Goal: Task Accomplishment & Management: Complete application form

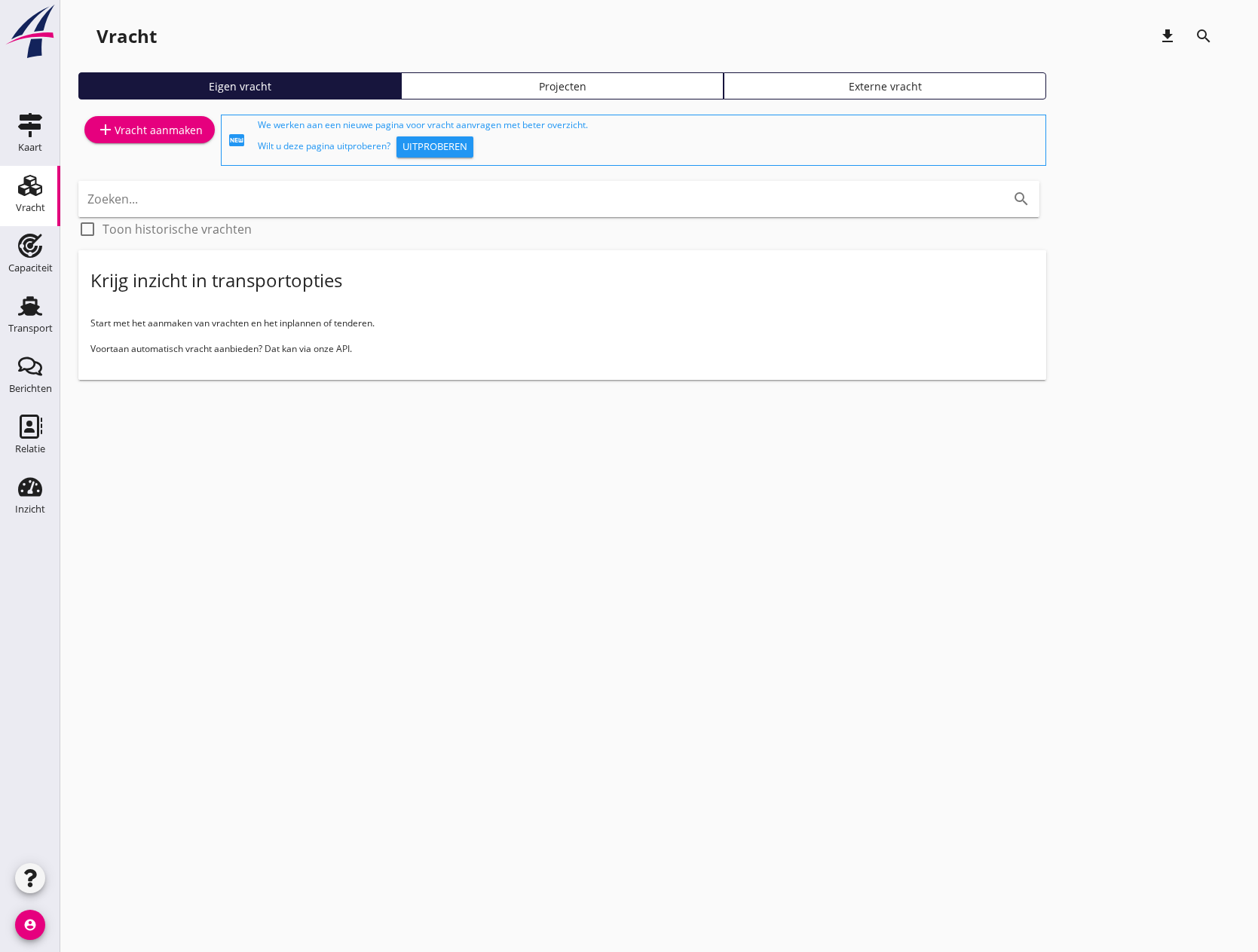
click at [28, 181] on use at bounding box center [29, 186] width 24 height 21
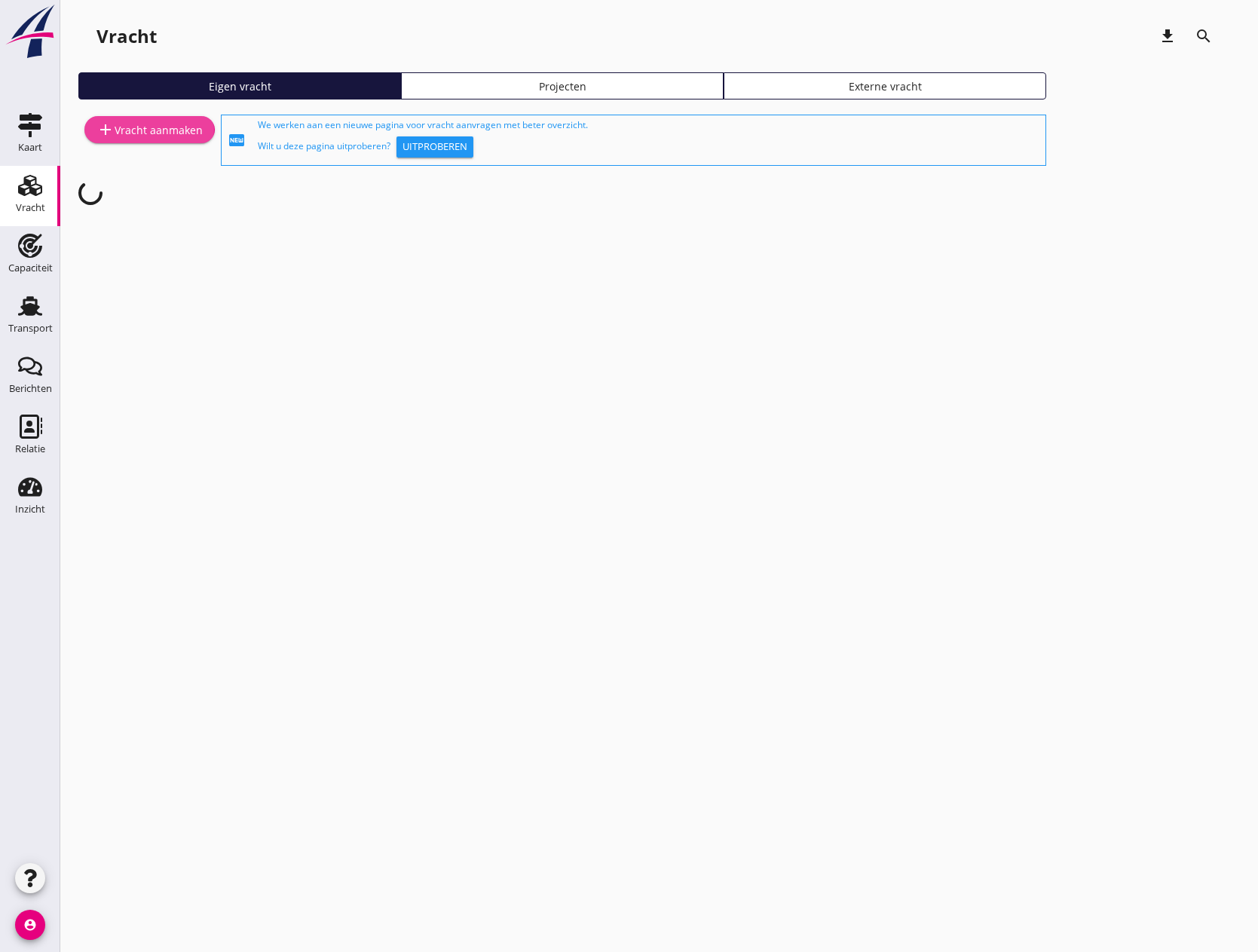
click at [148, 135] on div "add Vracht aanmaken" at bounding box center [150, 129] width 106 height 18
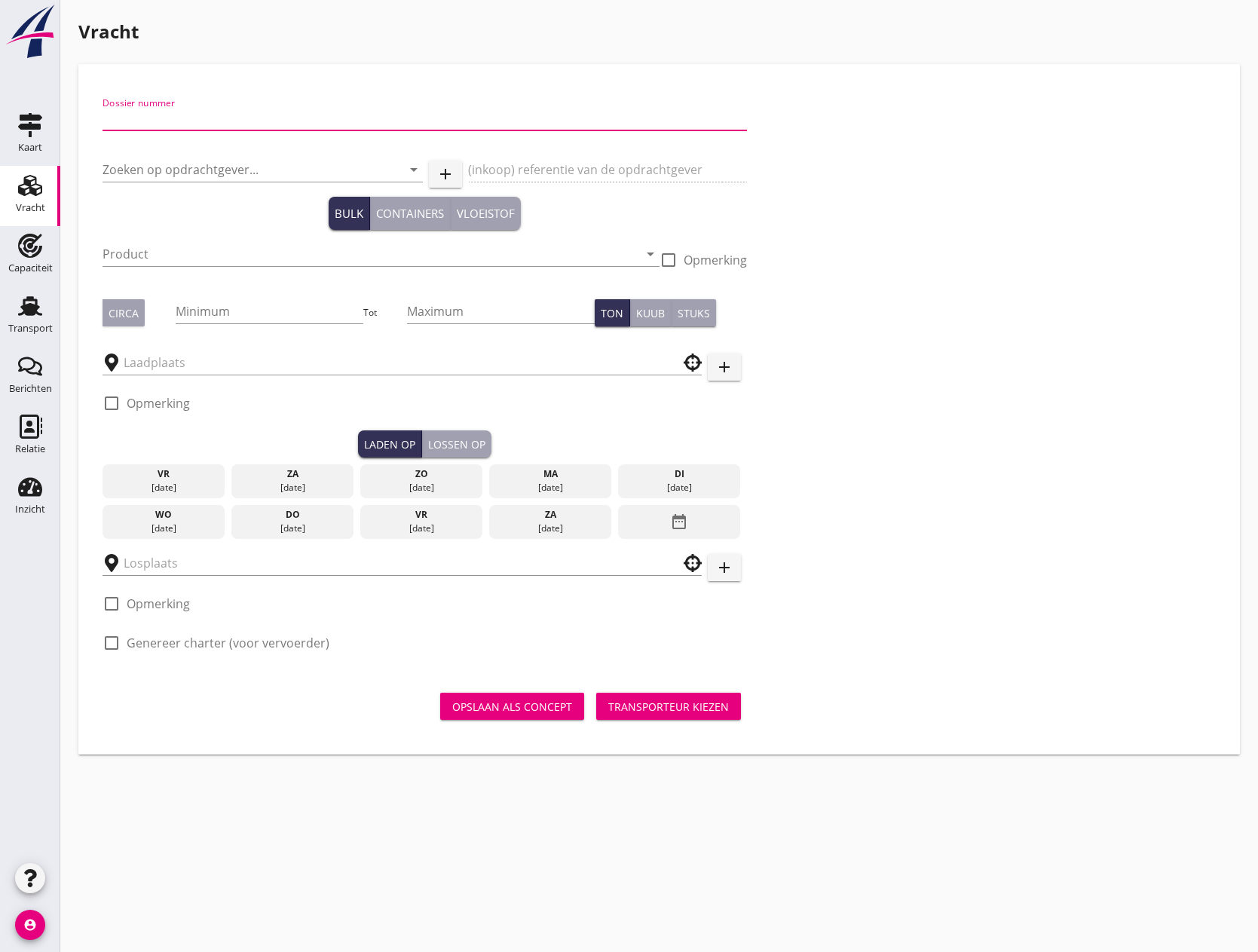
click at [196, 112] on input "Dossier nummer" at bounding box center [425, 118] width 645 height 24
type input "20250652"
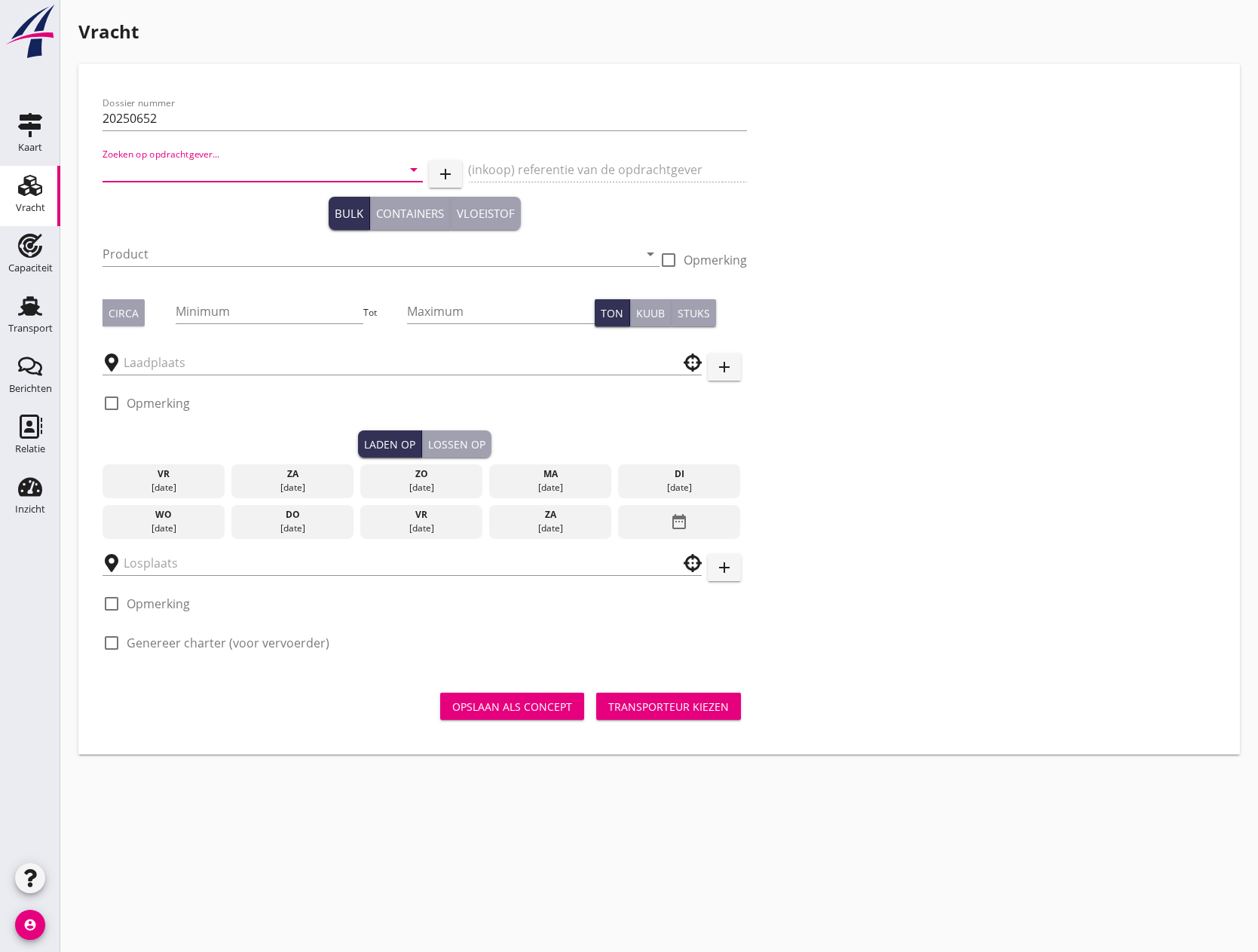
click at [235, 172] on input "Zoeken op opdrachtgever..." at bounding box center [241, 169] width 278 height 24
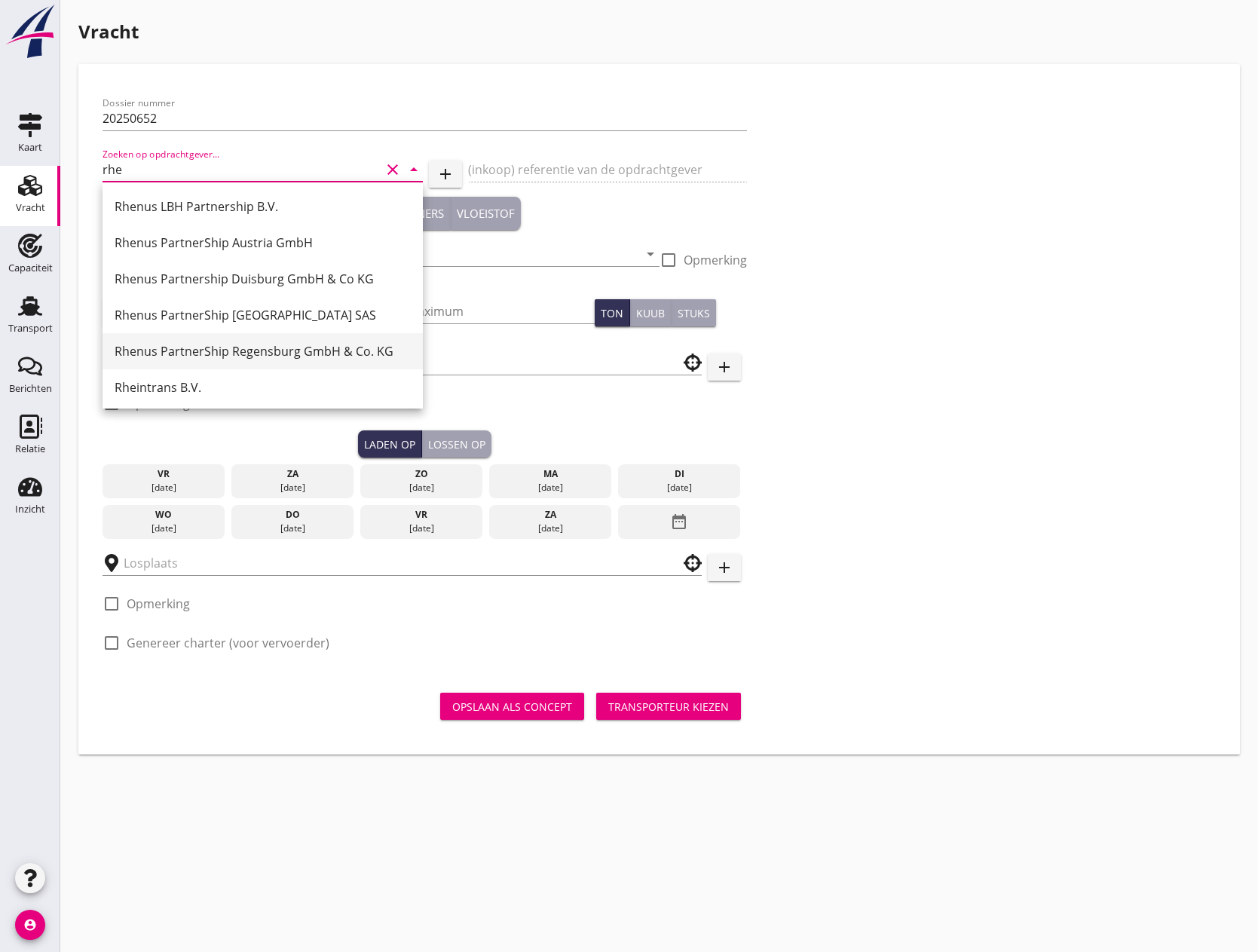
click at [258, 344] on div "Rhenus PartnerShip Regensburg GmbH & Co. KG" at bounding box center [263, 351] width 296 height 18
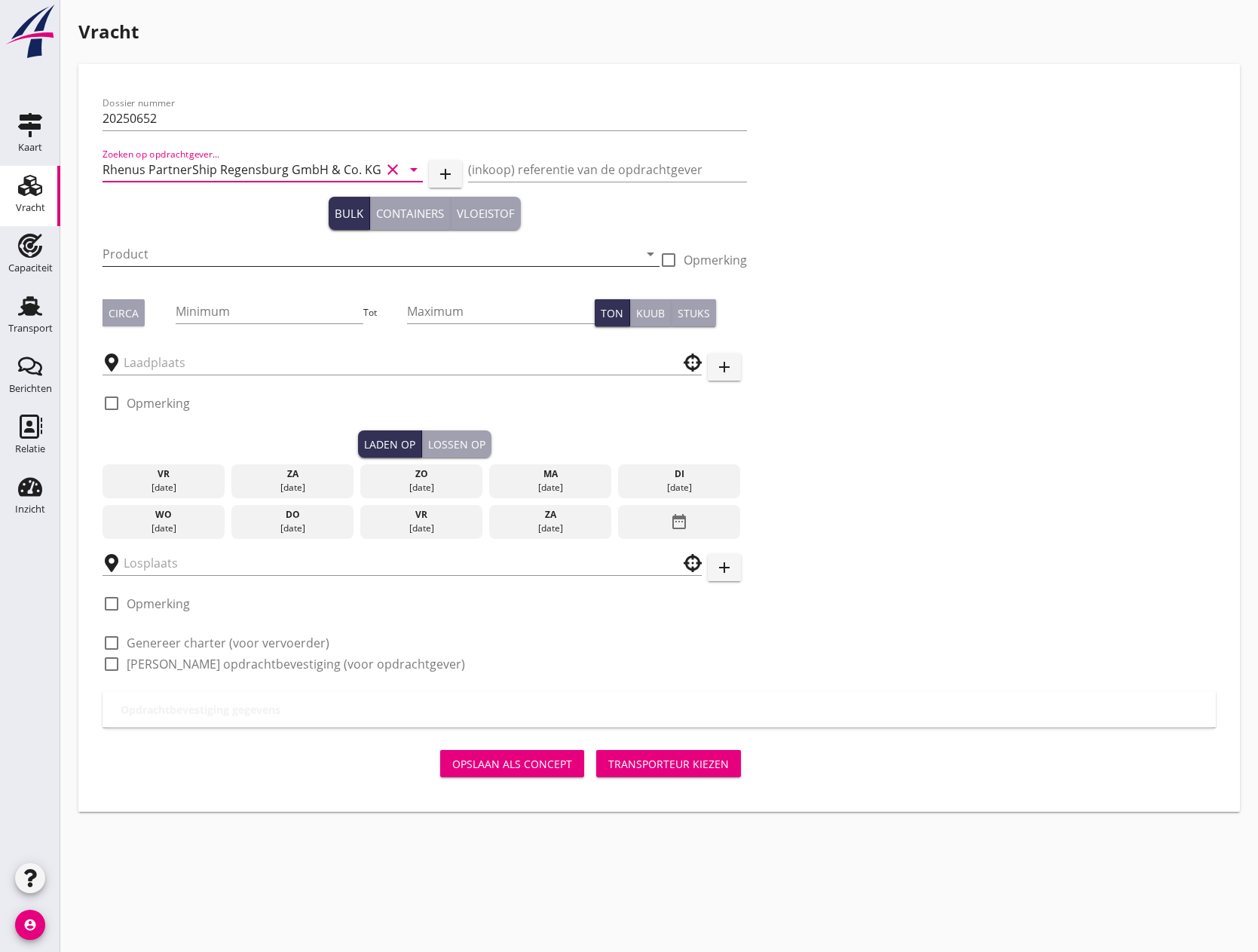
type input "Rhenus PartnerShip Regensburg GmbH & Co. KG"
click at [223, 258] on input "Product" at bounding box center [370, 254] width 536 height 24
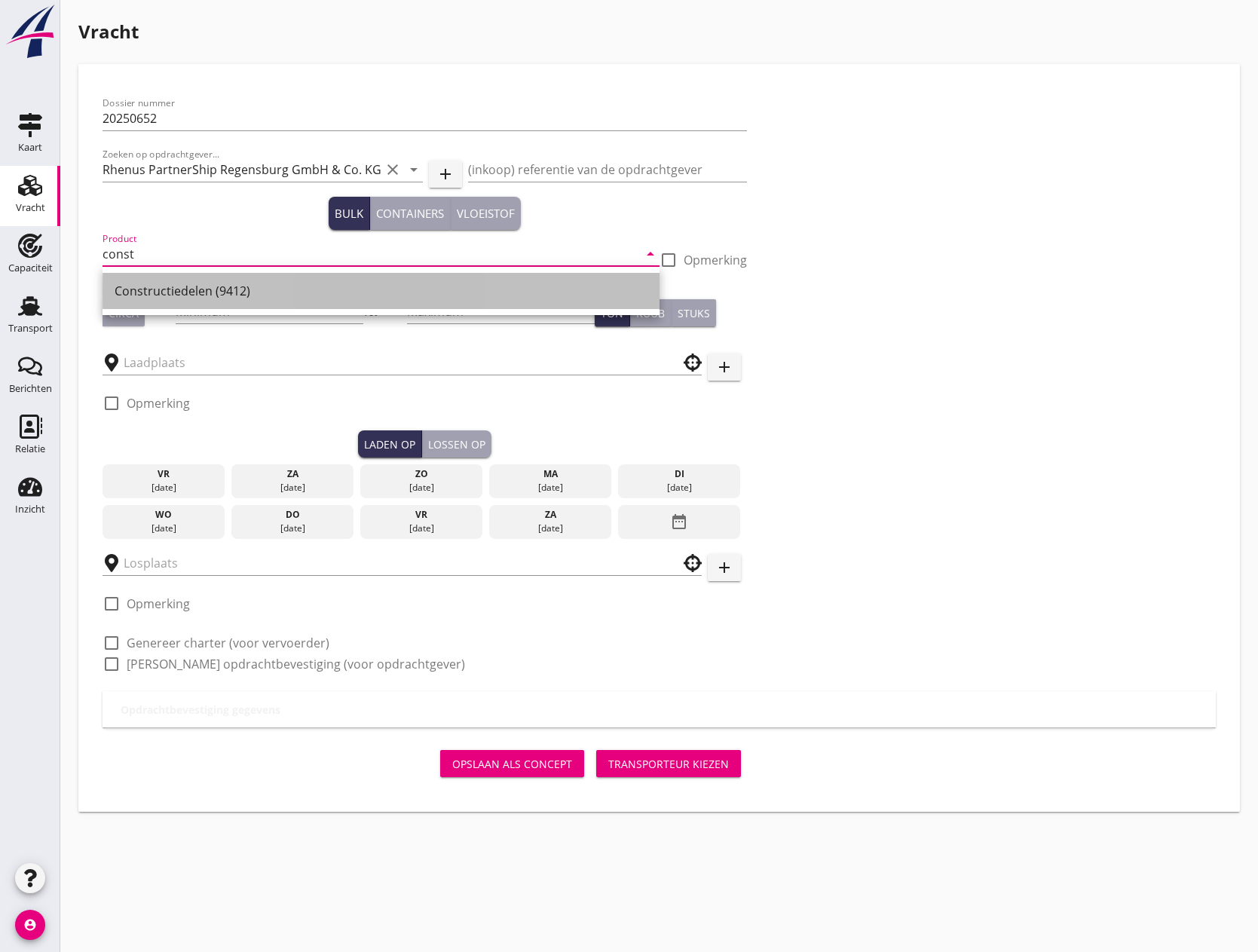
click at [216, 282] on div "Constructiedelen (9412)" at bounding box center [380, 291] width 532 height 18
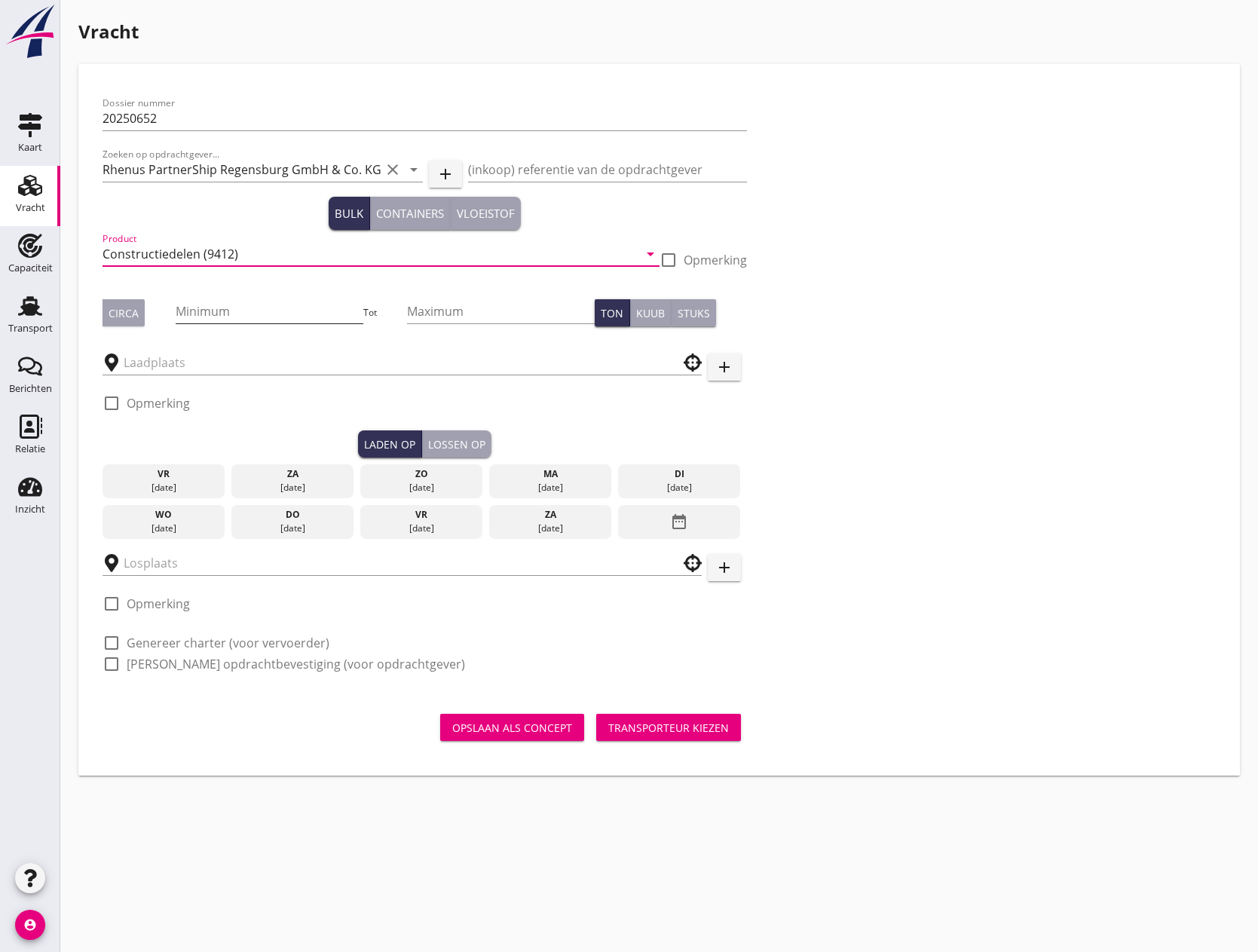
type input "Constructiedelen (9412)"
click at [240, 311] on input "Minimum" at bounding box center [269, 311] width 187 height 24
type input "150"
click at [473, 320] on input "Maximum" at bounding box center [500, 311] width 187 height 24
type input "350"
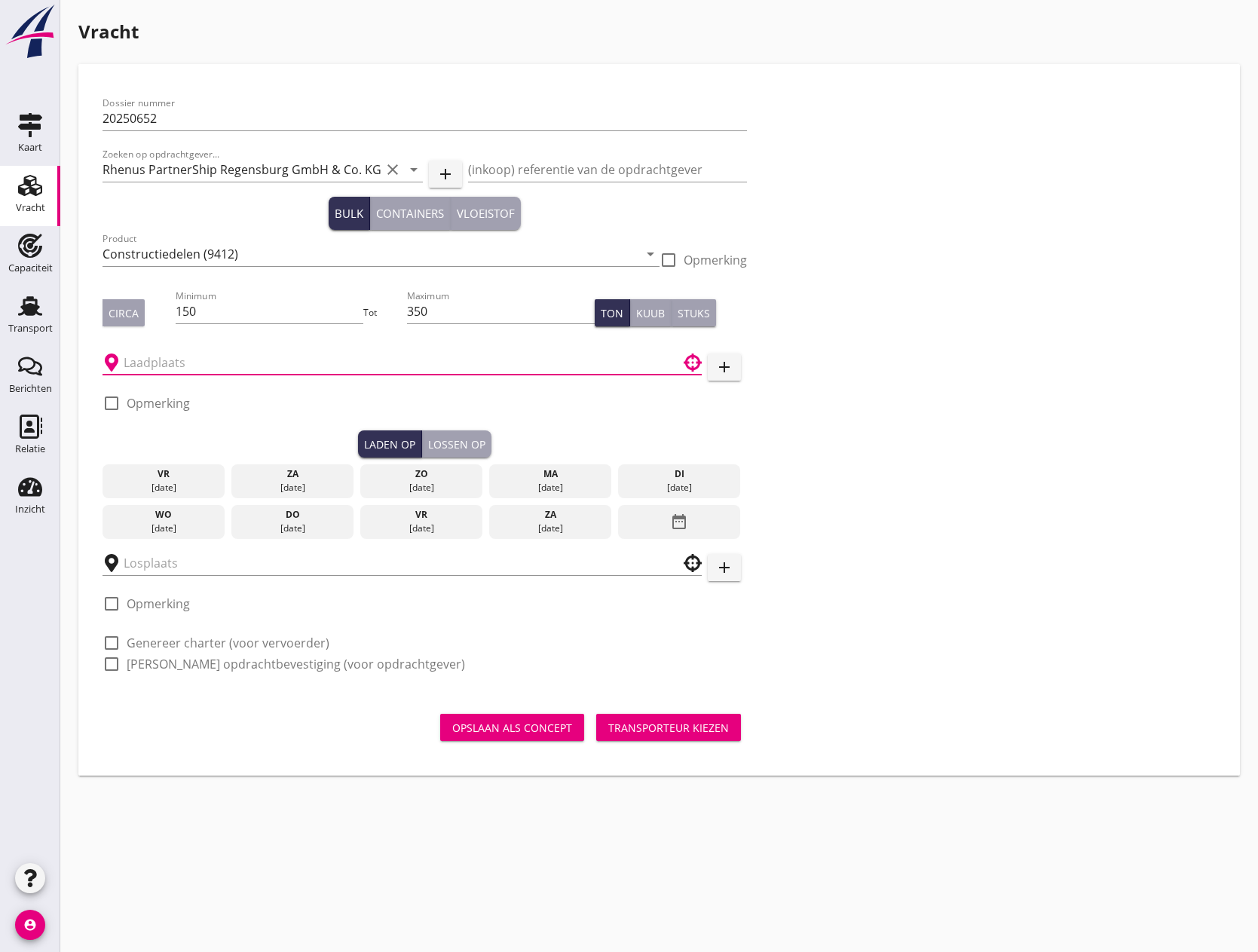
click at [412, 353] on input "text" at bounding box center [391, 361] width 536 height 24
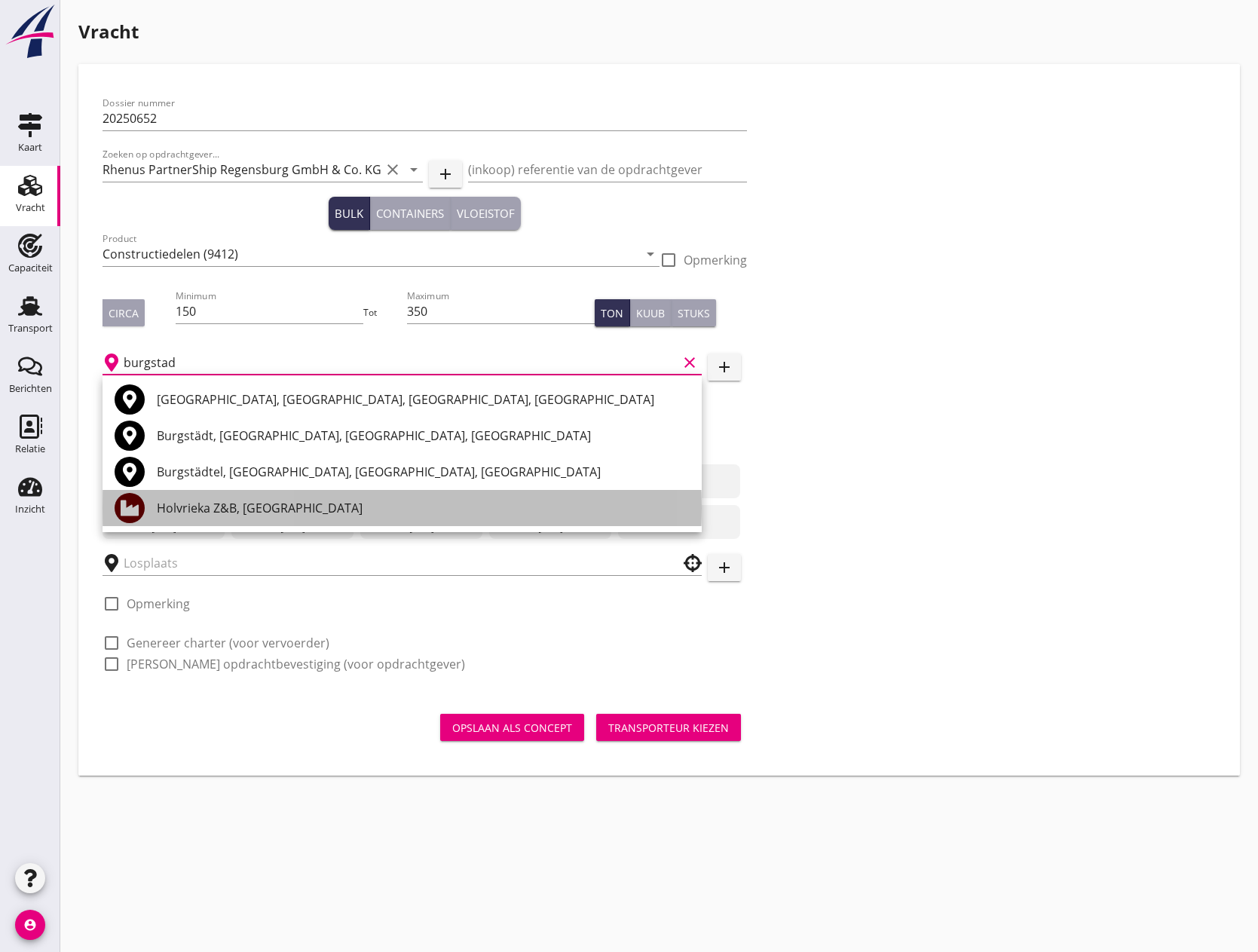
click at [298, 504] on div "Holvrieka Z&B, [GEOGRAPHIC_DATA]" at bounding box center [423, 508] width 532 height 18
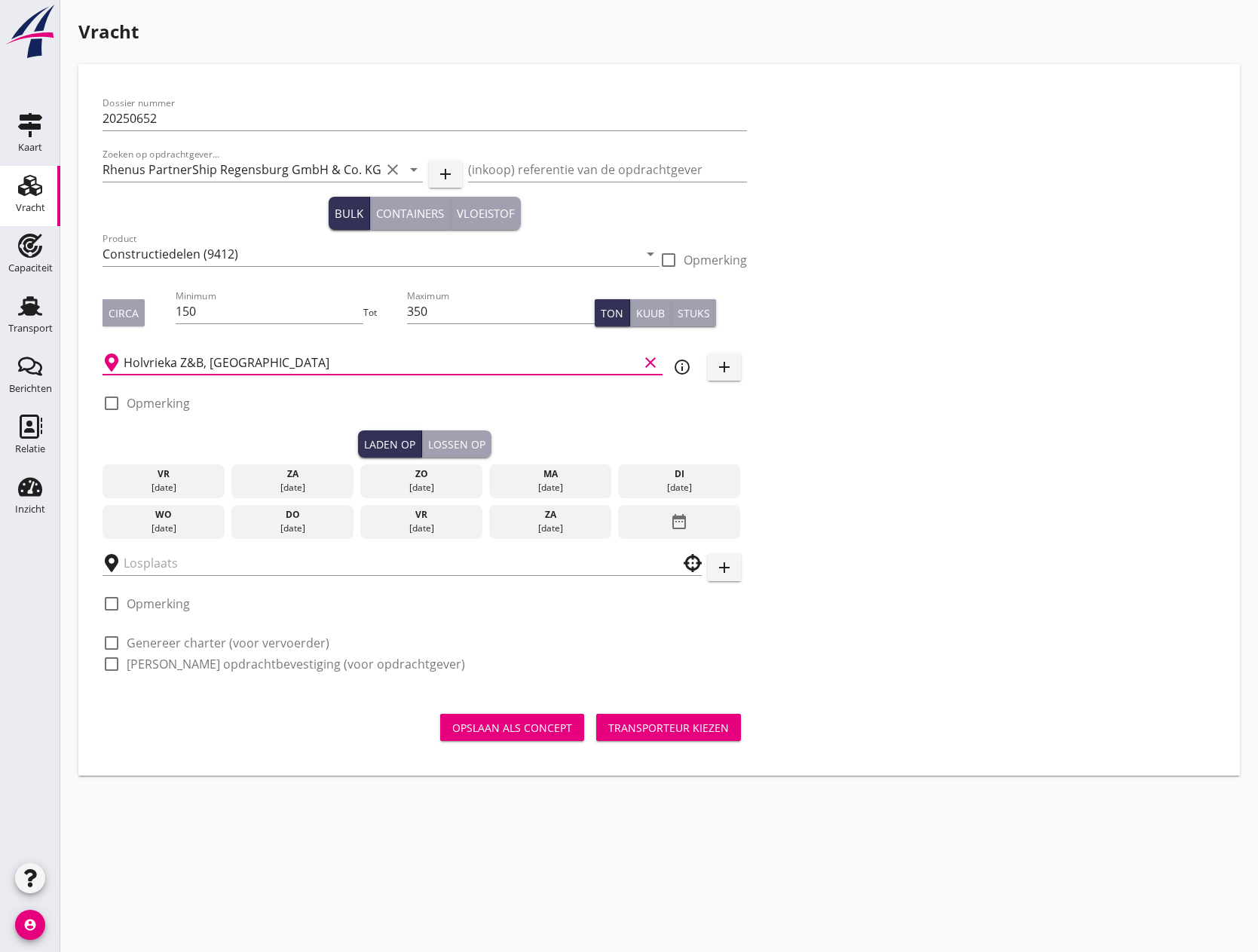
type input "Holvrieka Z&B, [GEOGRAPHIC_DATA]"
click at [161, 527] on div "[DATE]" at bounding box center [164, 528] width 115 height 14
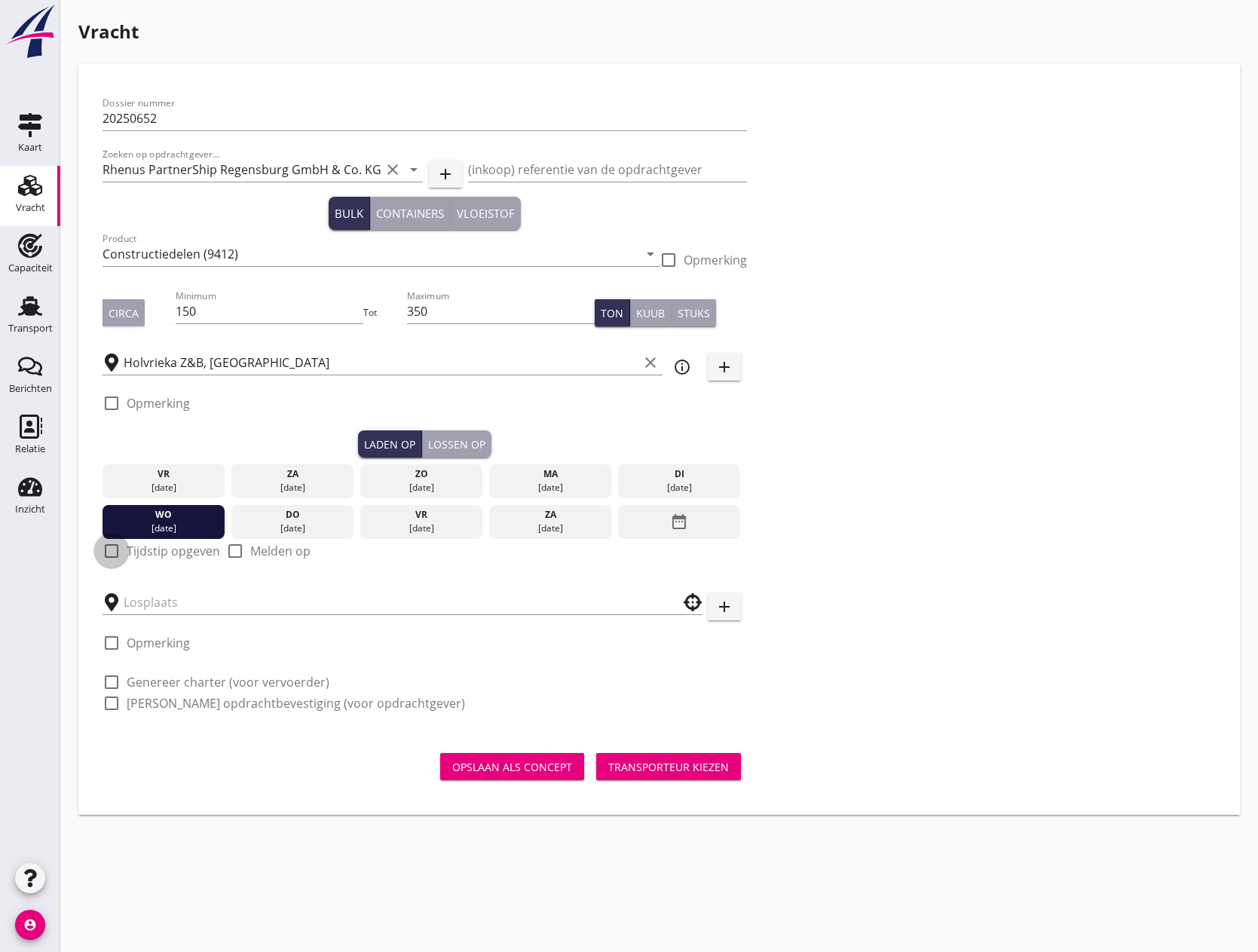
click at [110, 549] on div at bounding box center [111, 550] width 25 height 25
checkbox input "true"
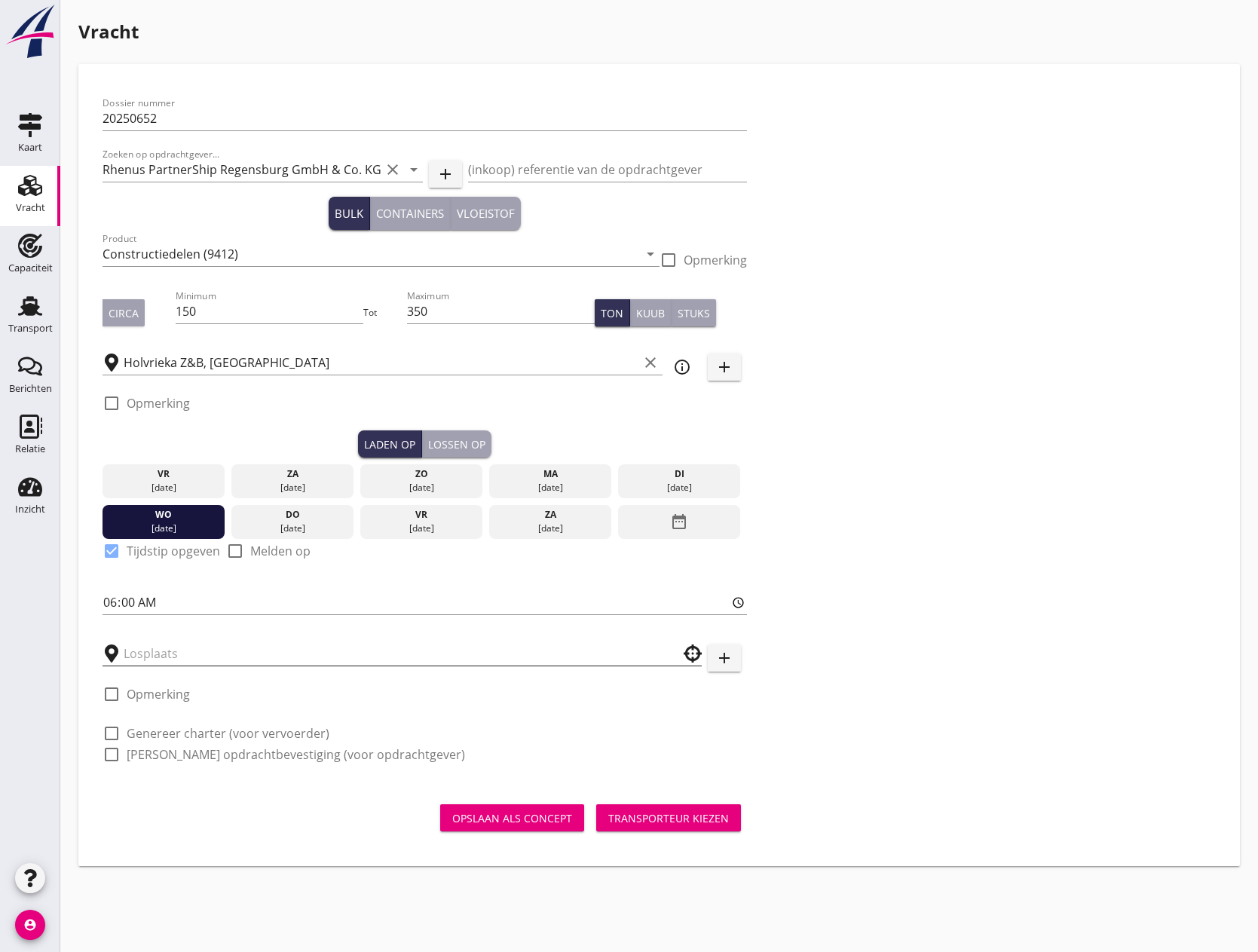
click at [197, 649] on input "text" at bounding box center [391, 653] width 536 height 24
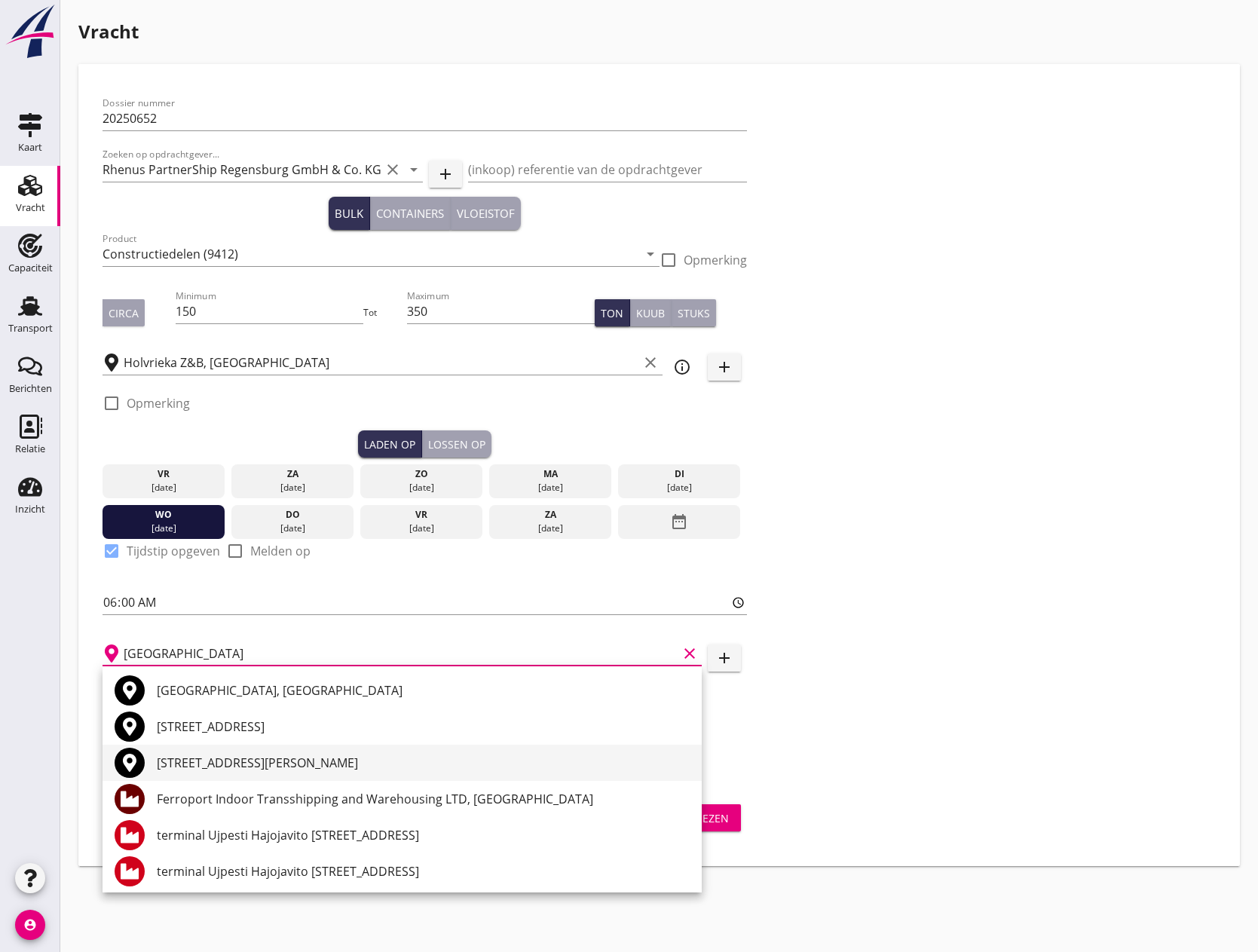
scroll to position [39, 0]
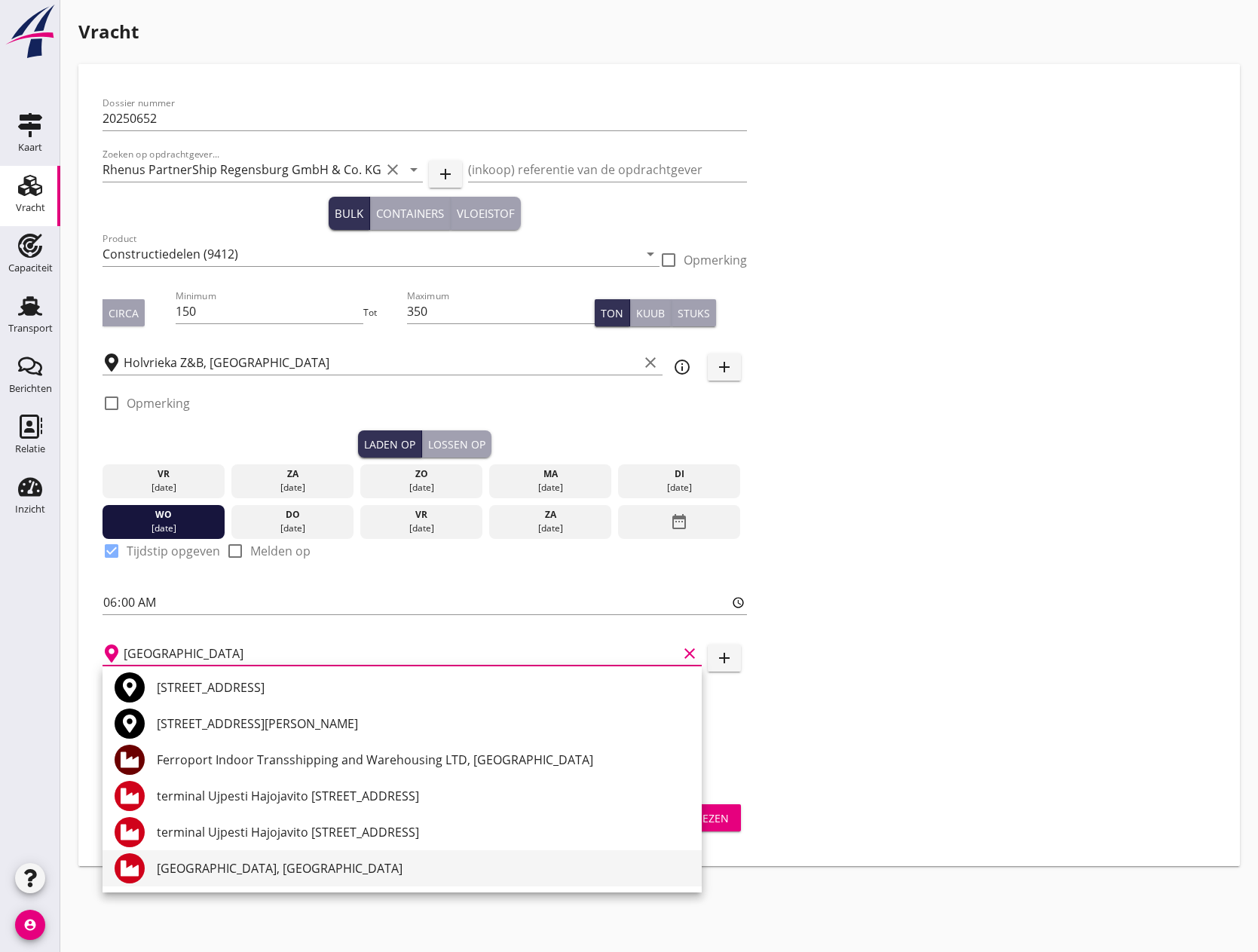
click at [215, 872] on div "[GEOGRAPHIC_DATA], [GEOGRAPHIC_DATA]" at bounding box center [423, 868] width 532 height 18
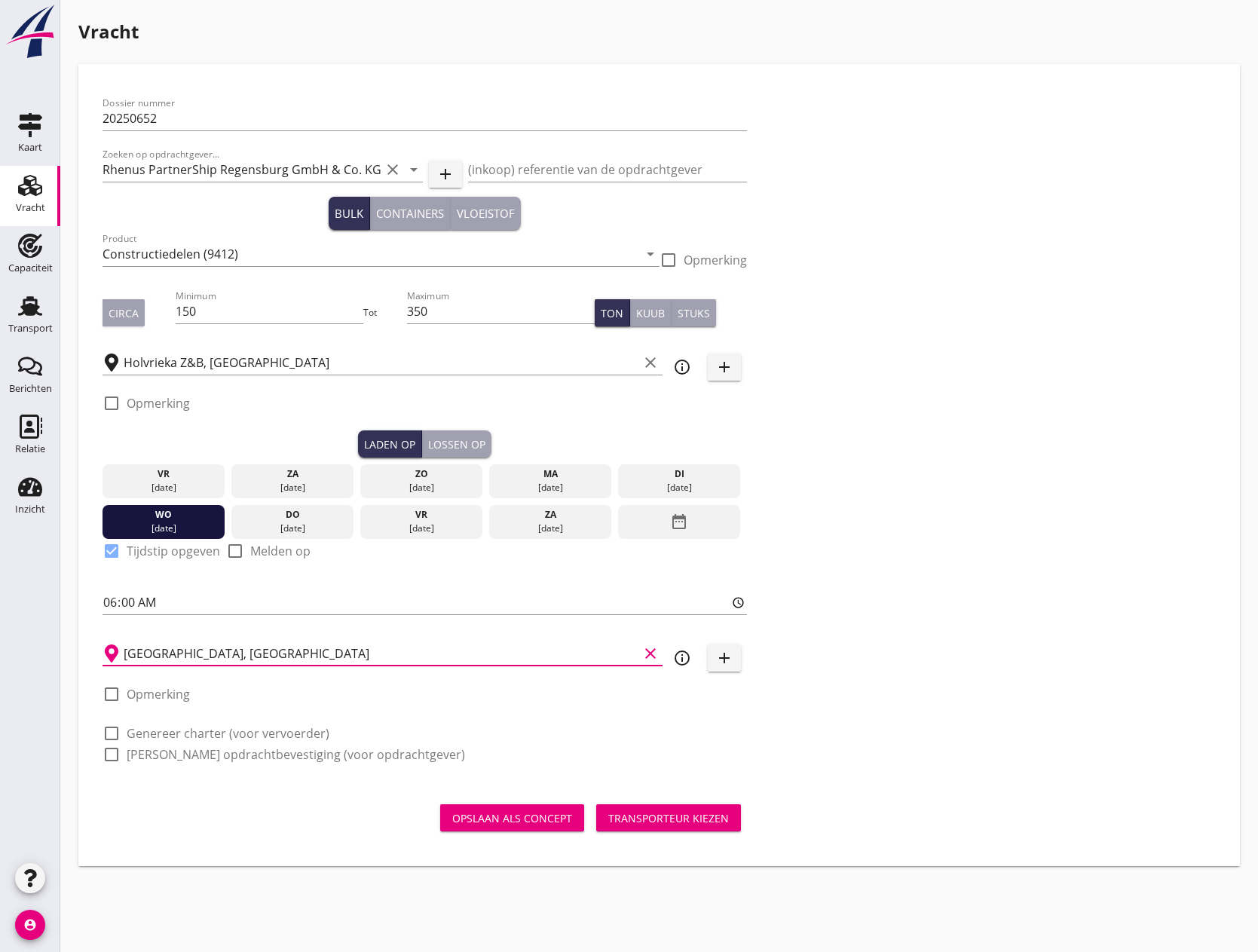
type input "[GEOGRAPHIC_DATA], [GEOGRAPHIC_DATA]"
click at [113, 693] on div at bounding box center [111, 694] width 25 height 25
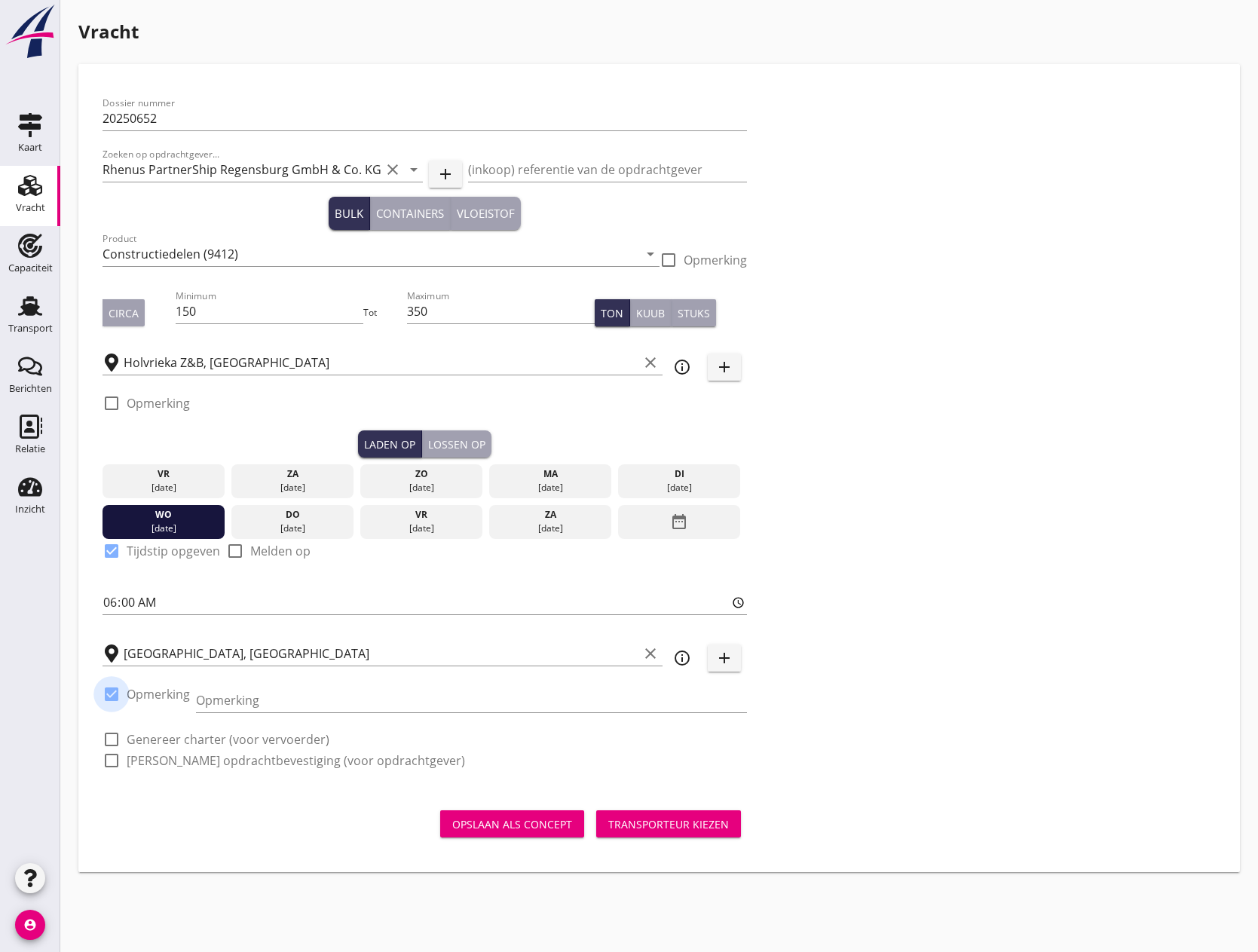
click at [110, 695] on div at bounding box center [111, 694] width 25 height 25
checkbox input "false"
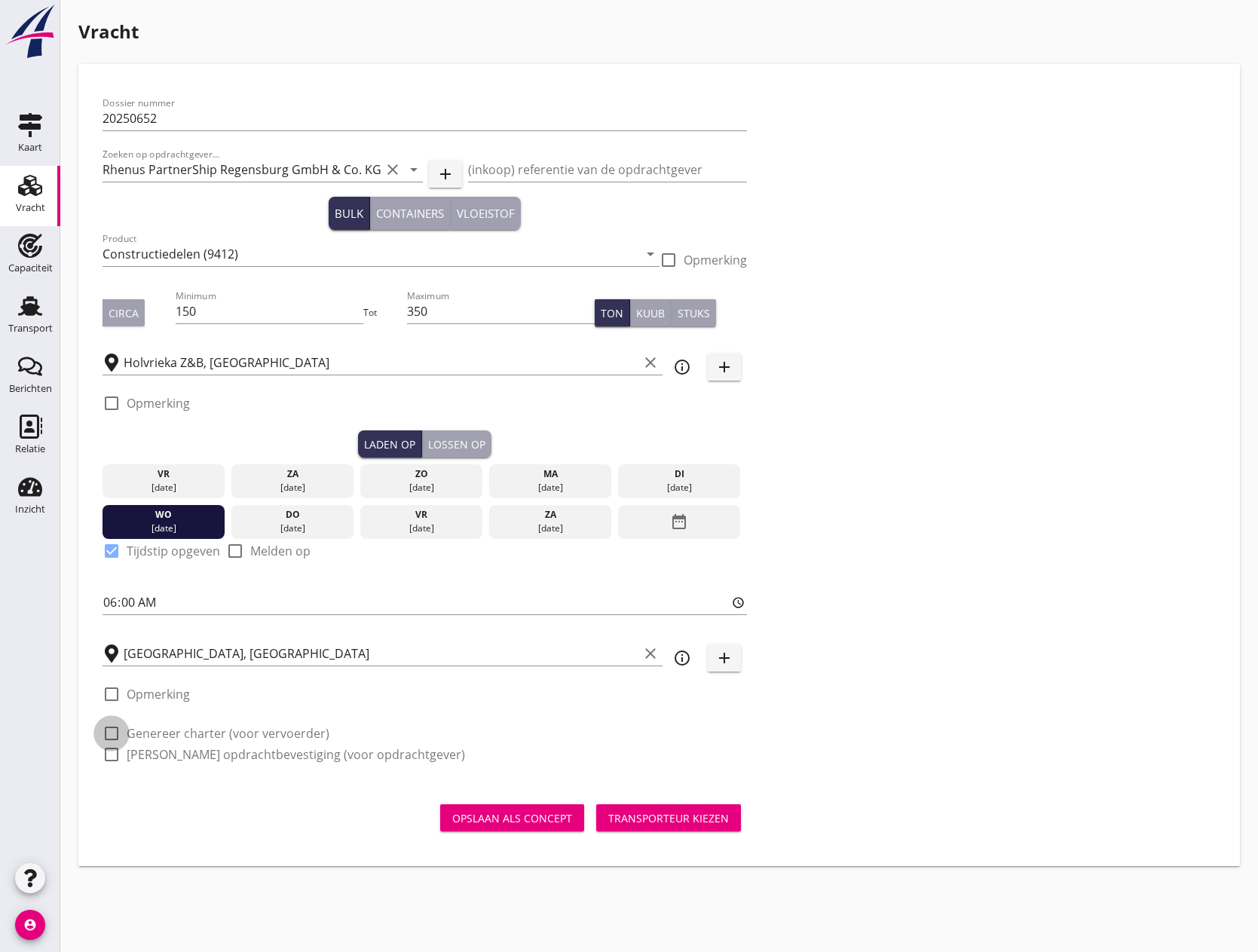
click at [110, 732] on div at bounding box center [111, 733] width 25 height 25
checkbox input "true"
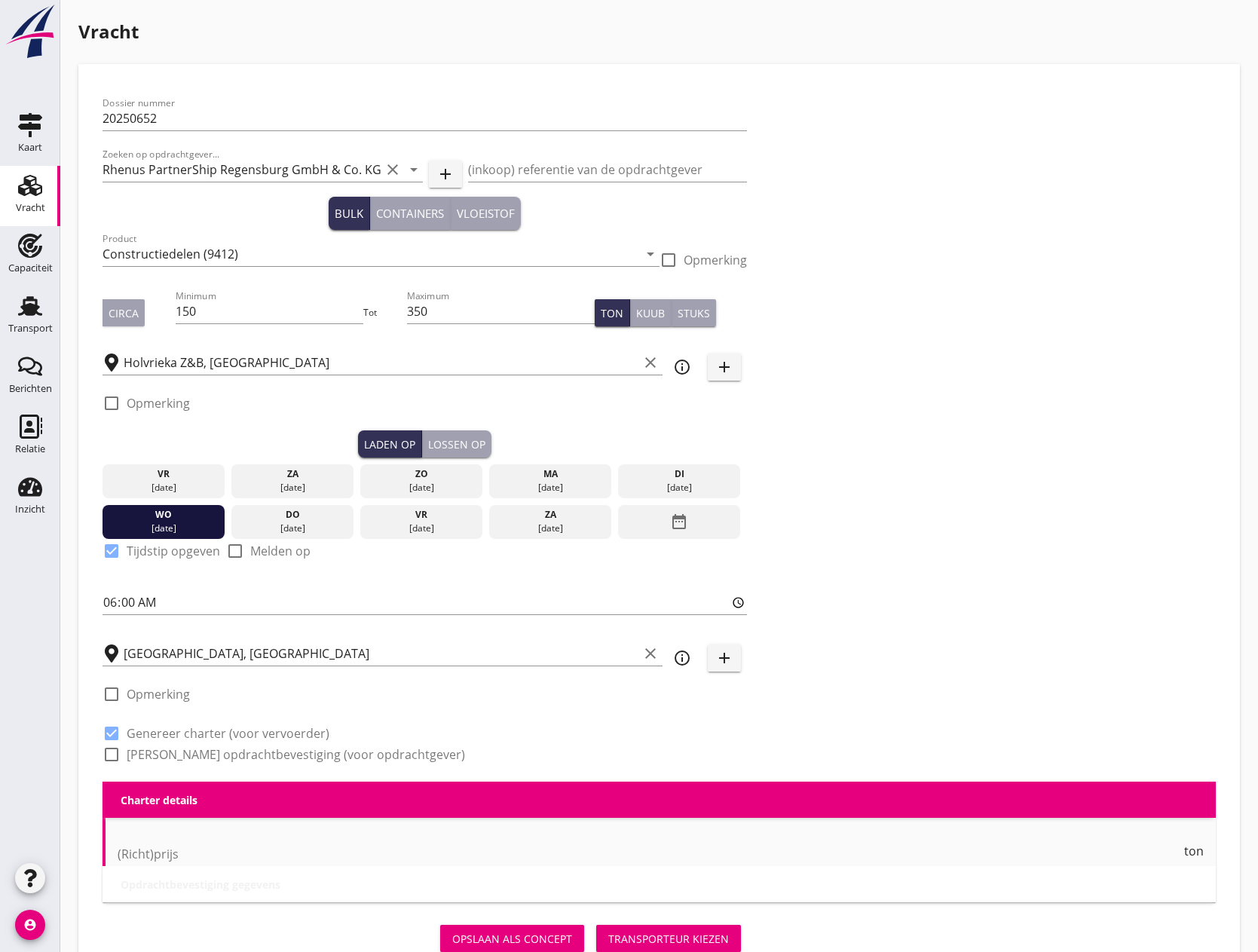
click at [115, 753] on div at bounding box center [111, 754] width 25 height 25
checkbox input "true"
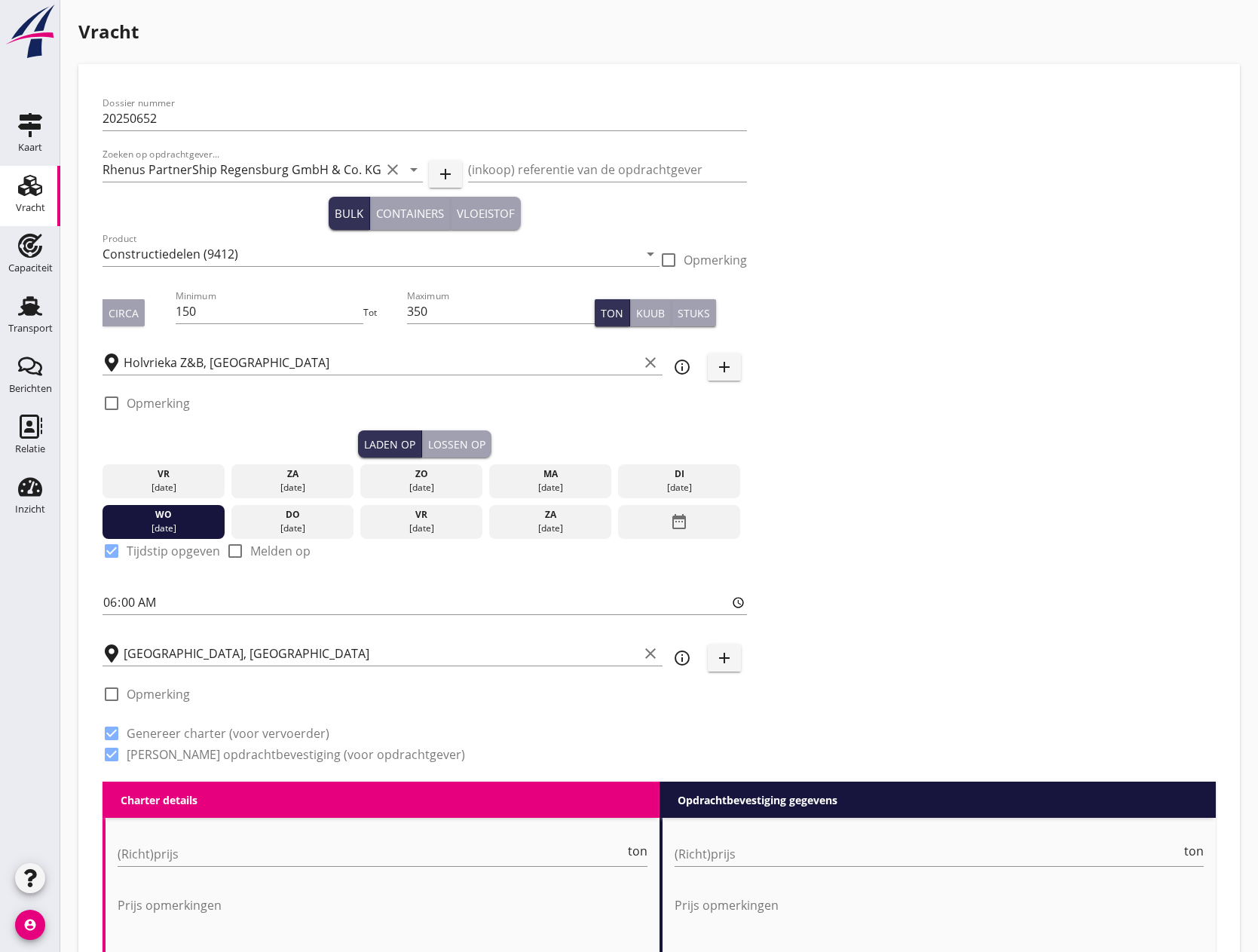
click at [452, 444] on div "Lossen op" at bounding box center [456, 443] width 57 height 16
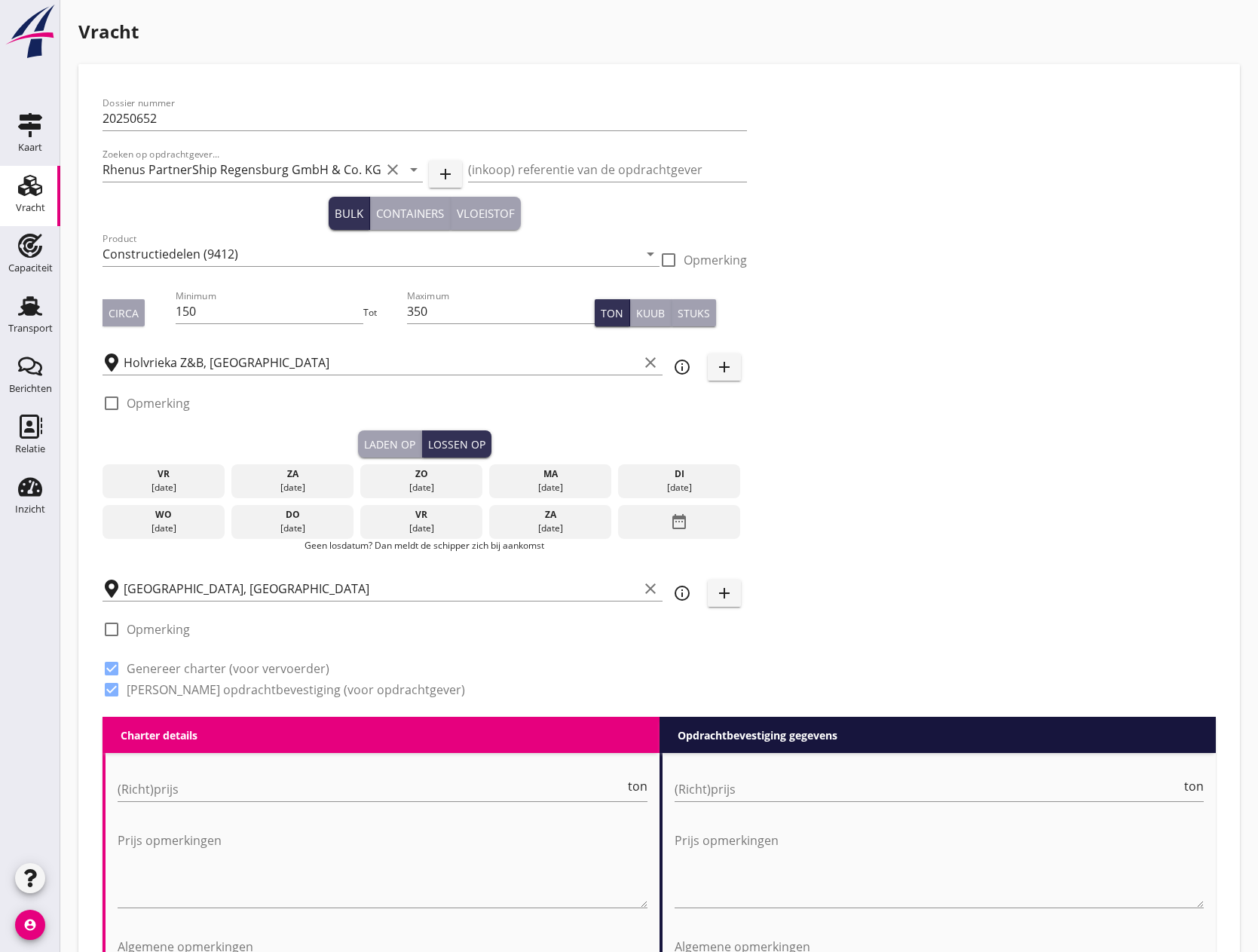
click at [665, 520] on div "date_range" at bounding box center [678, 522] width 122 height 34
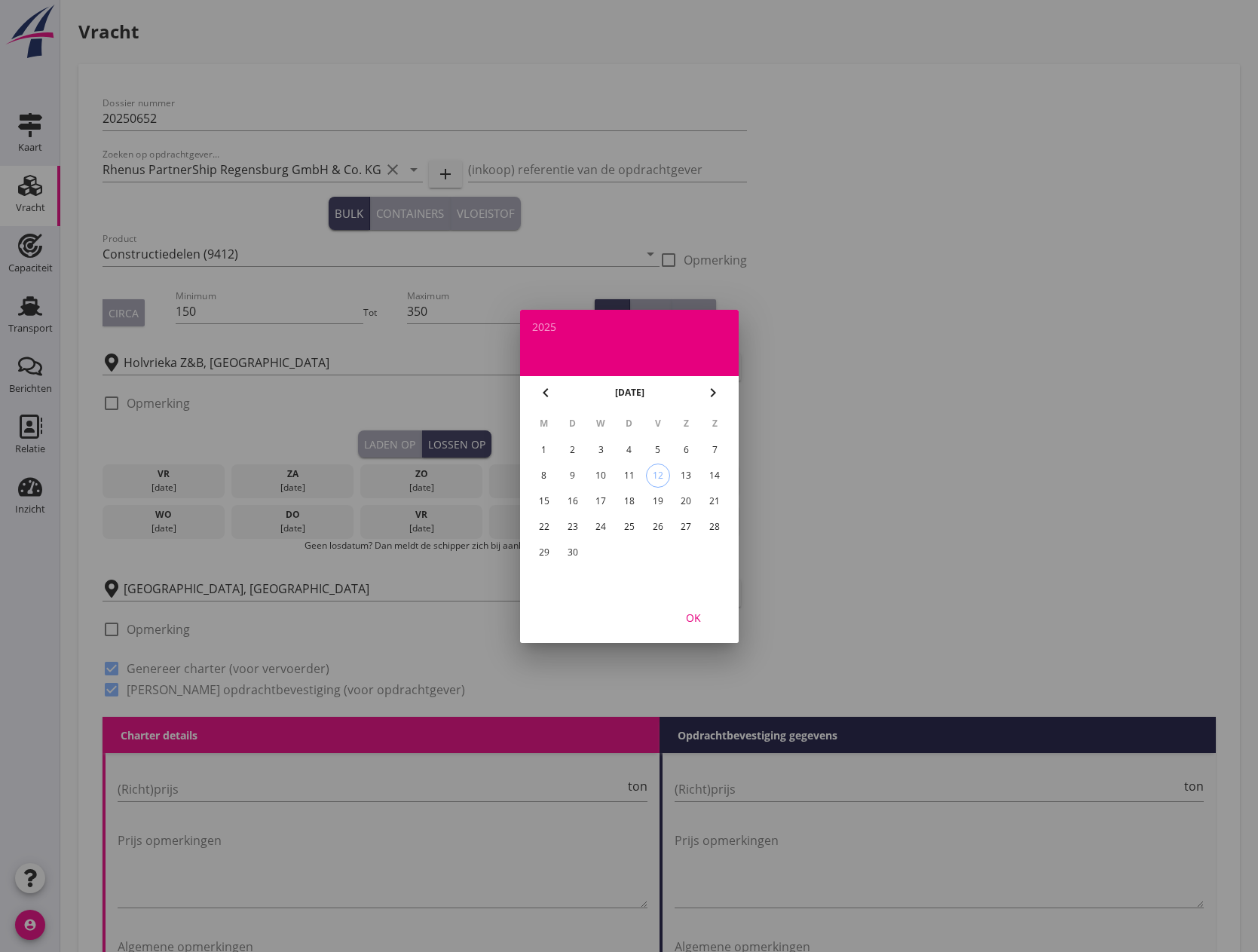
click at [573, 526] on div "23" at bounding box center [572, 526] width 24 height 24
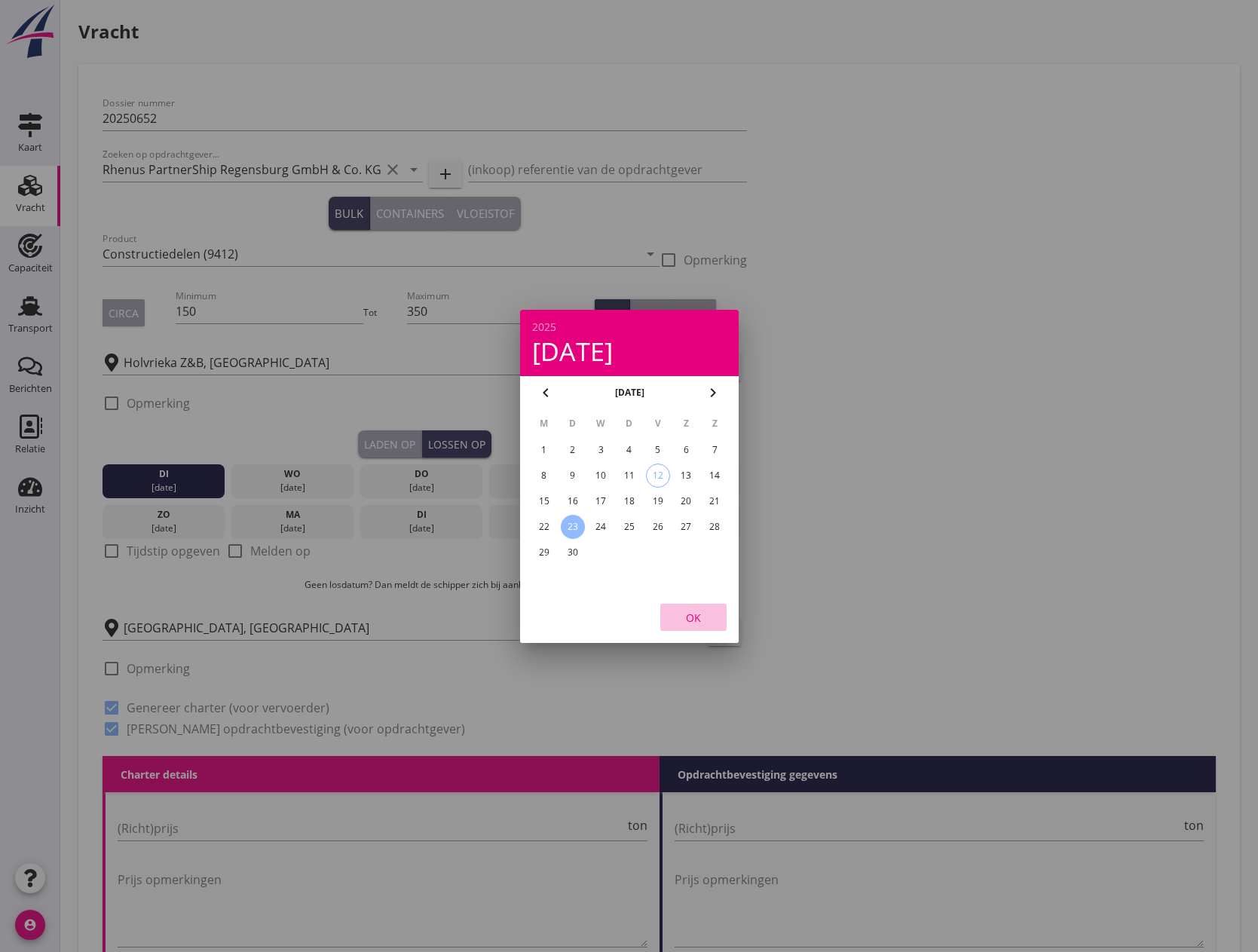
click at [686, 615] on div "OK" at bounding box center [694, 616] width 43 height 16
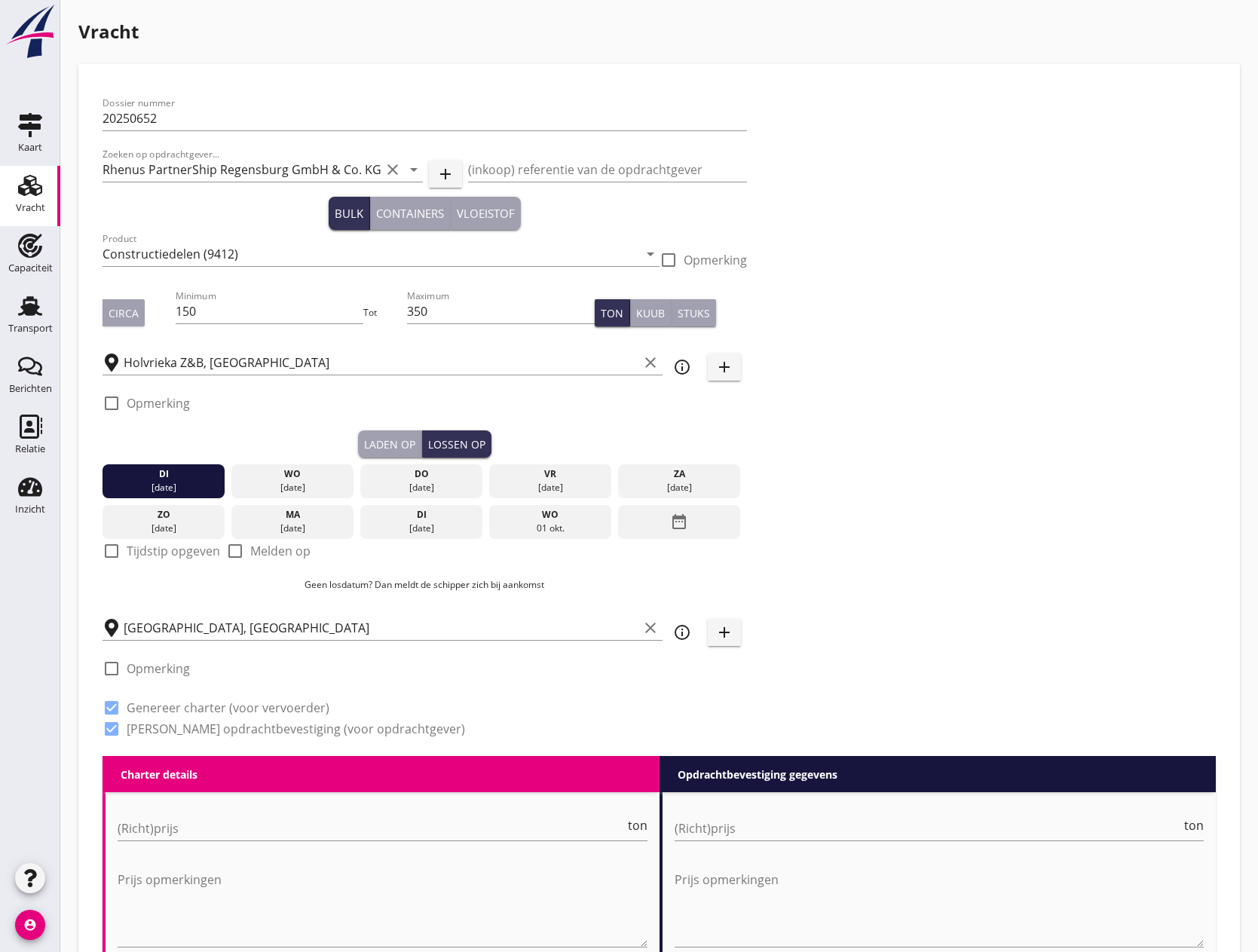
click at [114, 552] on div at bounding box center [111, 550] width 25 height 25
checkbox input "true"
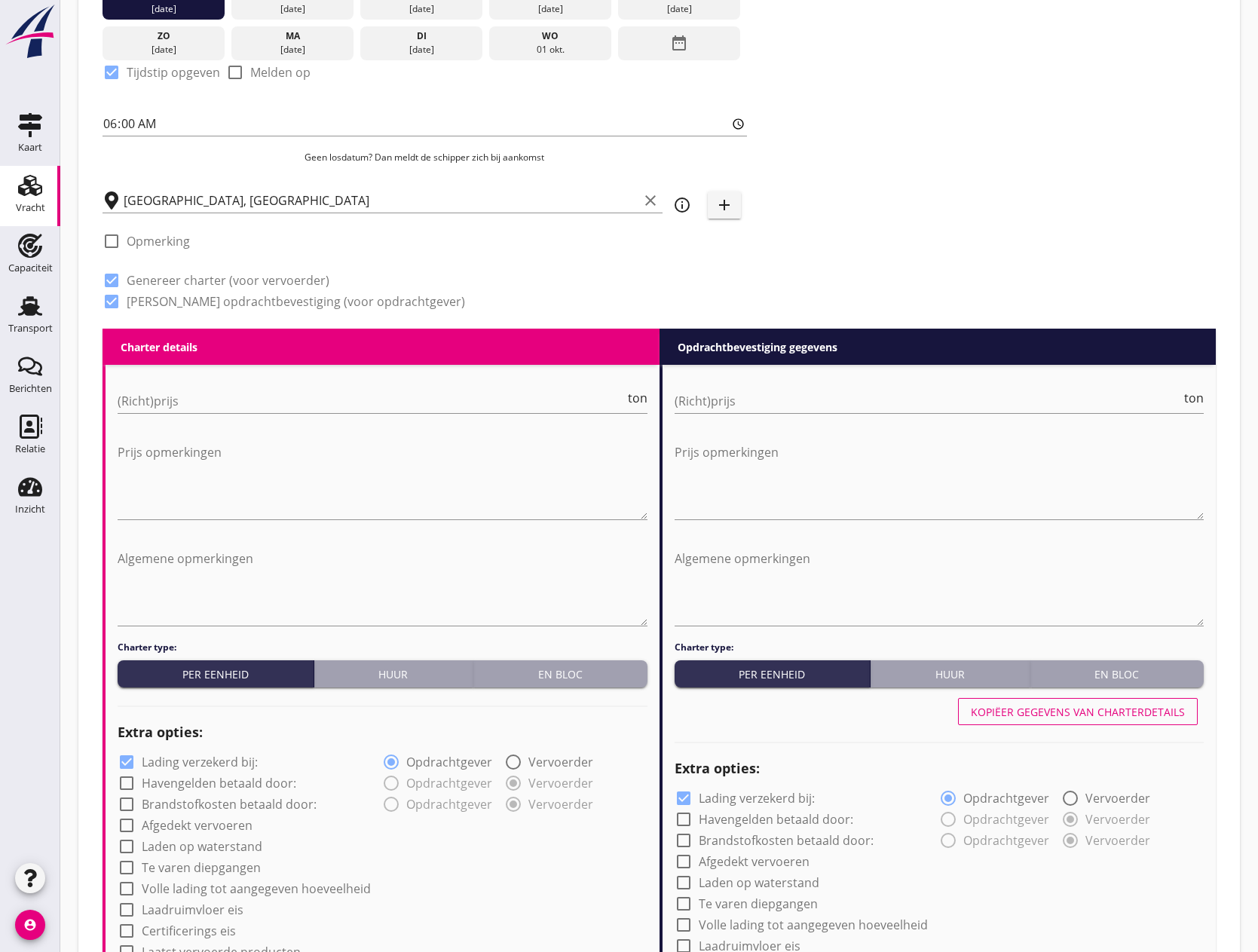
scroll to position [603, 0]
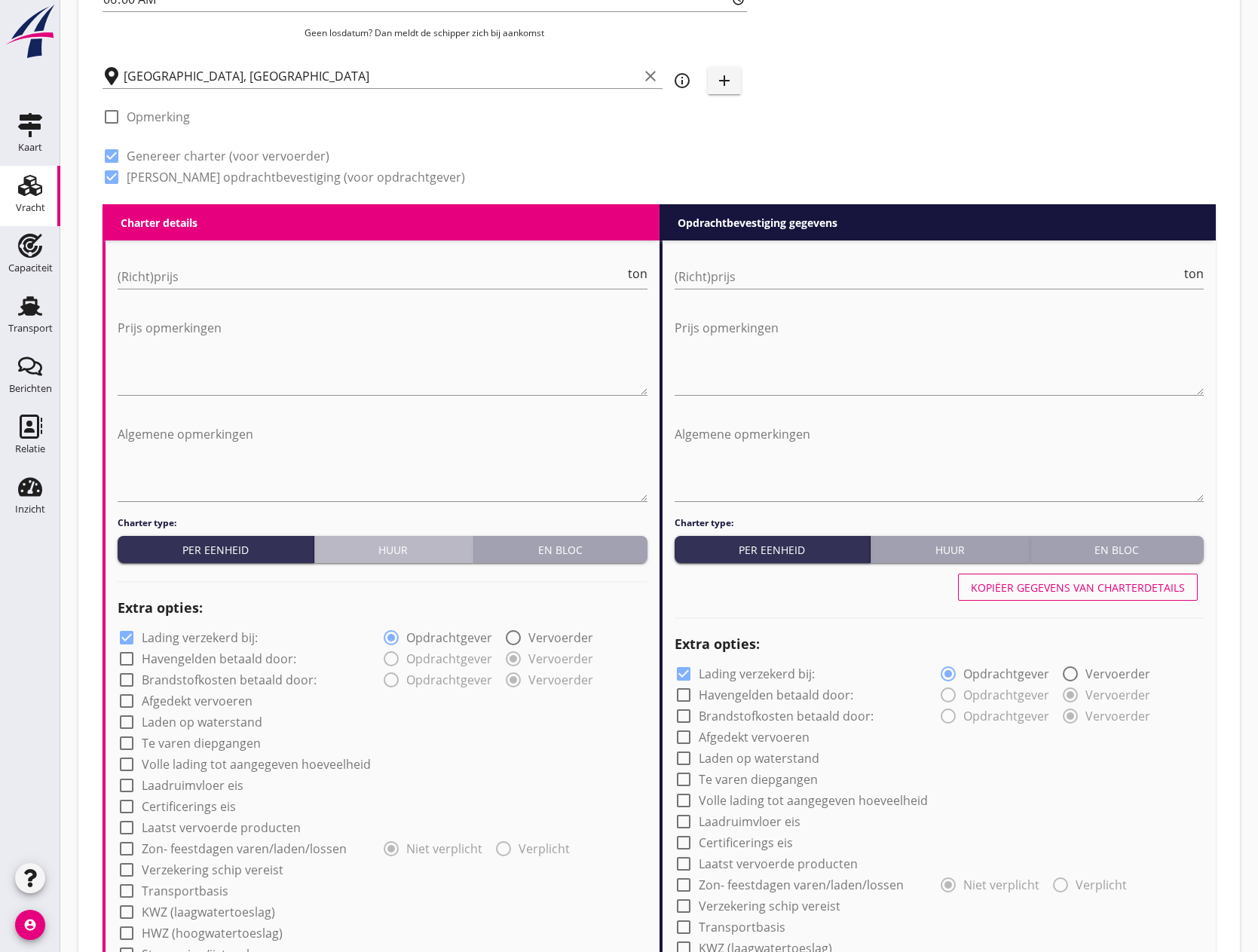
click at [407, 546] on div "Huur" at bounding box center [394, 549] width 147 height 16
radio input "true"
radio input "false"
radio input "true"
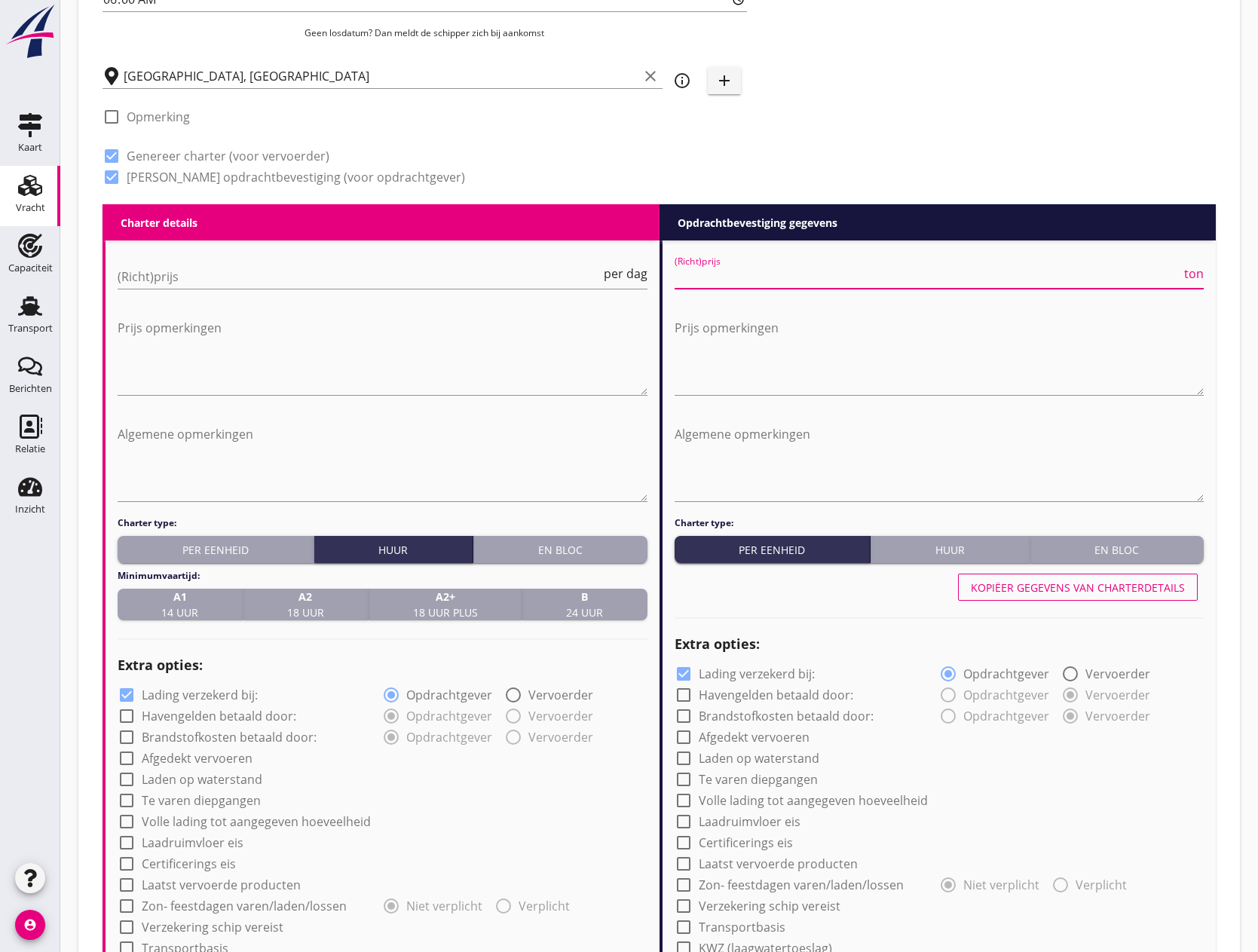
click at [826, 282] on input "(Richt)prijs" at bounding box center [928, 276] width 507 height 24
click at [1148, 550] on div "En bloc" at bounding box center [1117, 549] width 162 height 16
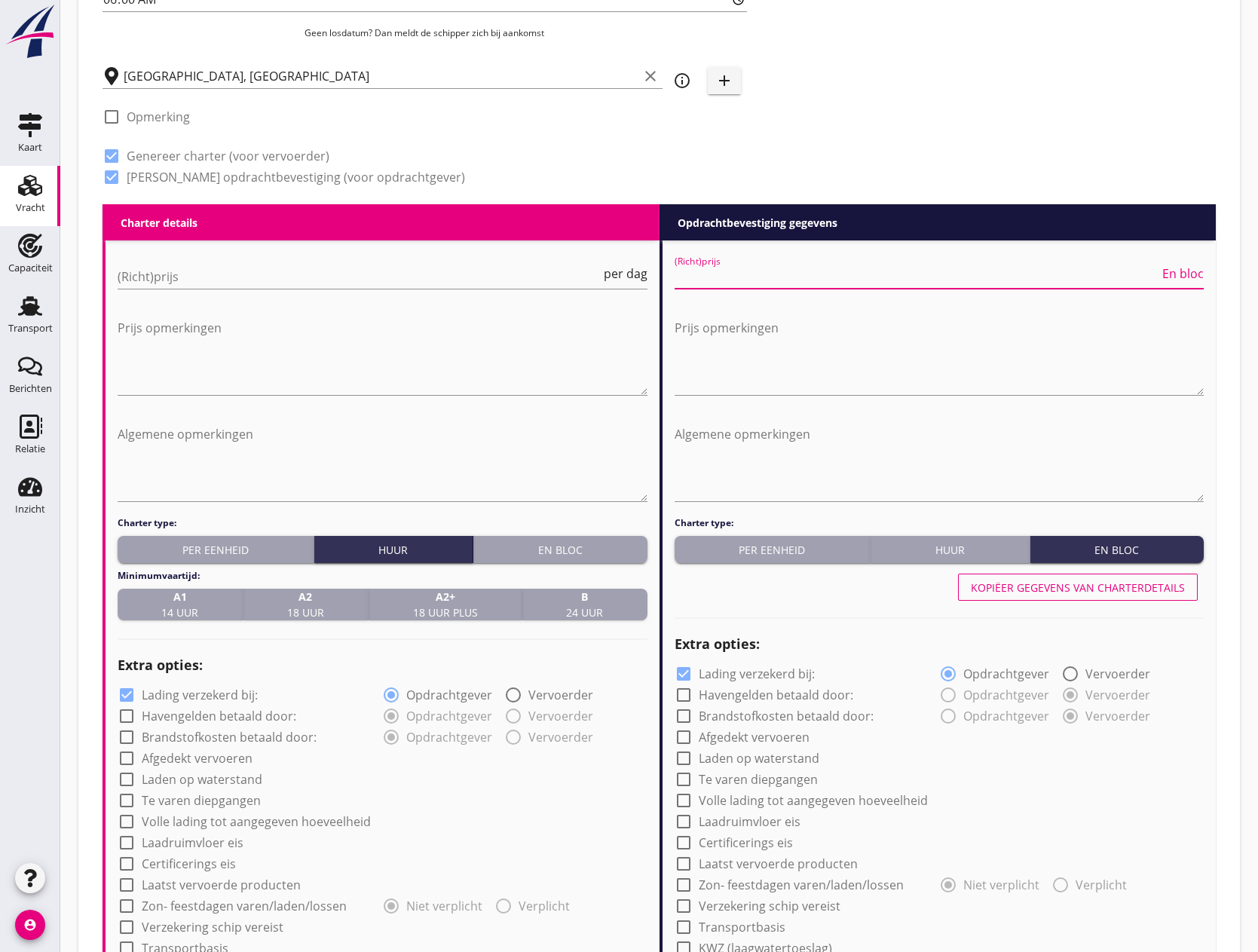
click at [799, 276] on input "(Richt)prijs" at bounding box center [917, 276] width 485 height 24
type input "60000"
click at [739, 335] on textarea "Prijs opmerkingen" at bounding box center [940, 355] width 530 height 79
click at [213, 281] on input "(Richt)prijs" at bounding box center [359, 276] width 483 height 24
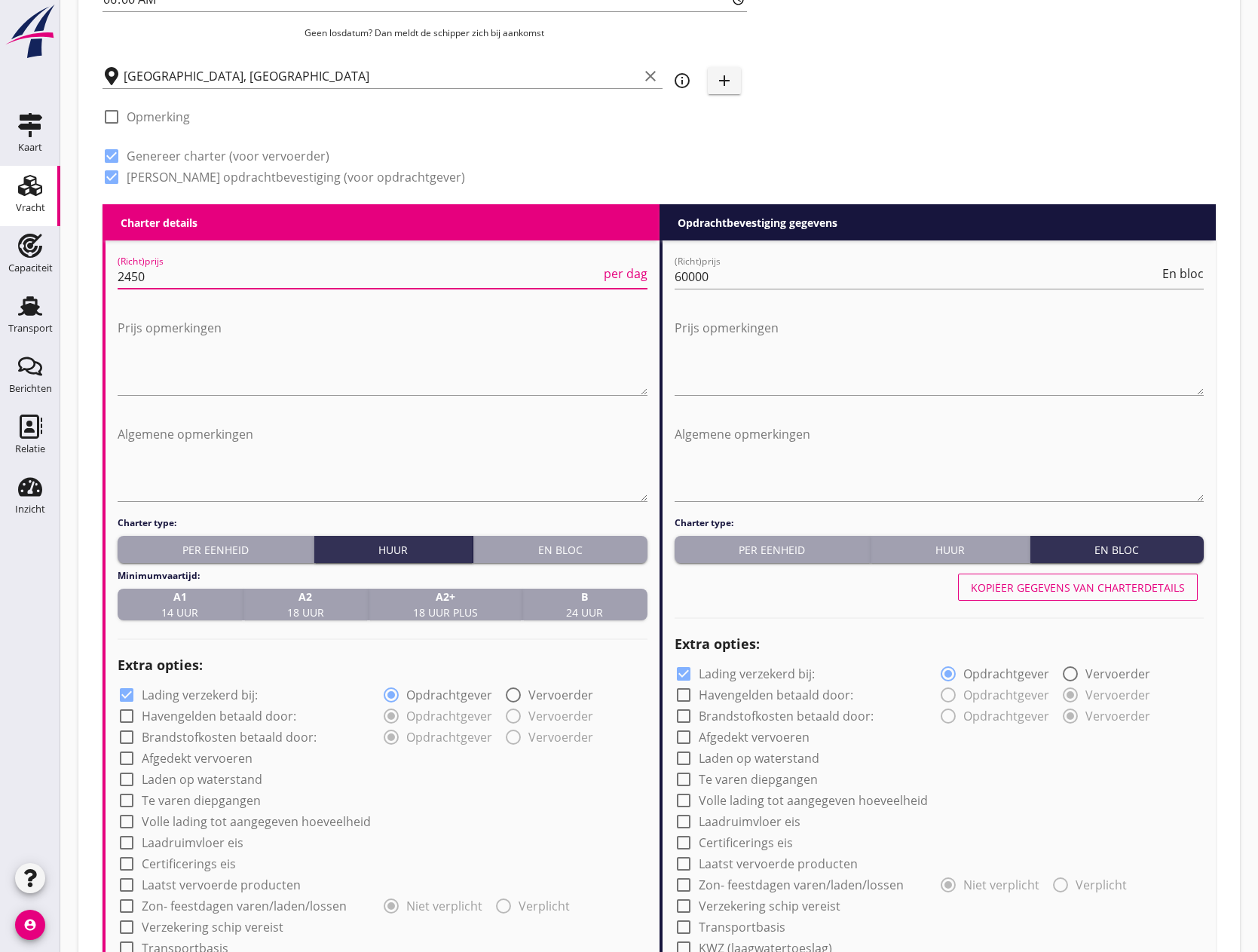
type input "2450"
click at [595, 610] on span "B 24 uur" at bounding box center [584, 604] width 37 height 32
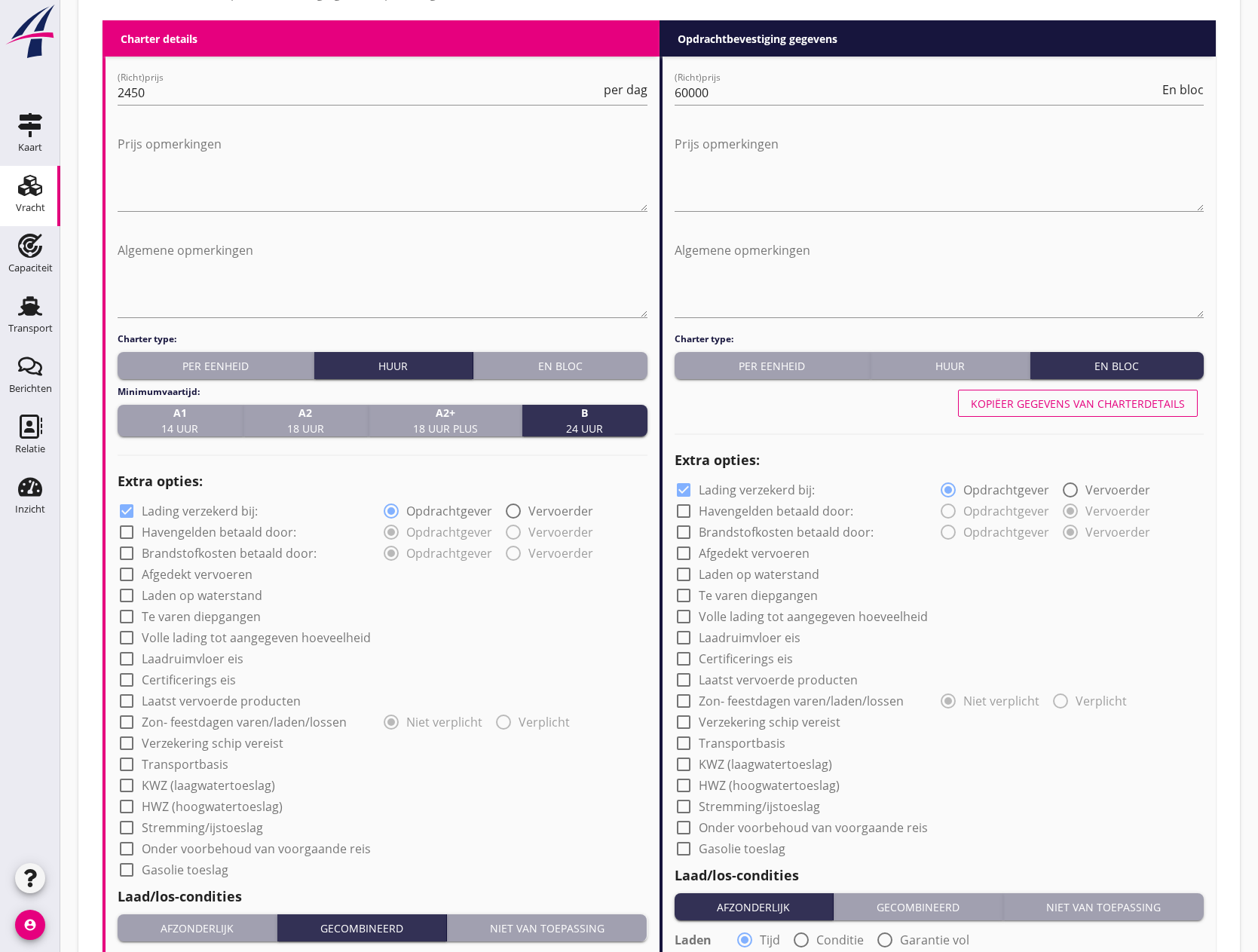
scroll to position [829, 0]
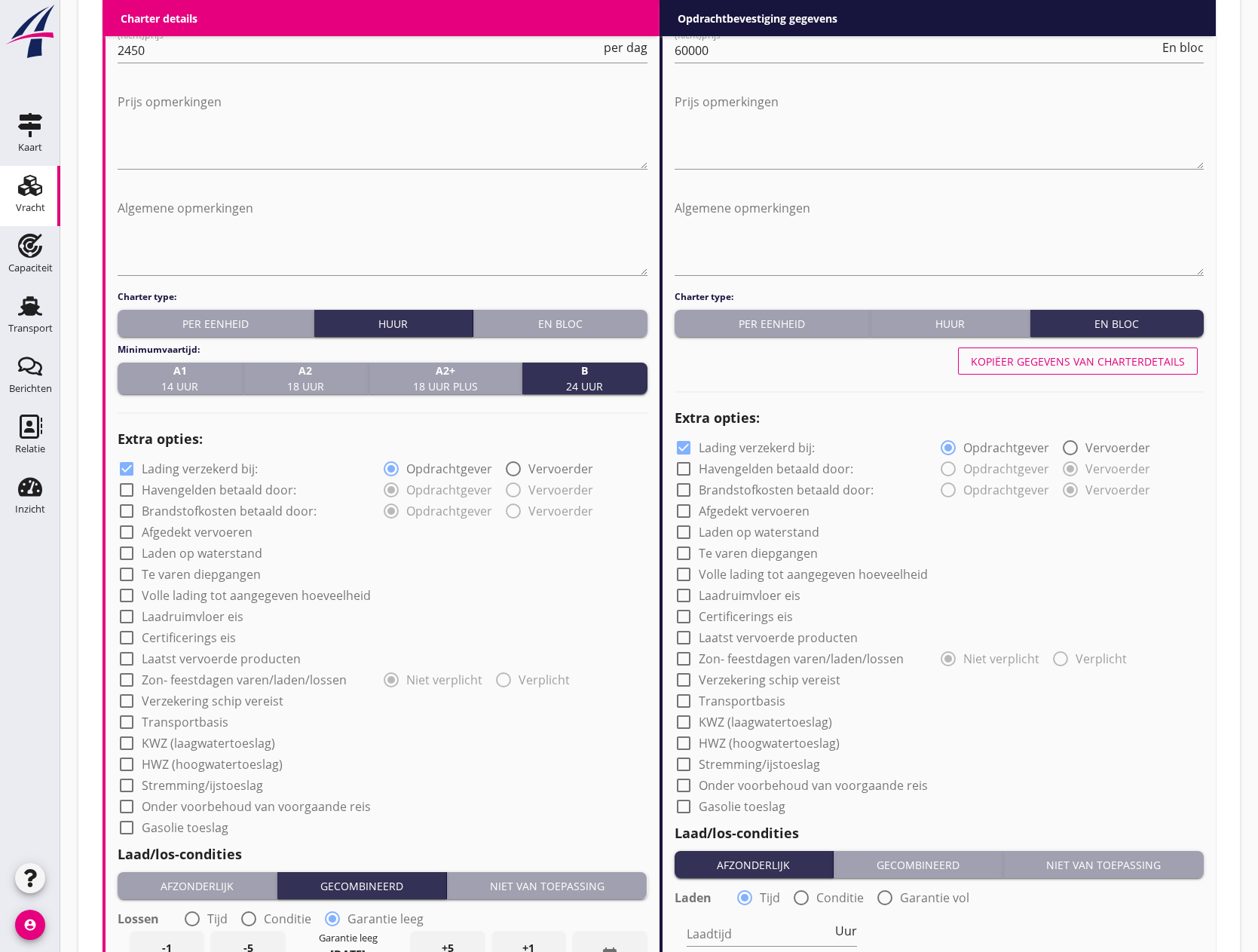
click at [121, 490] on div at bounding box center [126, 489] width 25 height 25
checkbox input "true"
click at [123, 519] on div at bounding box center [126, 510] width 25 height 25
checkbox input "true"
click at [124, 552] on div at bounding box center [126, 553] width 25 height 25
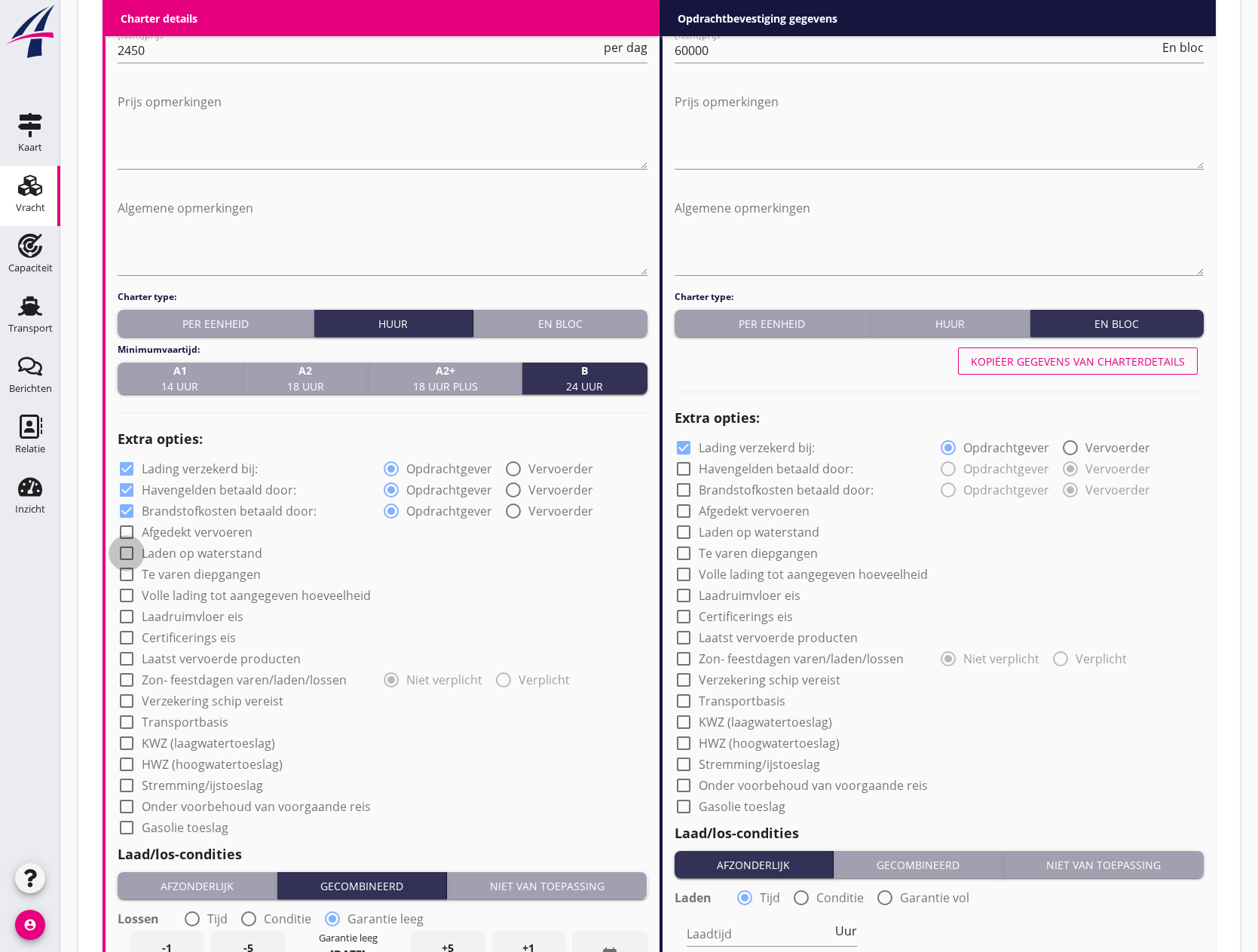
checkbox input "true"
click at [128, 573] on div at bounding box center [126, 573] width 25 height 25
checkbox input "true"
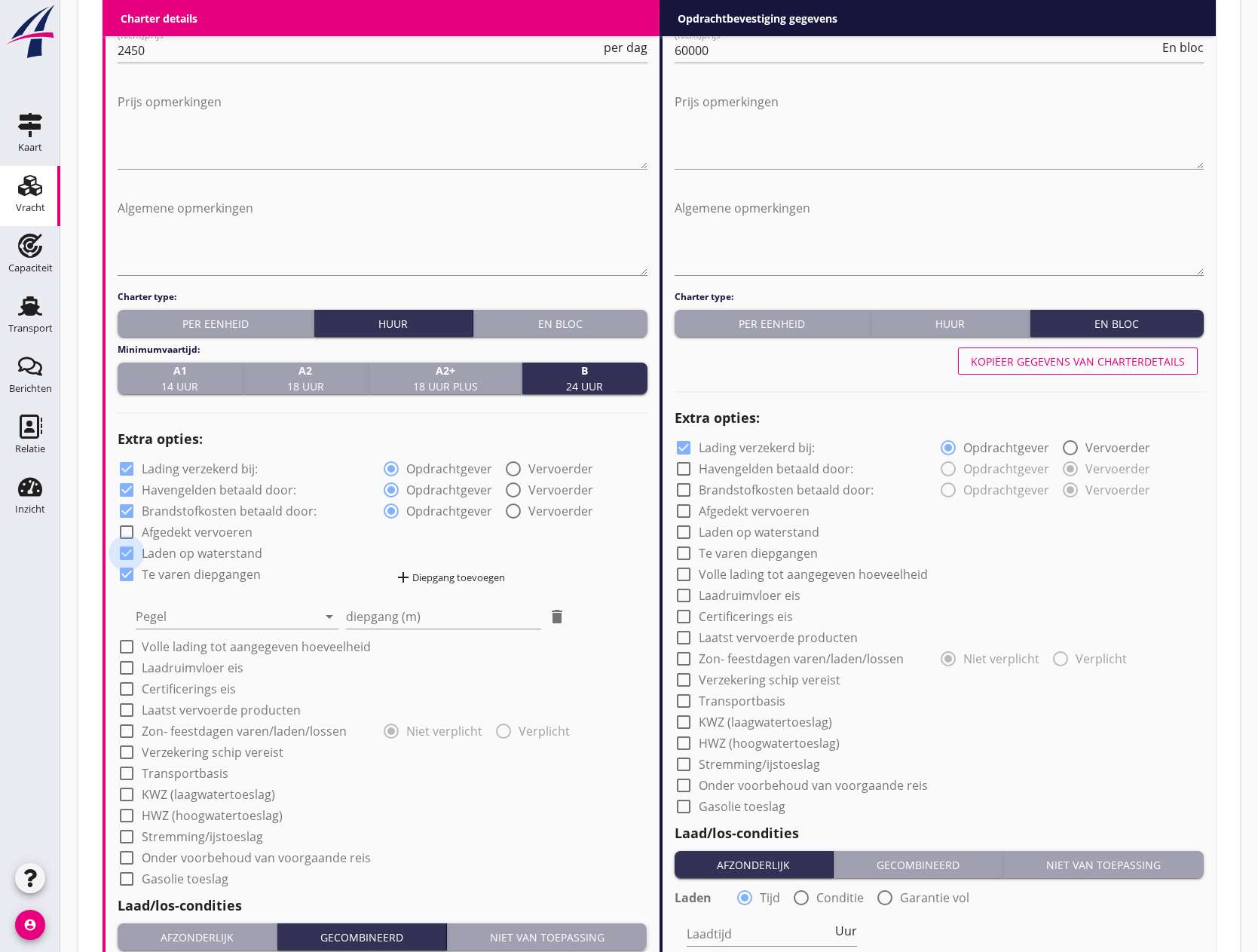
click at [122, 550] on div at bounding box center [126, 553] width 25 height 25
checkbox input "false"
click at [461, 577] on div "add Diepgang toevoegen" at bounding box center [449, 577] width 110 height 18
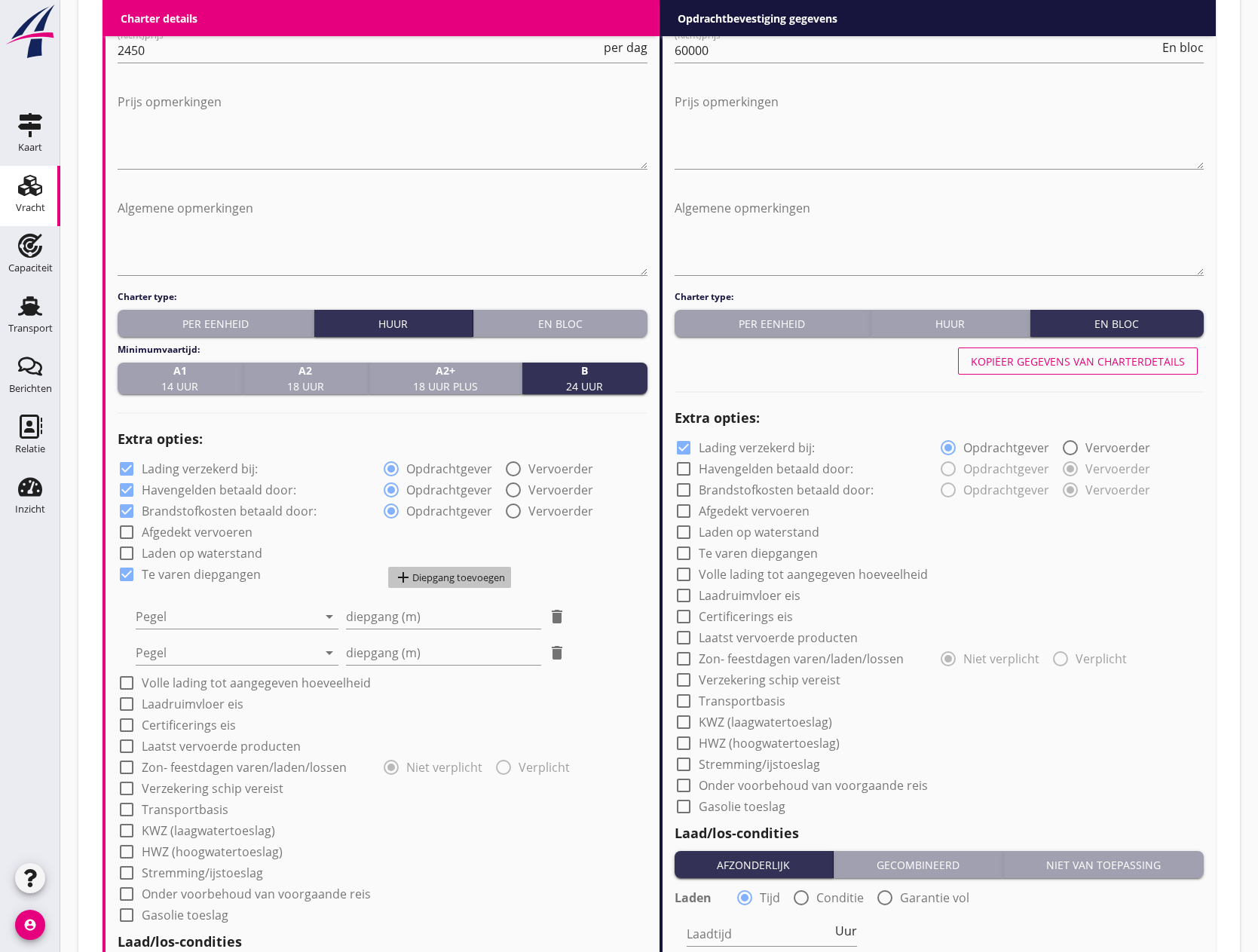
click at [461, 577] on div "add Diepgang toevoegen" at bounding box center [449, 577] width 110 height 18
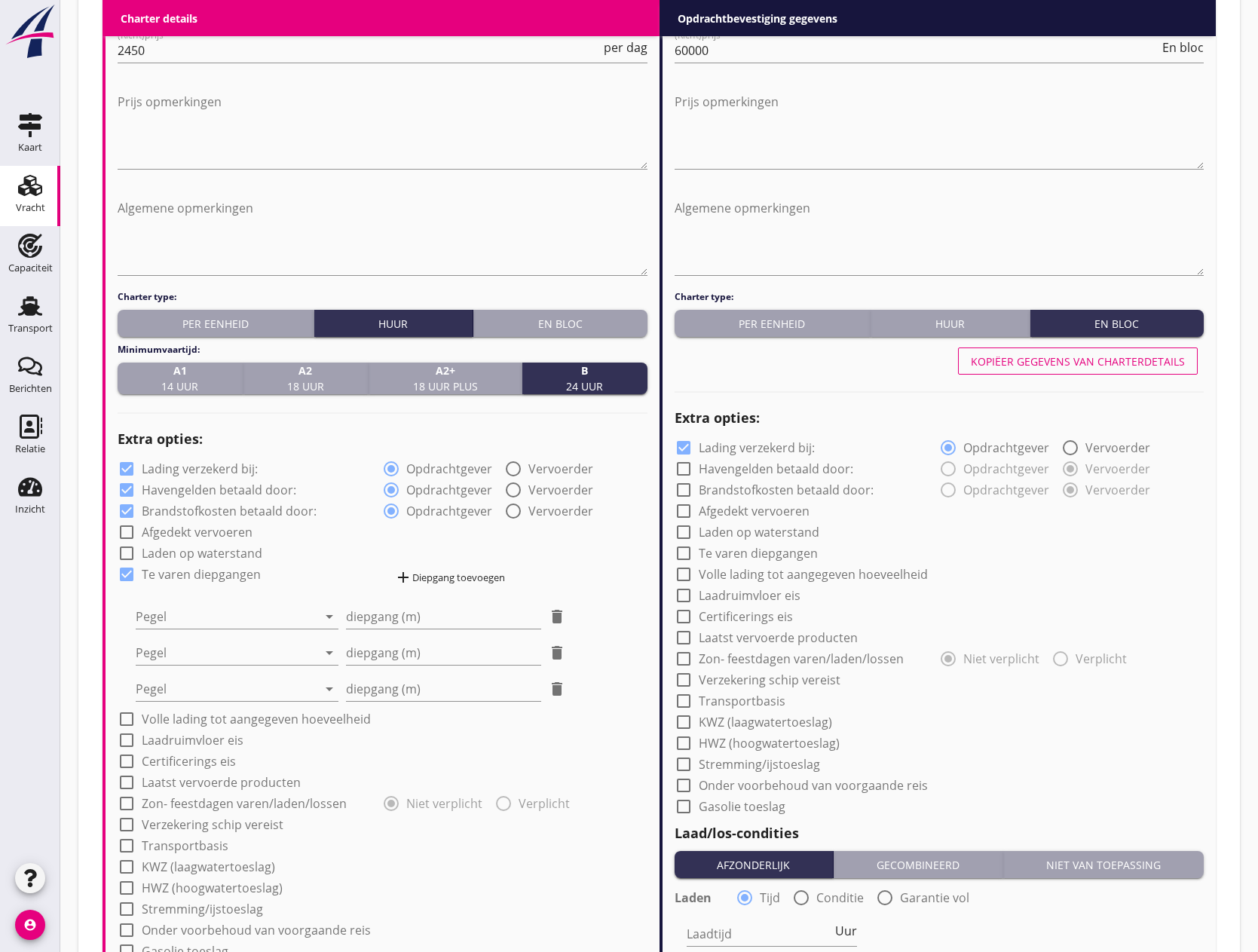
click at [461, 577] on div "add Diepgang toevoegen" at bounding box center [449, 577] width 110 height 18
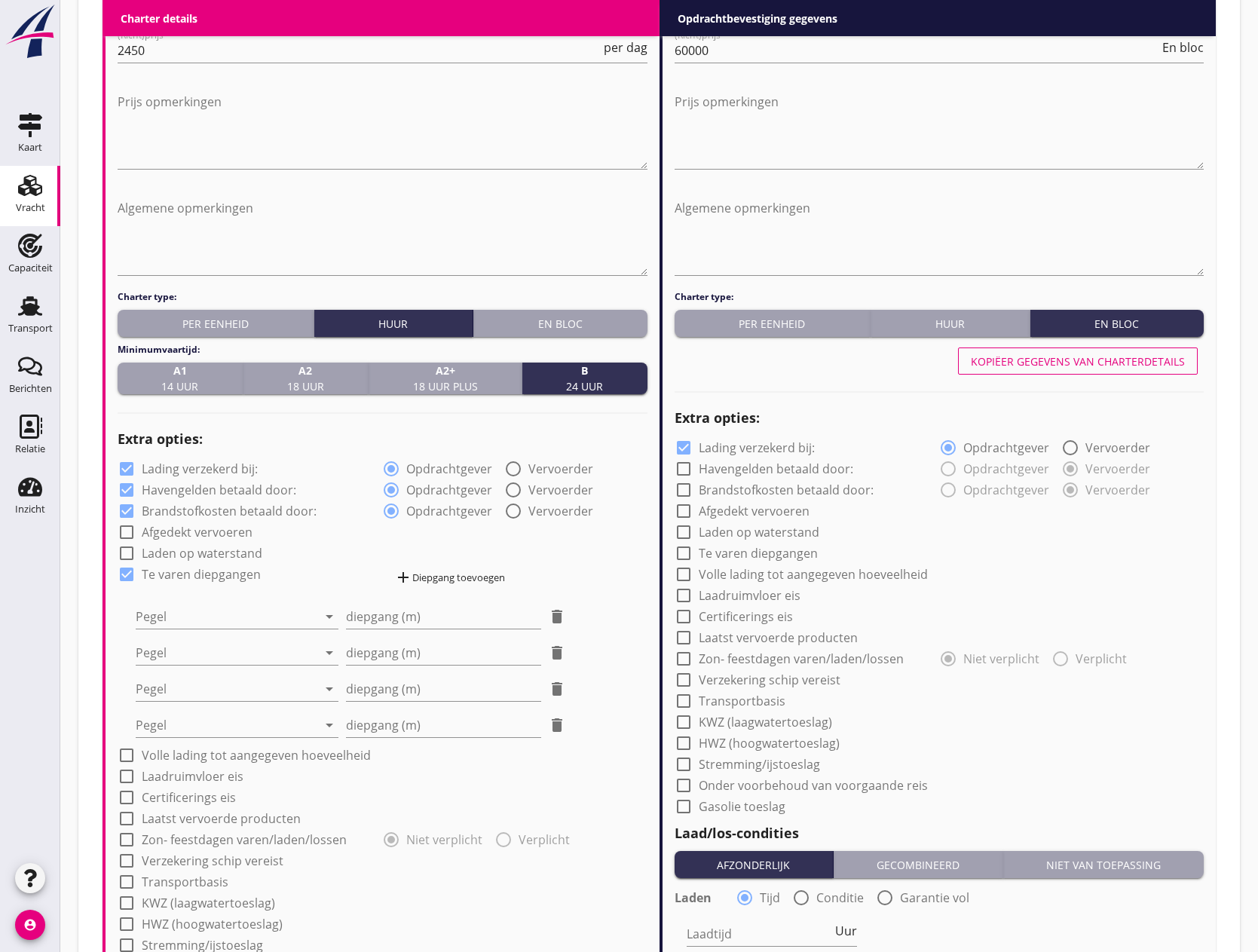
click at [461, 577] on div "add Diepgang toevoegen" at bounding box center [449, 577] width 110 height 18
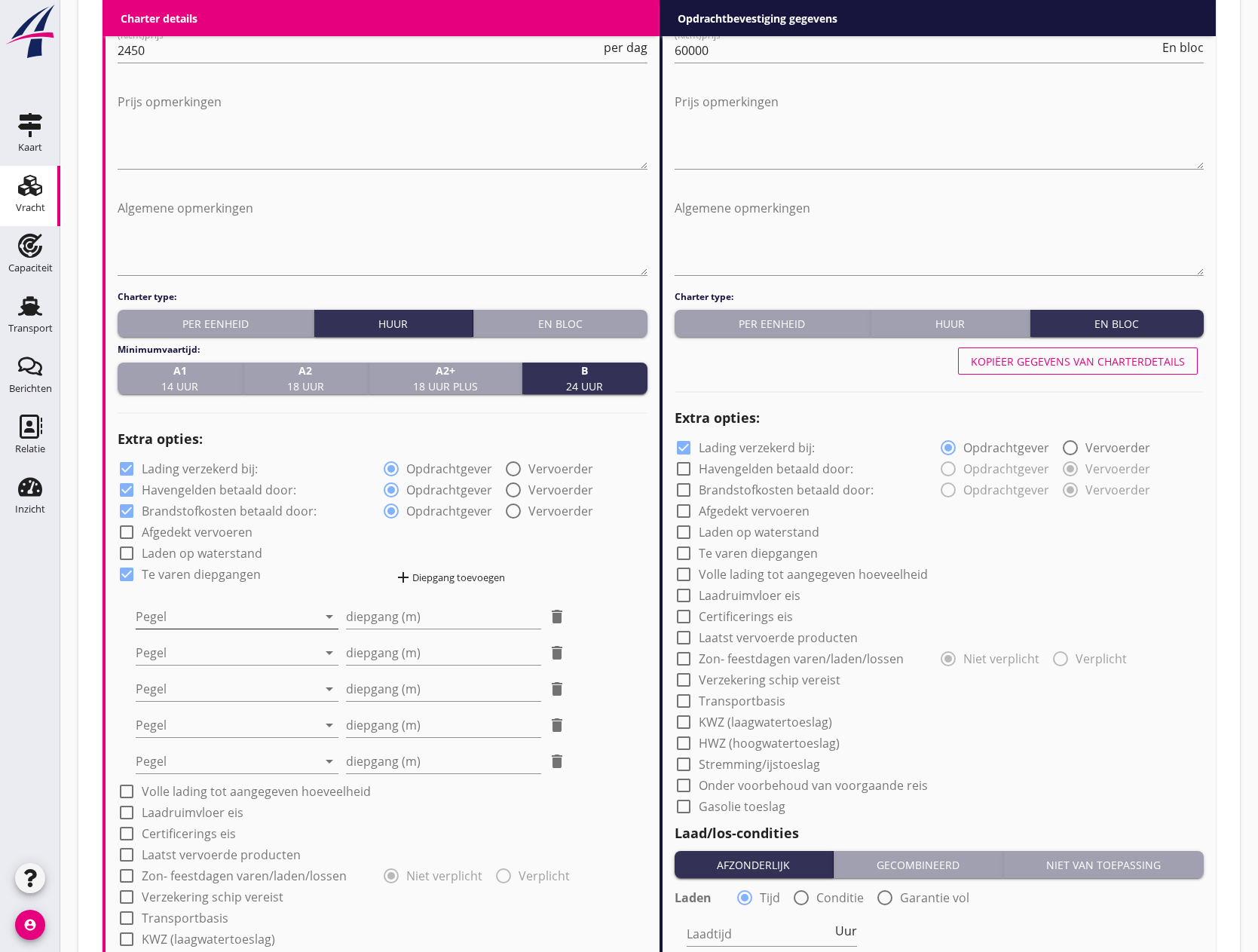
click at [225, 619] on div at bounding box center [227, 616] width 182 height 24
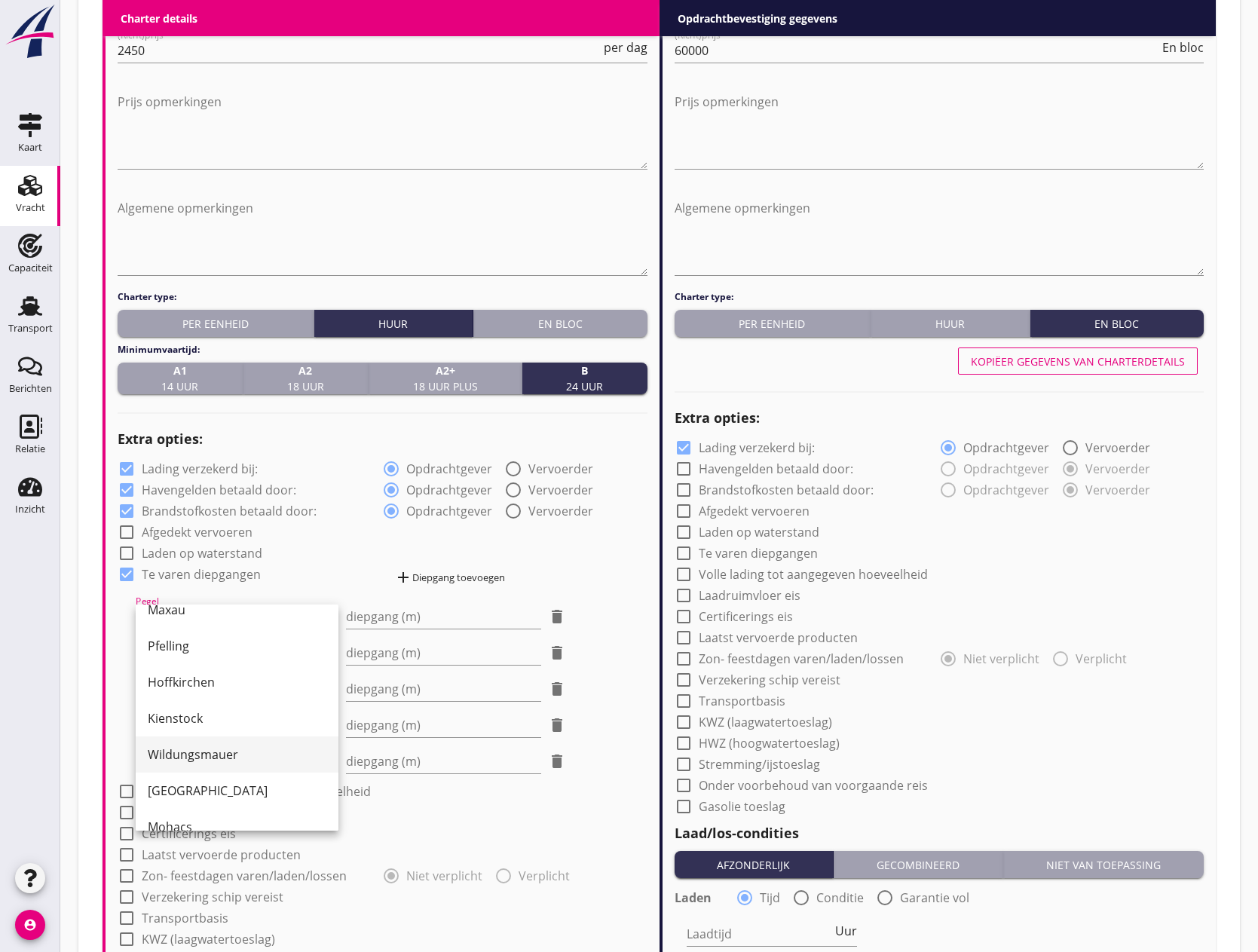
scroll to position [290, 0]
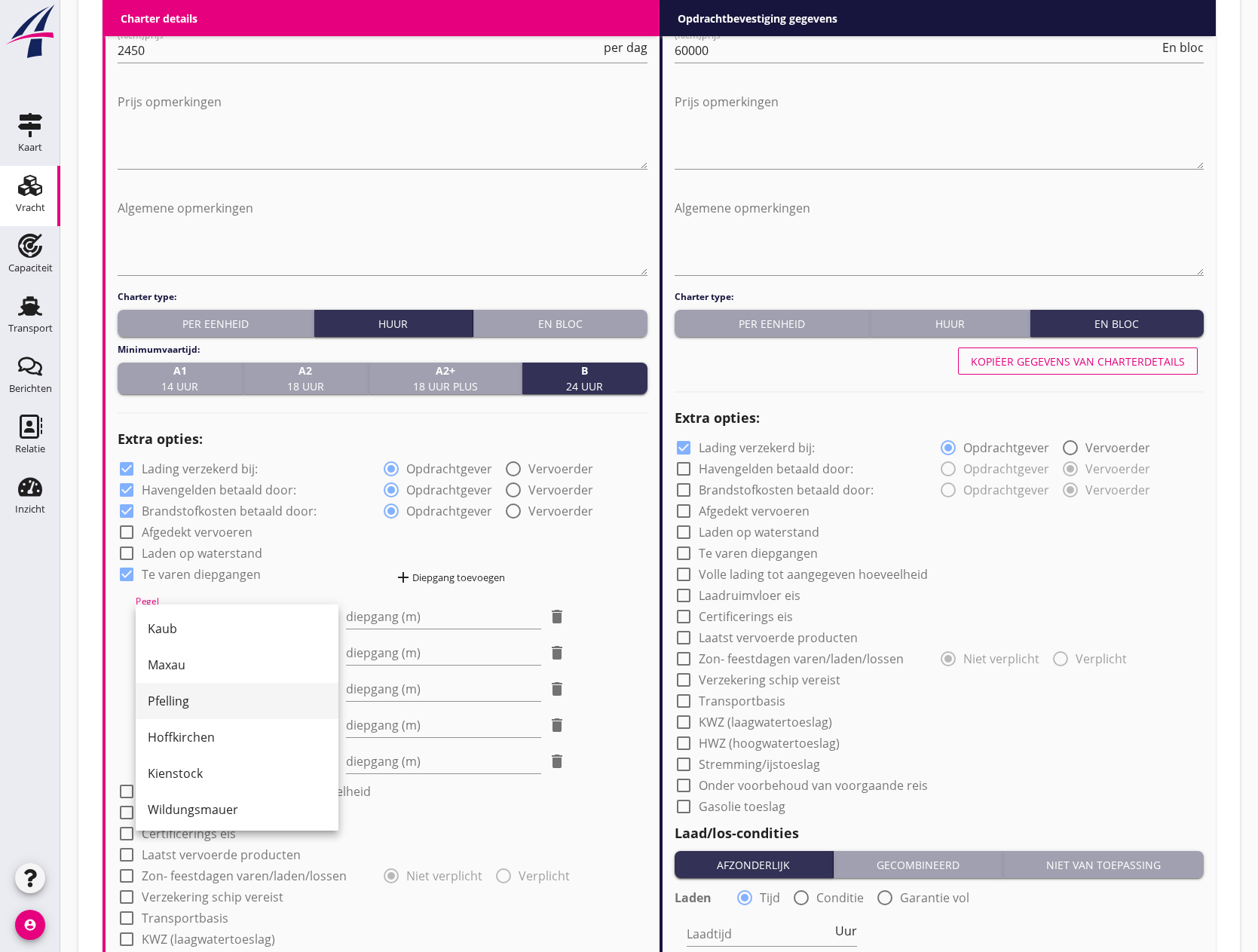
click at [196, 703] on div "Pfelling" at bounding box center [237, 701] width 178 height 18
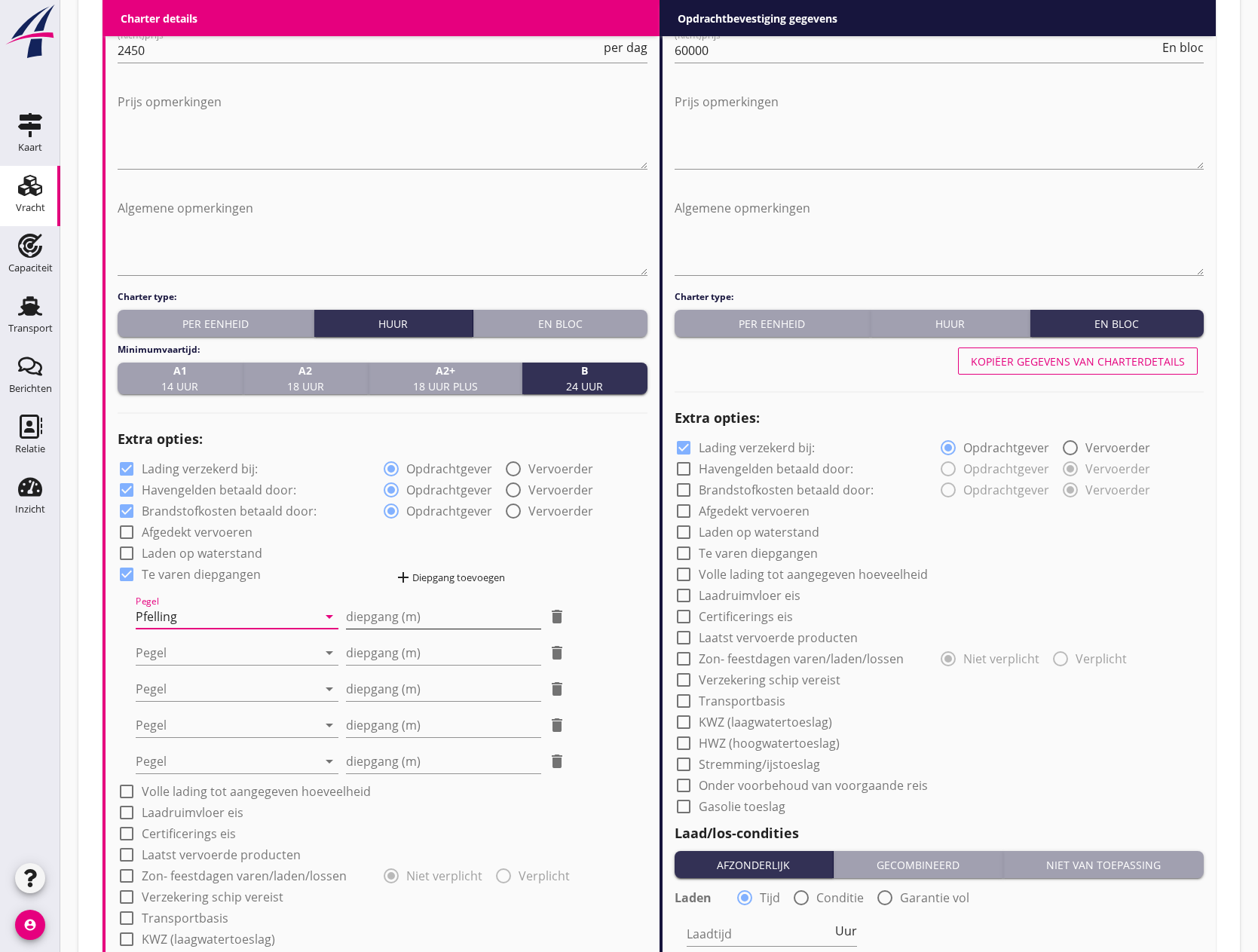
click at [399, 627] on input "diepgang (m)" at bounding box center [444, 616] width 196 height 24
type input "-1"
type input "-1.20"
click at [215, 653] on div at bounding box center [227, 652] width 182 height 24
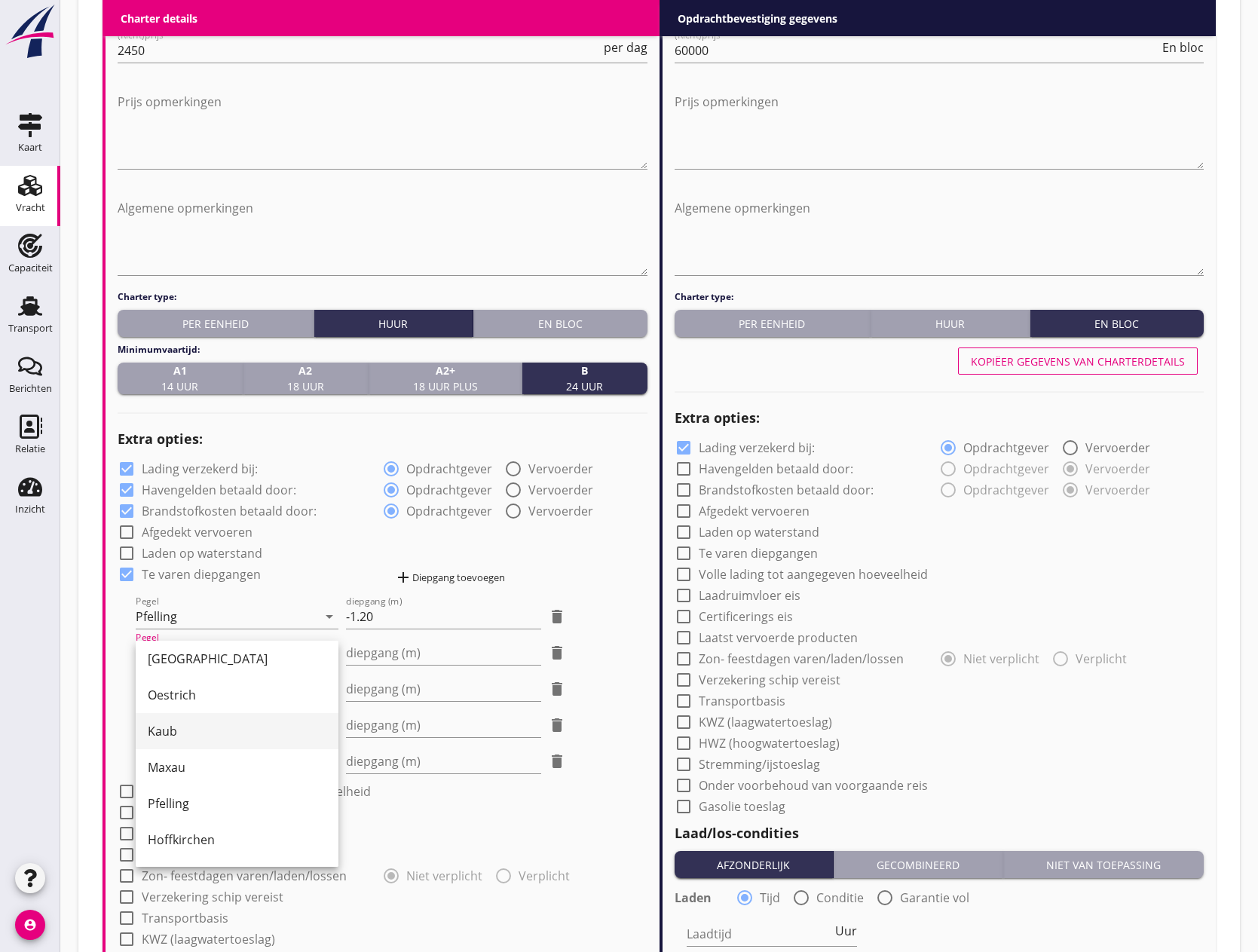
scroll to position [226, 0]
click at [214, 833] on div "Hoffkirchen" at bounding box center [237, 837] width 178 height 18
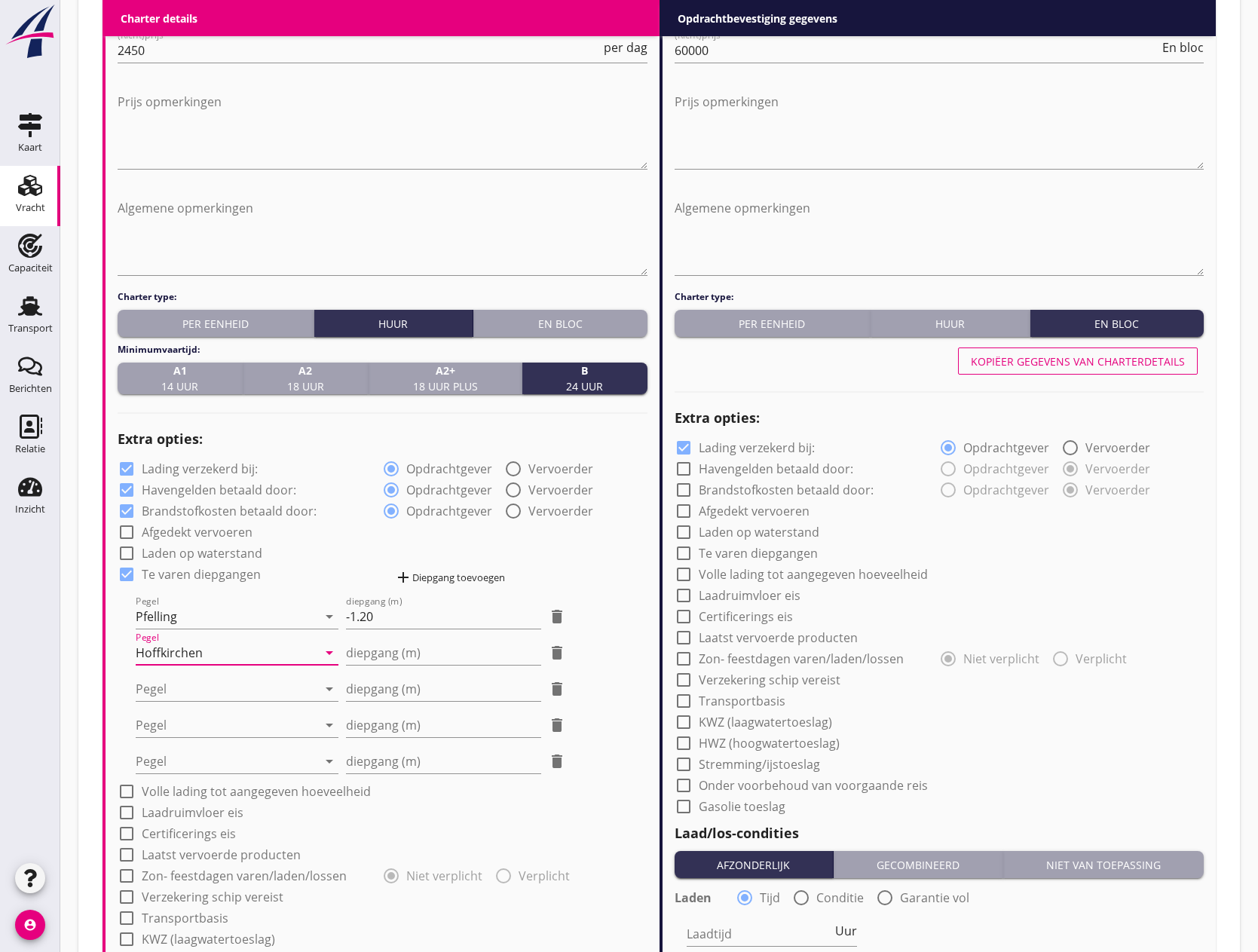
click at [367, 667] on div "diepgang (m) delete" at bounding box center [456, 684] width 221 height 34
click at [378, 649] on input "diepgang (m)" at bounding box center [444, 652] width 196 height 24
type input "-0"
type input "-0.40"
click at [198, 692] on div at bounding box center [227, 688] width 182 height 24
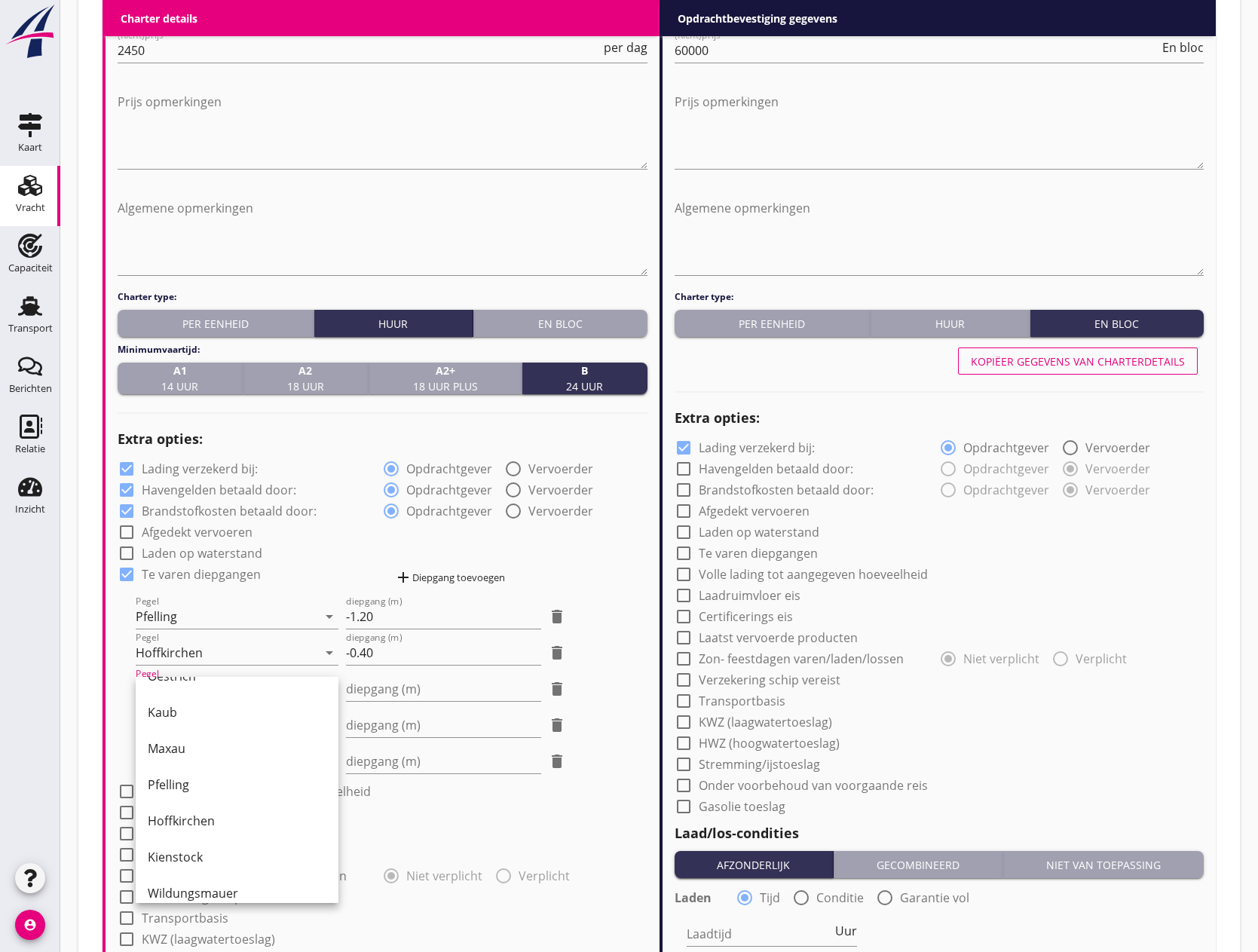
scroll to position [302, 0]
click at [197, 827] on div "Kienstock" at bounding box center [237, 833] width 178 height 18
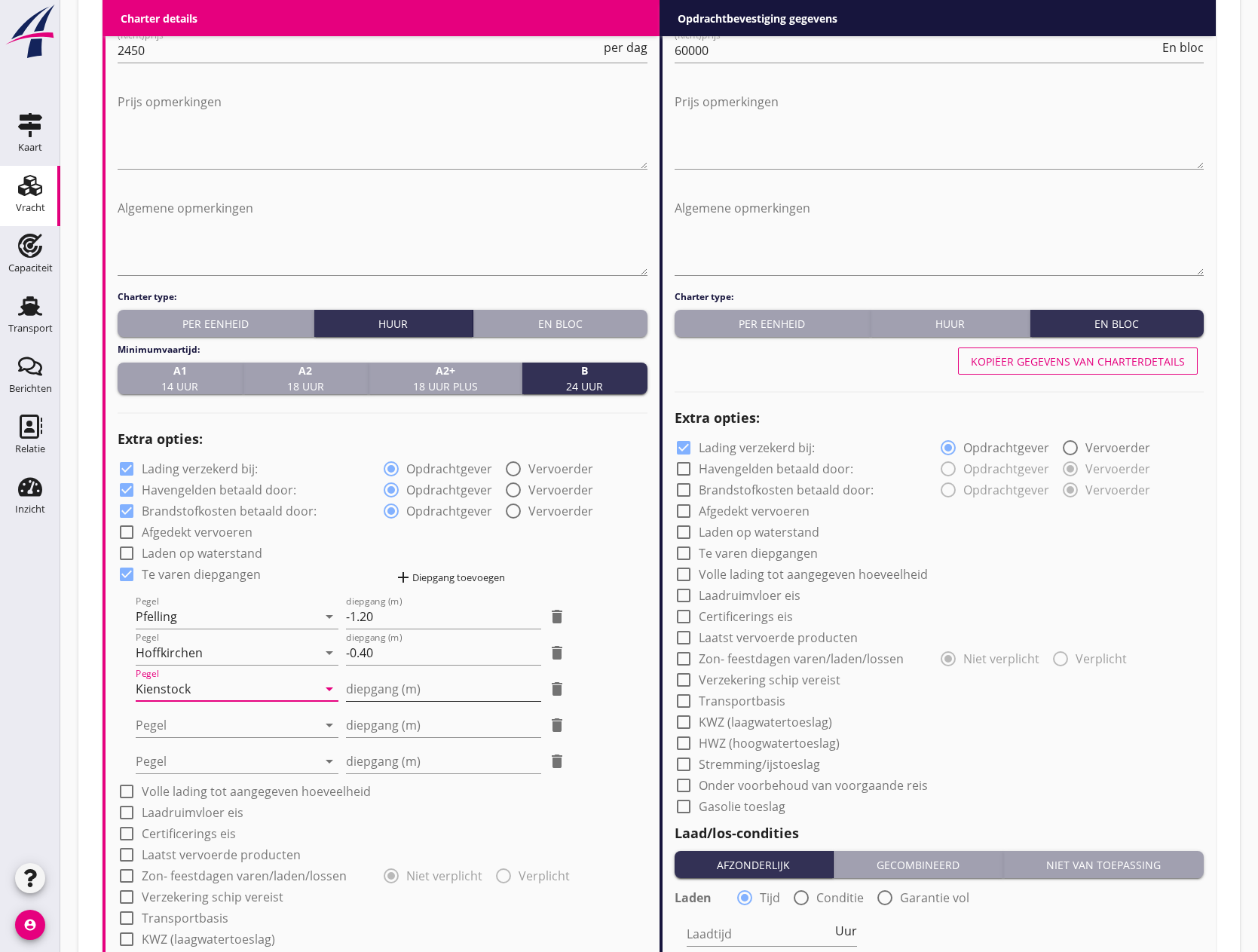
click at [364, 688] on input "diepgang (m)" at bounding box center [444, 688] width 196 height 24
type input "0"
type input "0.30"
click at [196, 732] on div at bounding box center [227, 725] width 182 height 24
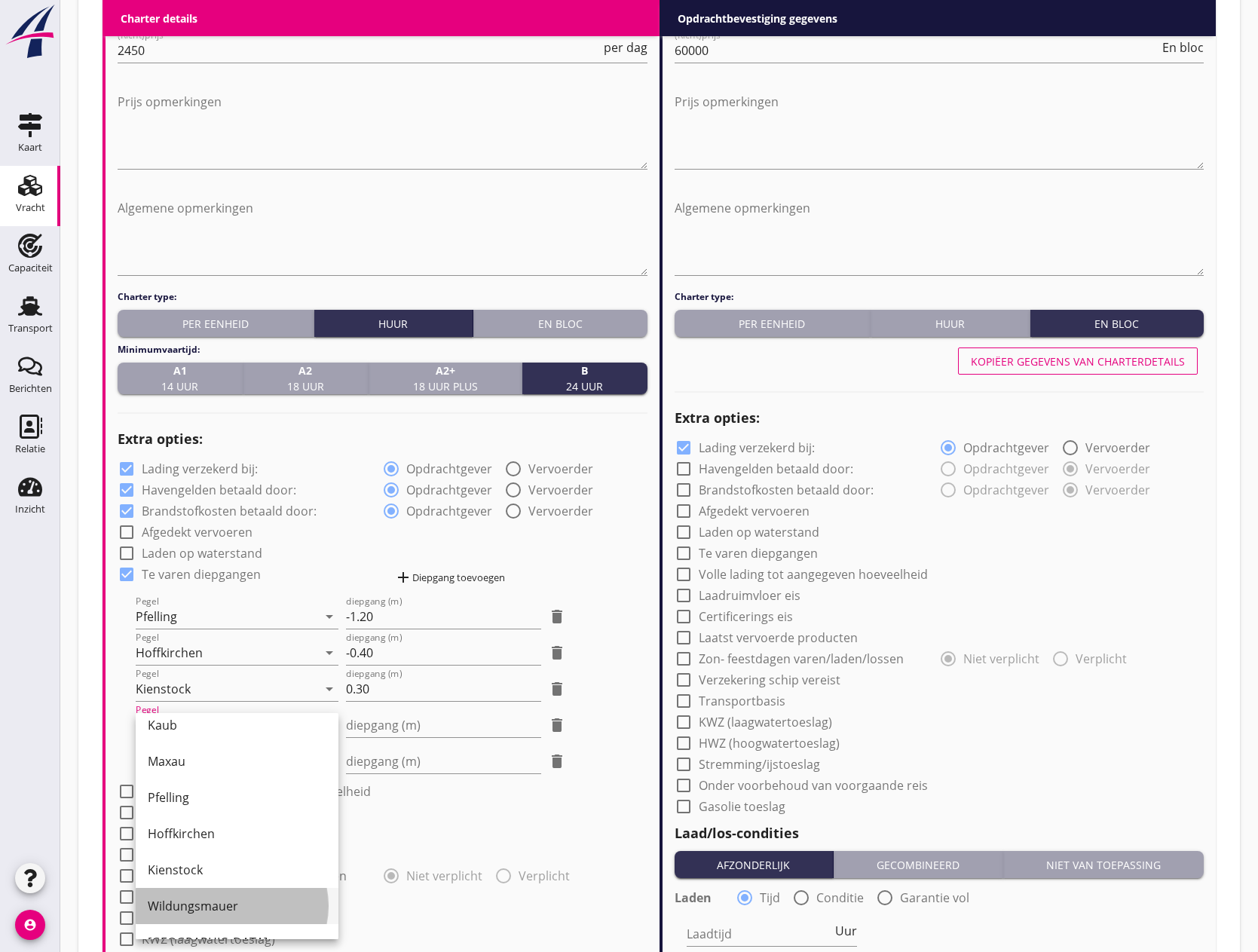
click at [213, 901] on div "Wildungsmauer" at bounding box center [237, 905] width 178 height 18
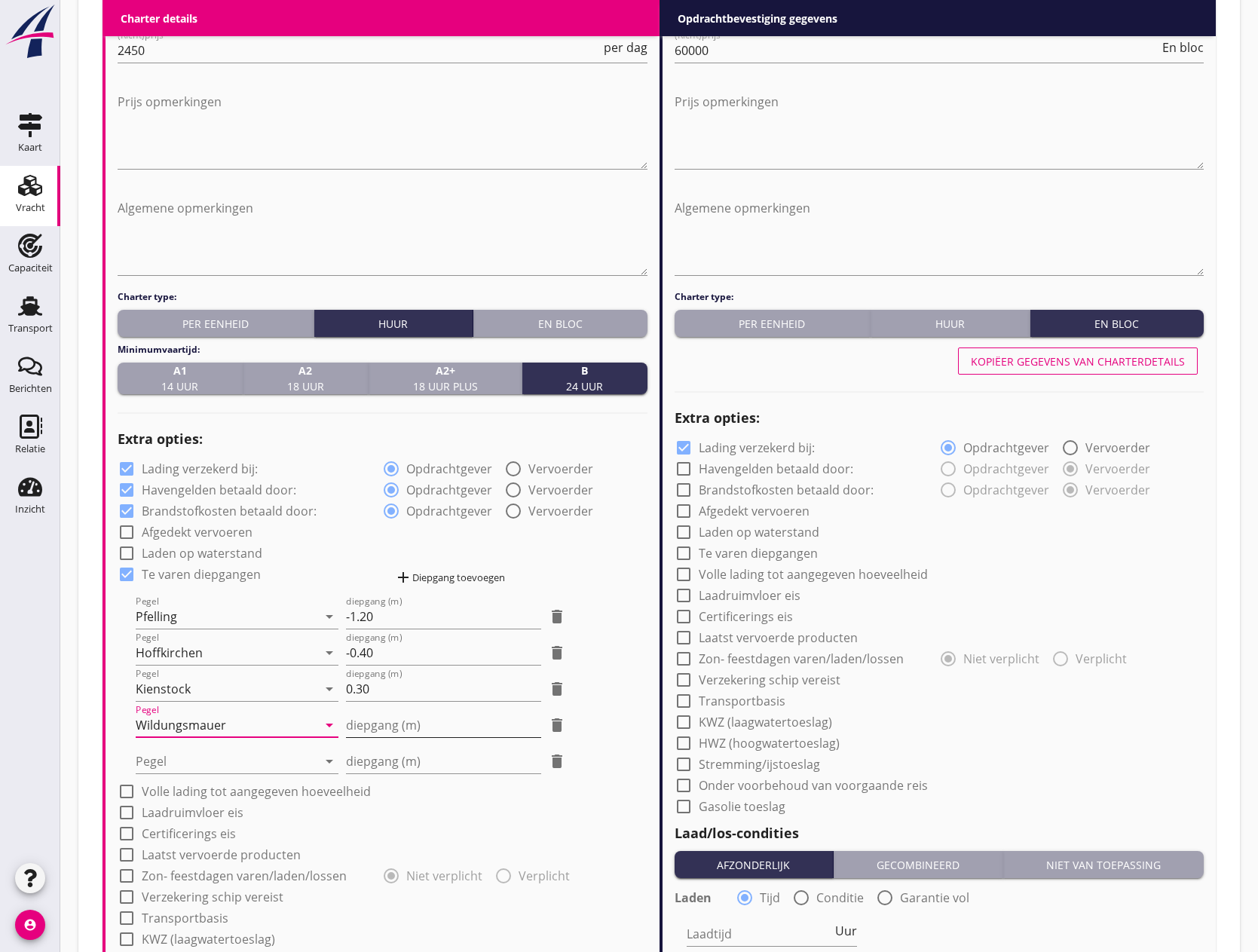
click at [393, 718] on input "diepgang (m)" at bounding box center [444, 725] width 196 height 24
type input "0"
type input "0.30"
click at [258, 768] on div at bounding box center [227, 761] width 182 height 24
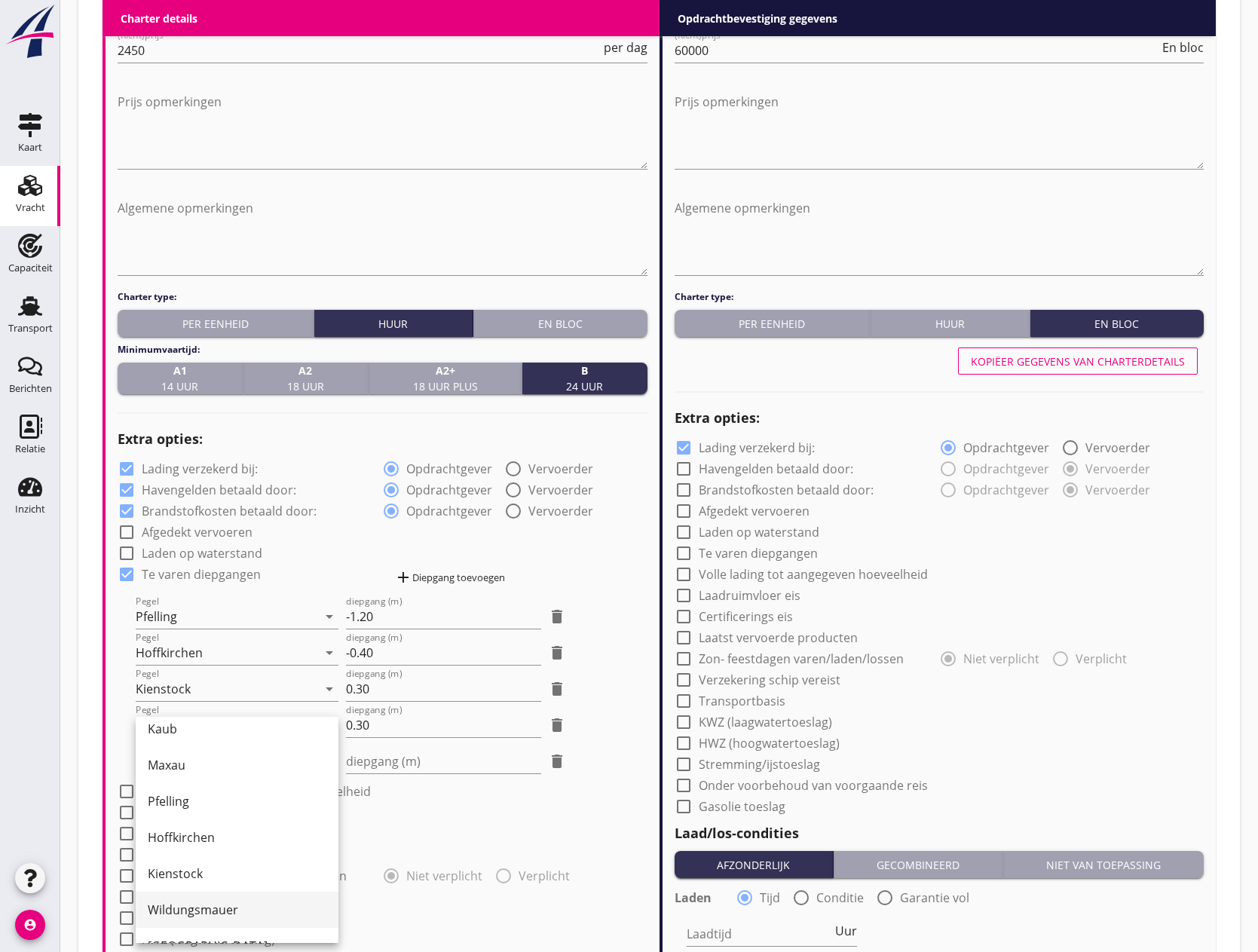
scroll to position [365, 0]
click at [196, 881] on div "[GEOGRAPHIC_DATA]" at bounding box center [237, 882] width 178 height 18
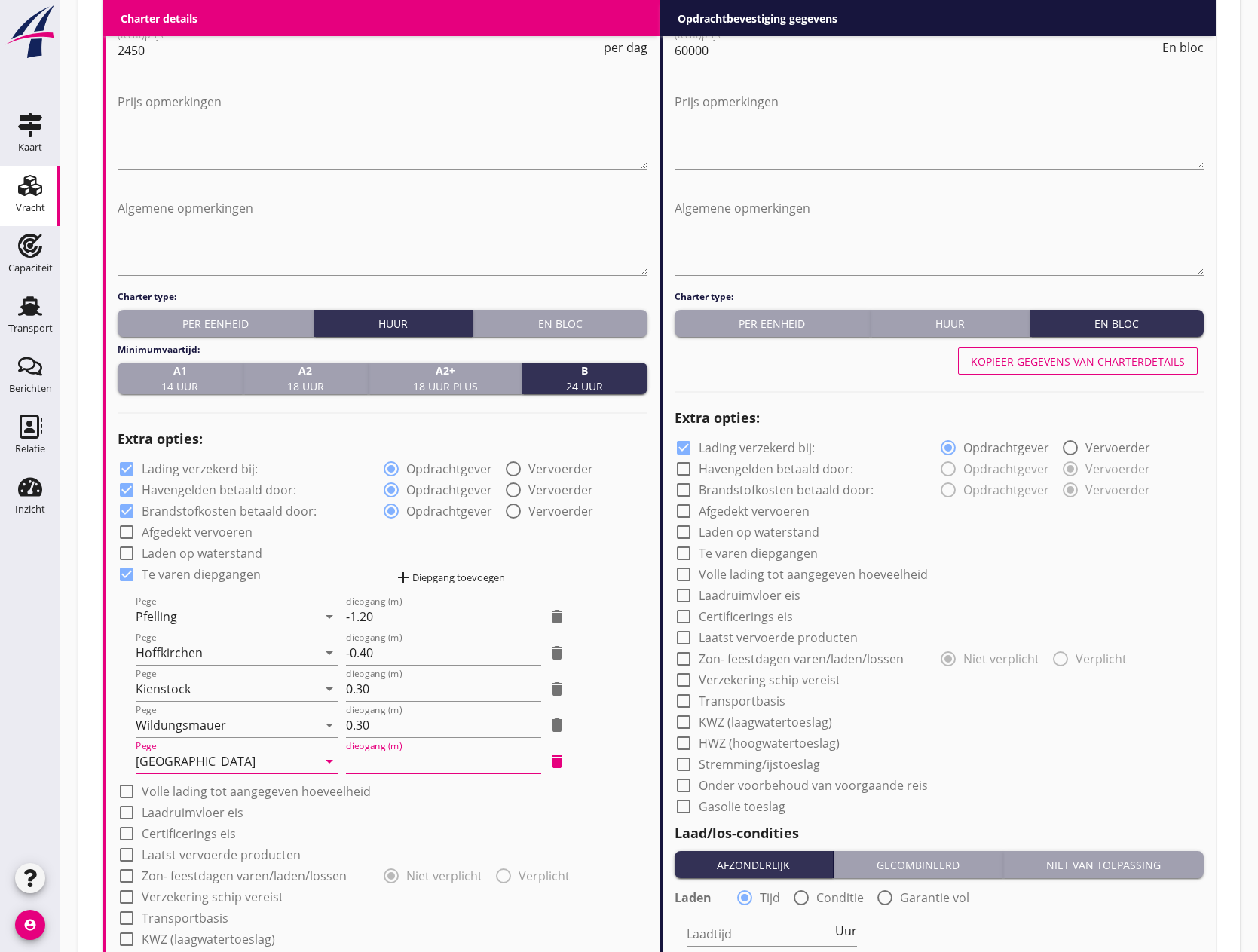
click at [408, 757] on input "diepgang (m)" at bounding box center [444, 761] width 196 height 24
type input "0"
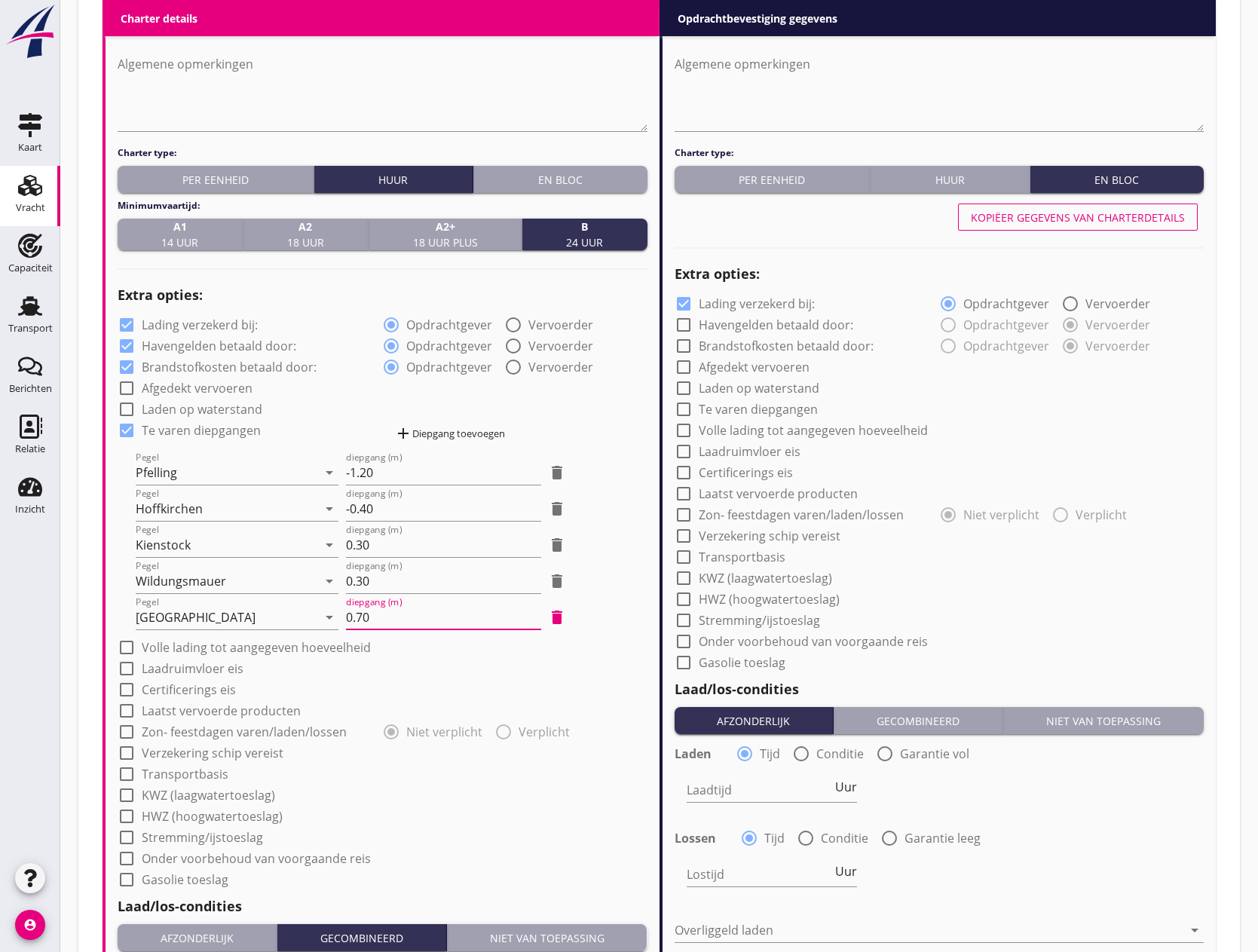
scroll to position [980, 0]
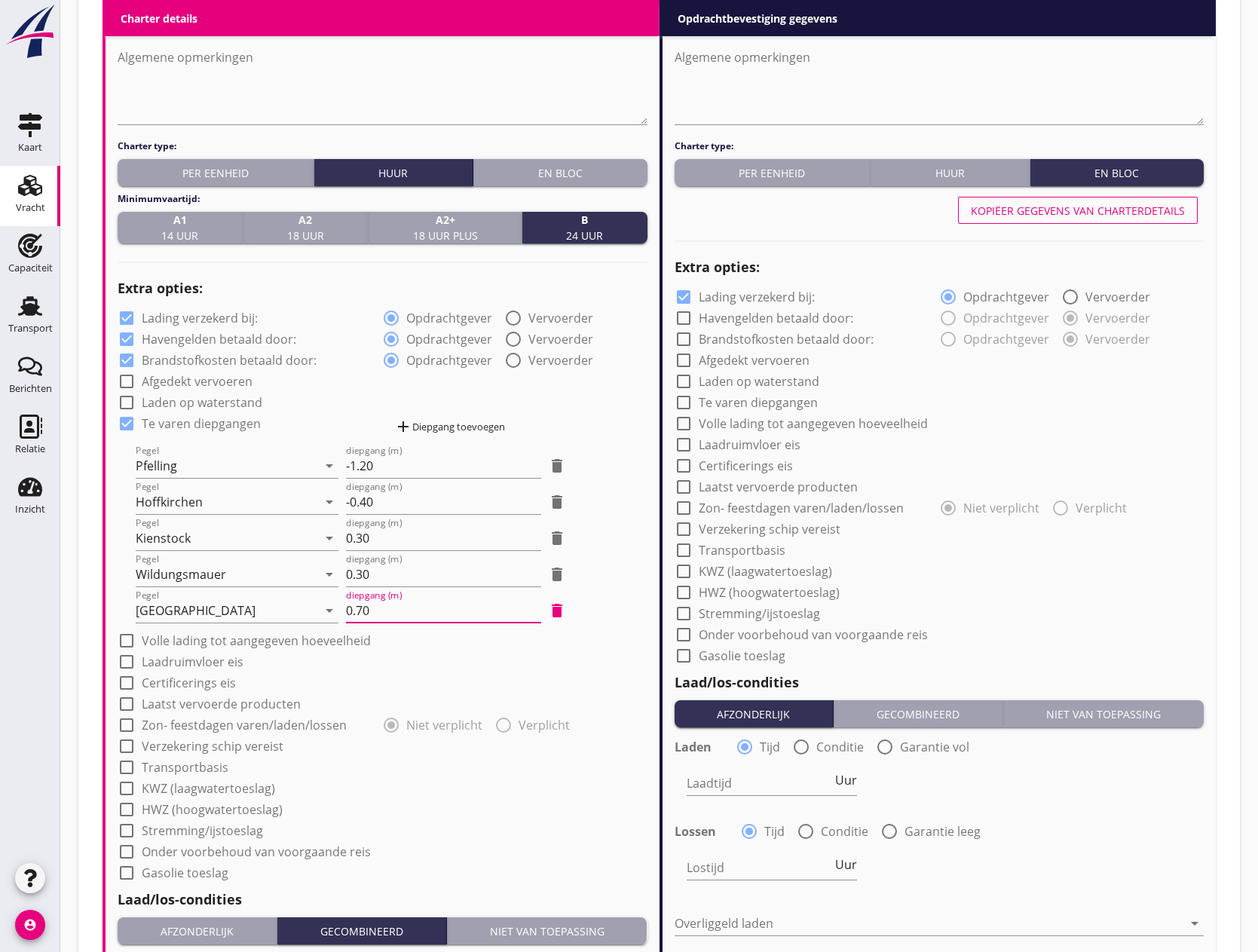
type input "0.70"
click at [127, 657] on div at bounding box center [126, 661] width 25 height 25
checkbox input "true"
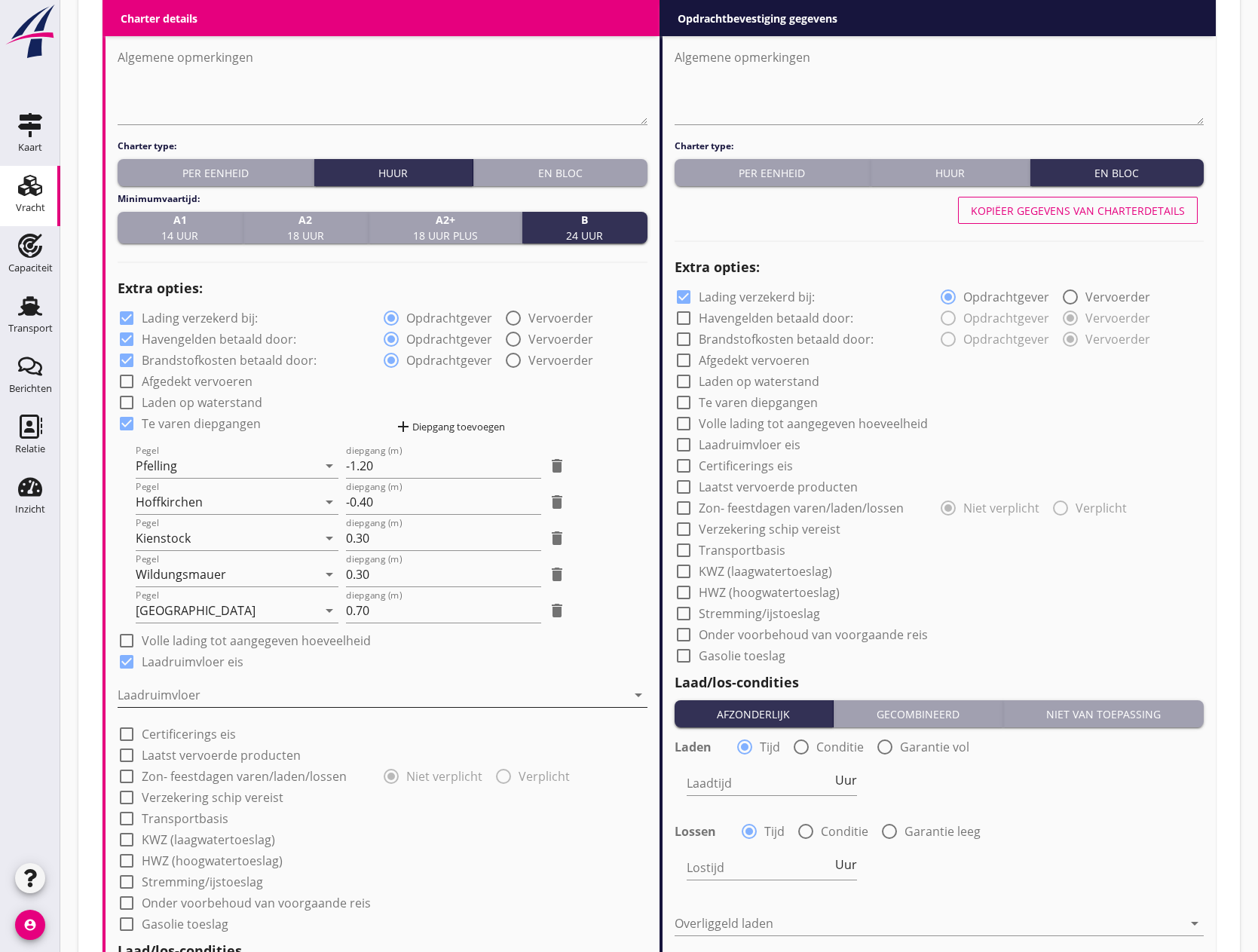
click at [193, 686] on div at bounding box center [372, 694] width 509 height 24
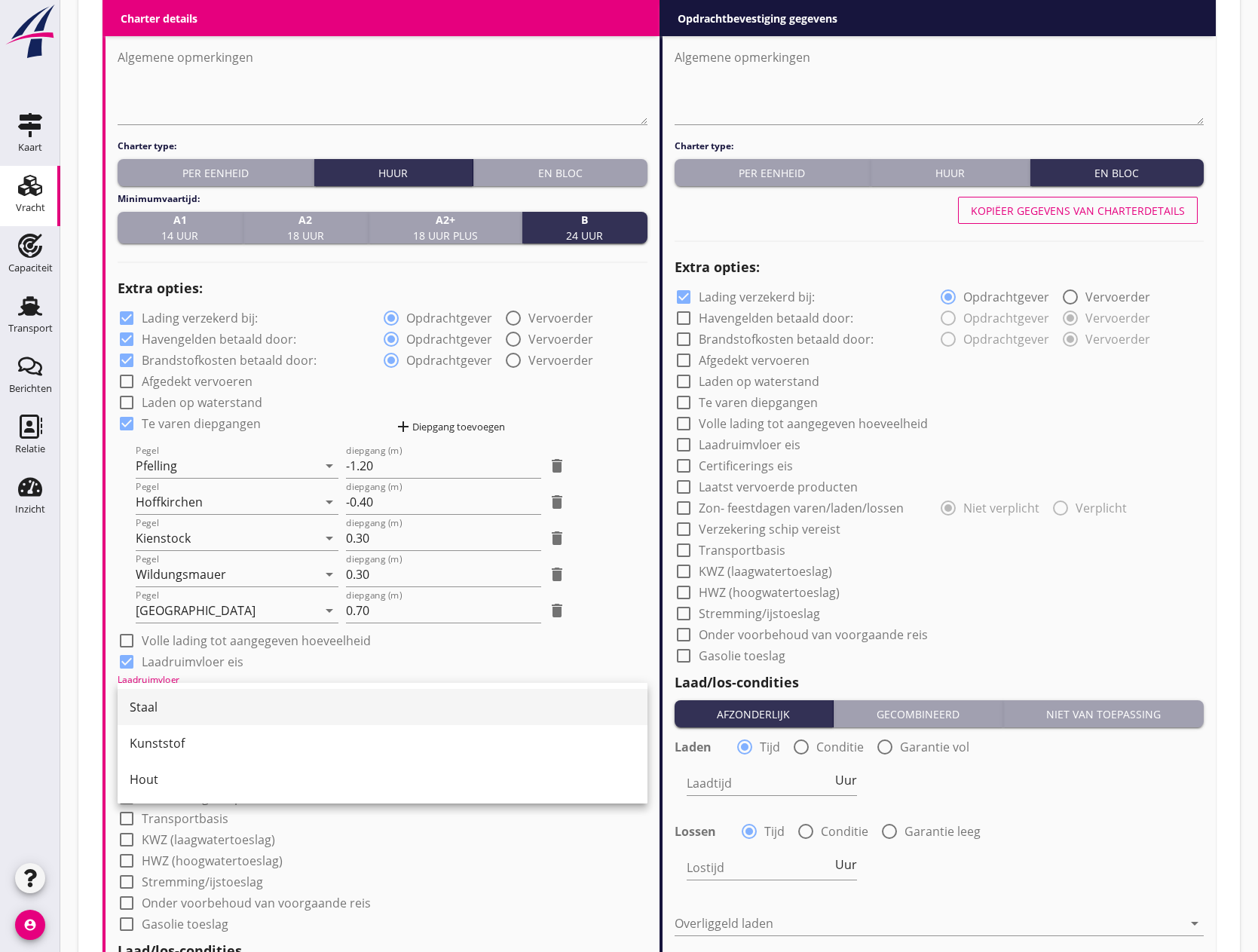
click at [198, 703] on div "Staal" at bounding box center [382, 707] width 505 height 18
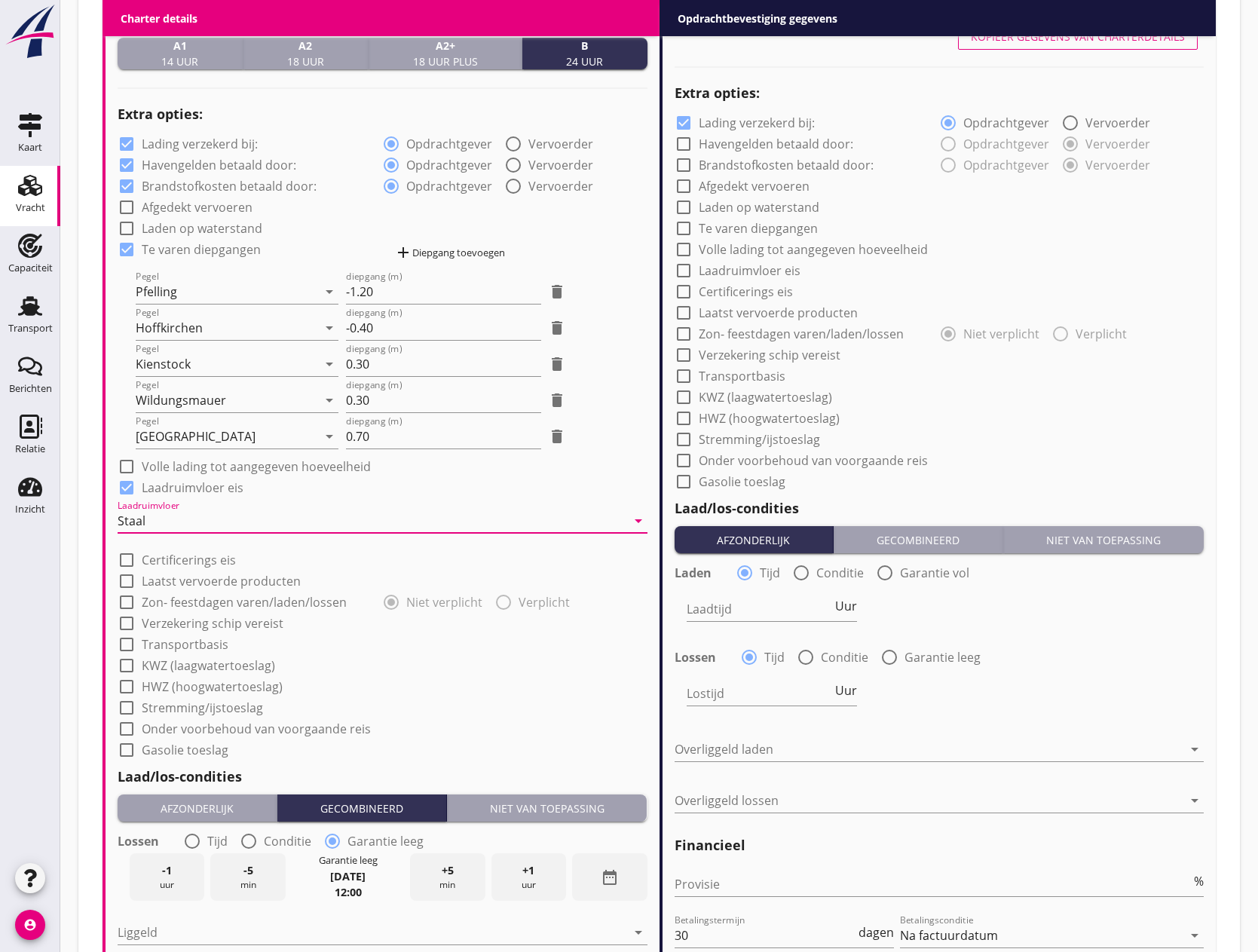
scroll to position [1206, 0]
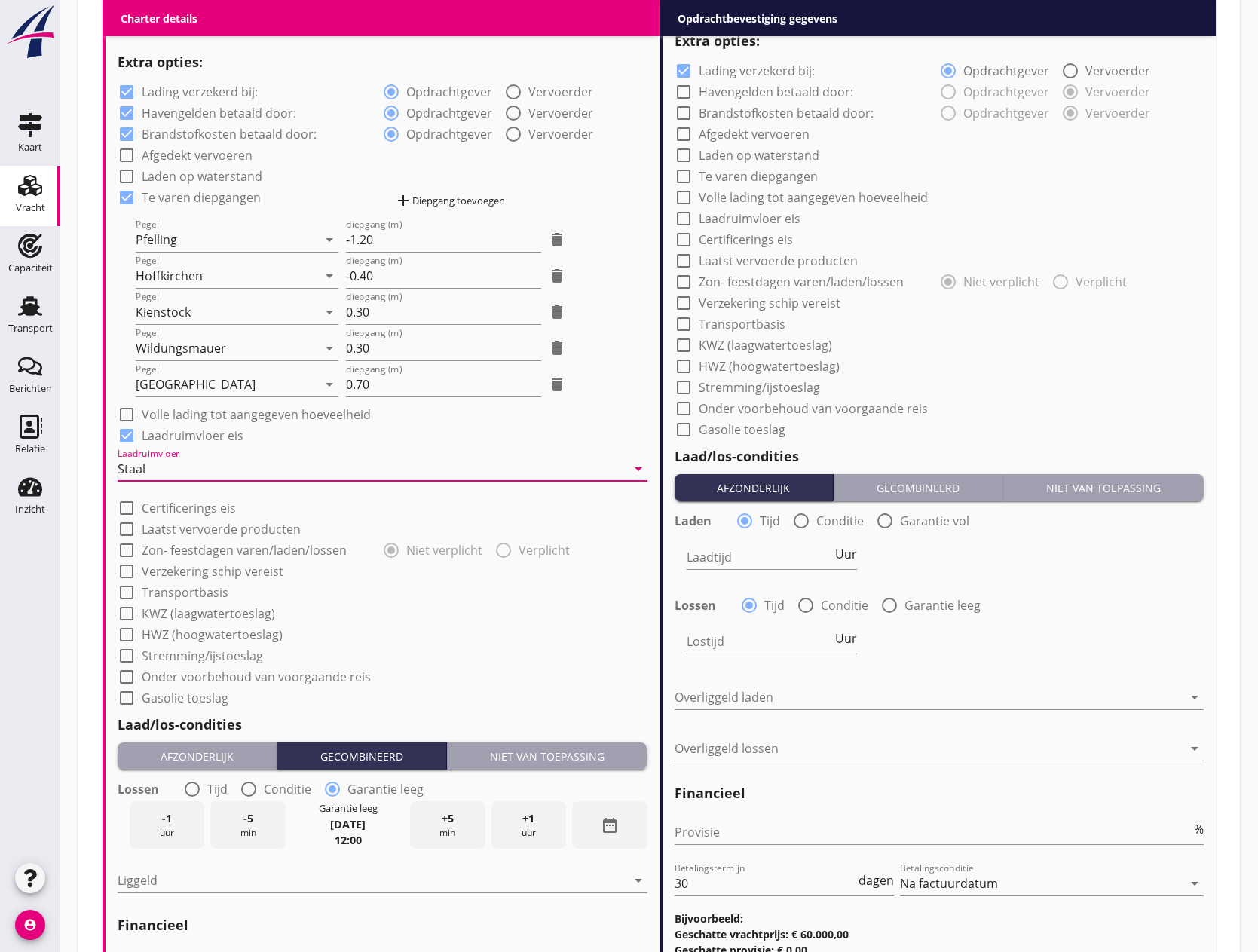
click at [129, 551] on div at bounding box center [126, 550] width 25 height 25
checkbox input "true"
click at [502, 550] on div at bounding box center [503, 550] width 25 height 25
radio input "false"
radio input "true"
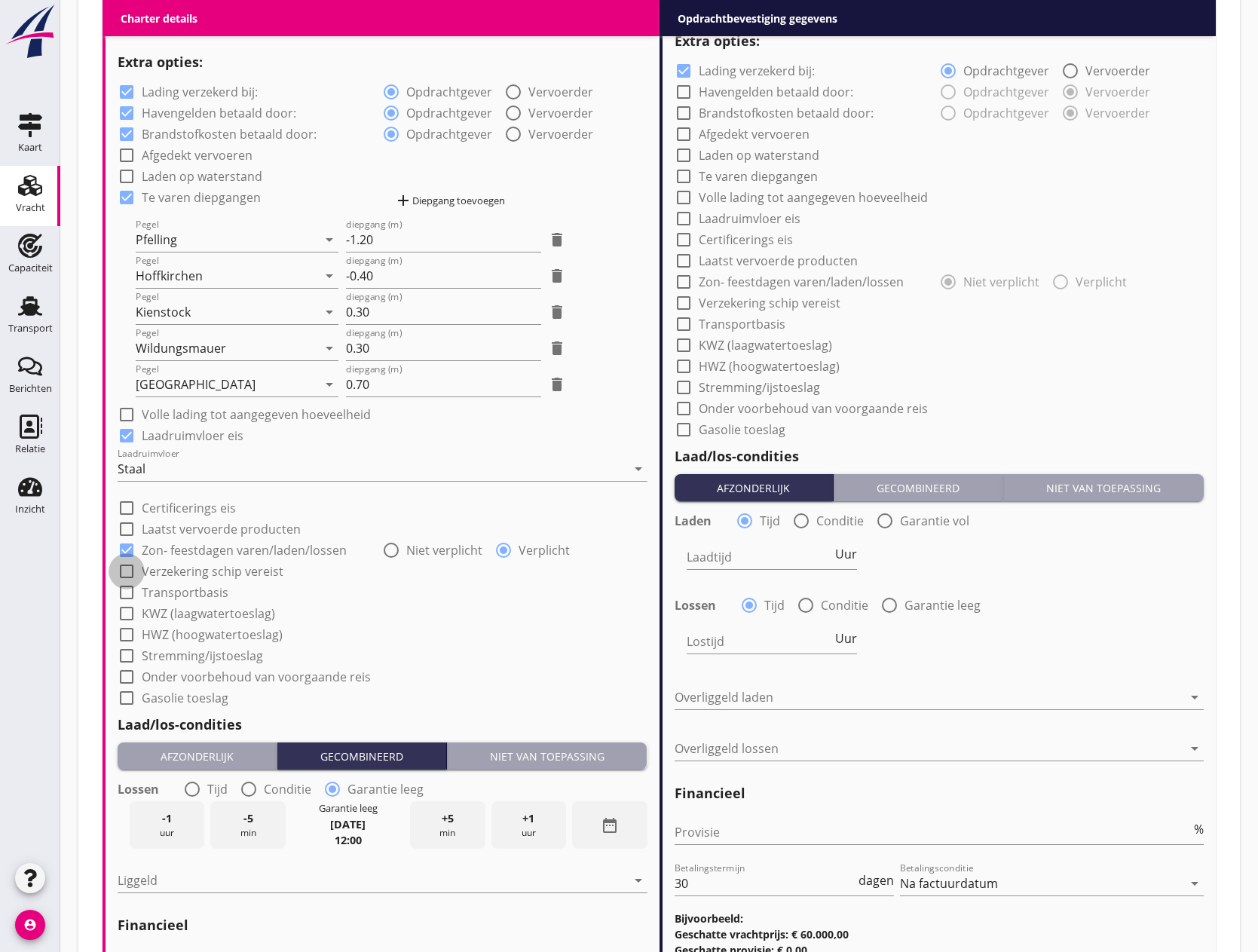
click at [129, 572] on div at bounding box center [126, 571] width 25 height 25
checkbox input "true"
click at [132, 585] on div at bounding box center [126, 591] width 25 height 25
checkbox input "true"
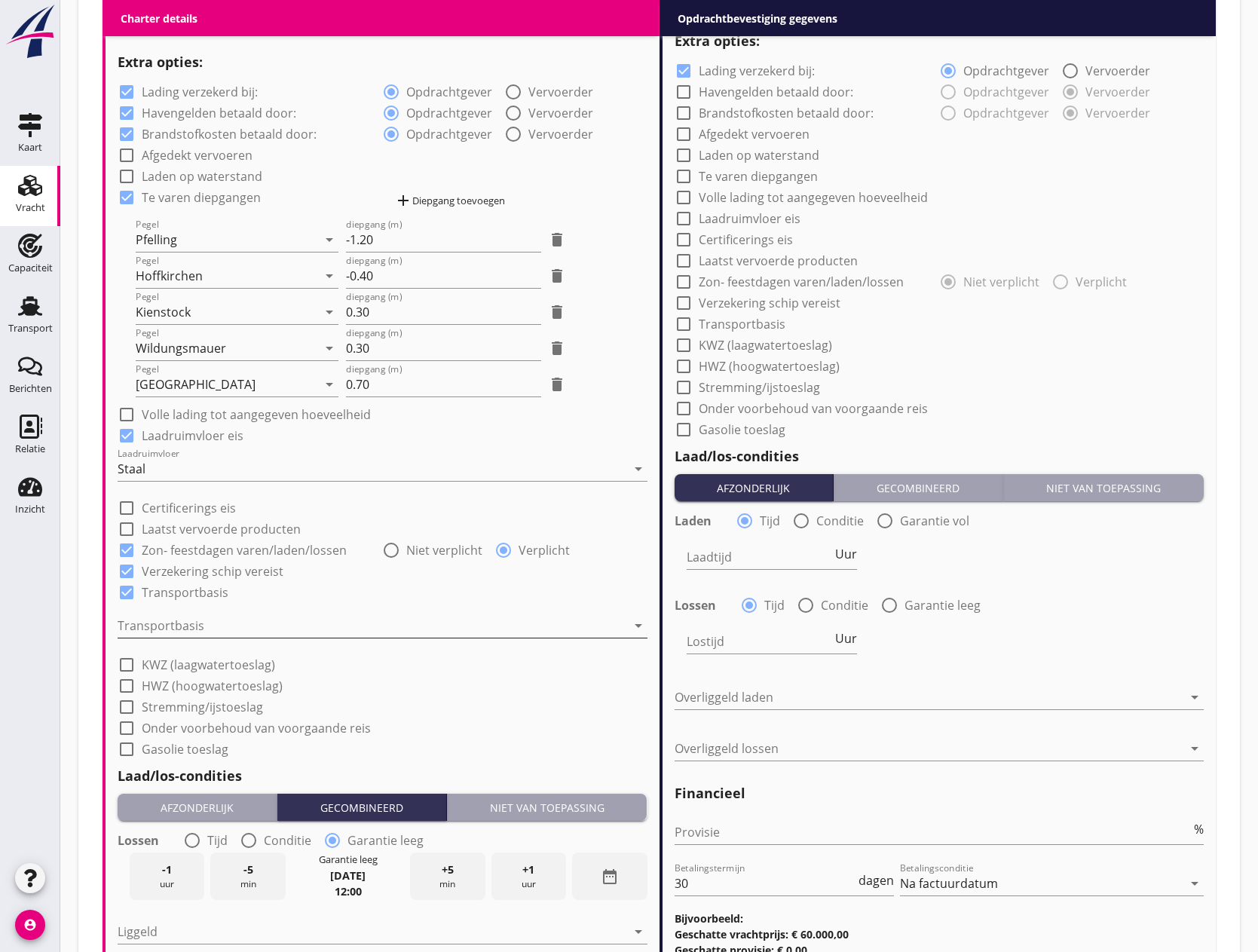
click at [186, 624] on div at bounding box center [372, 625] width 509 height 24
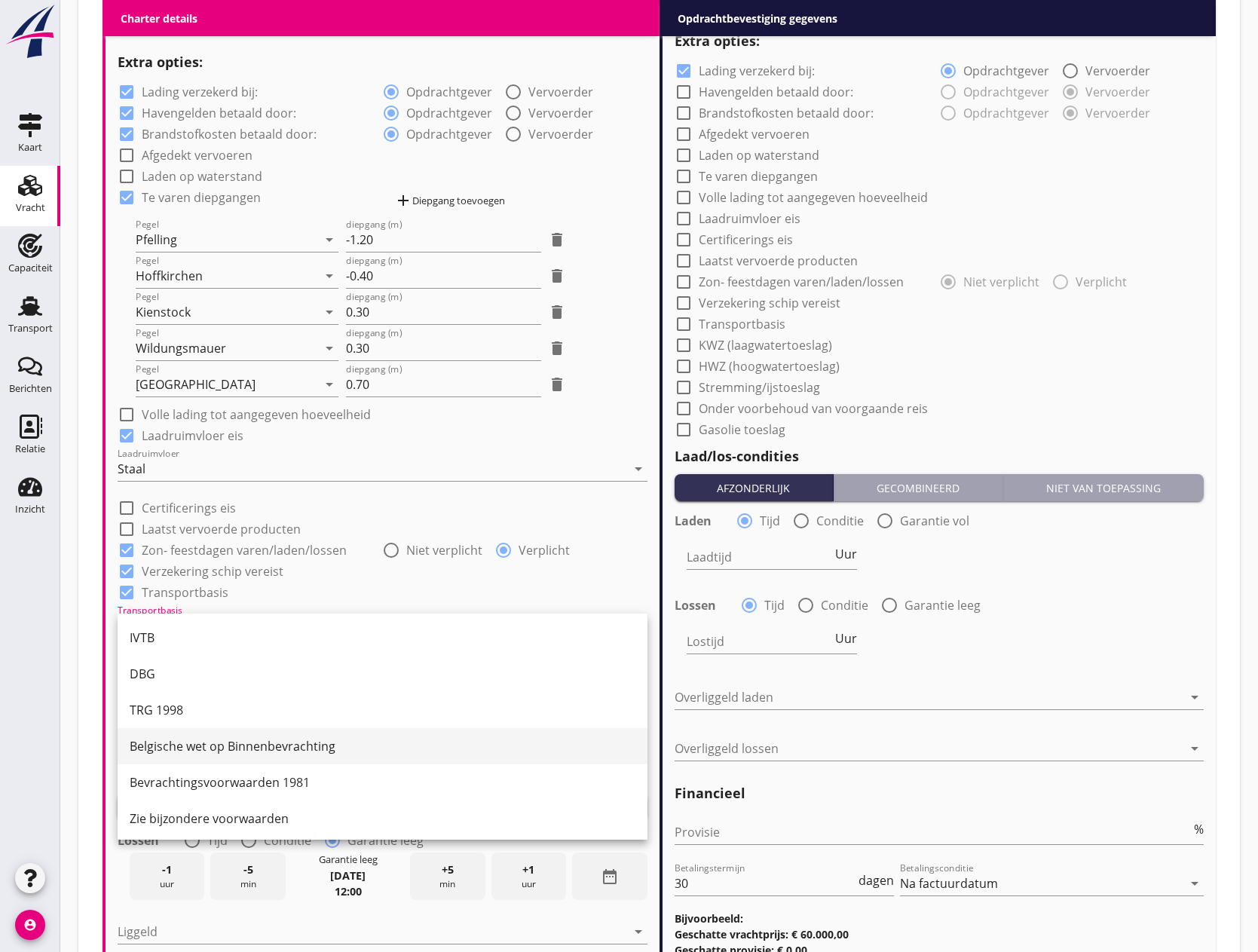
scroll to position [39, 0]
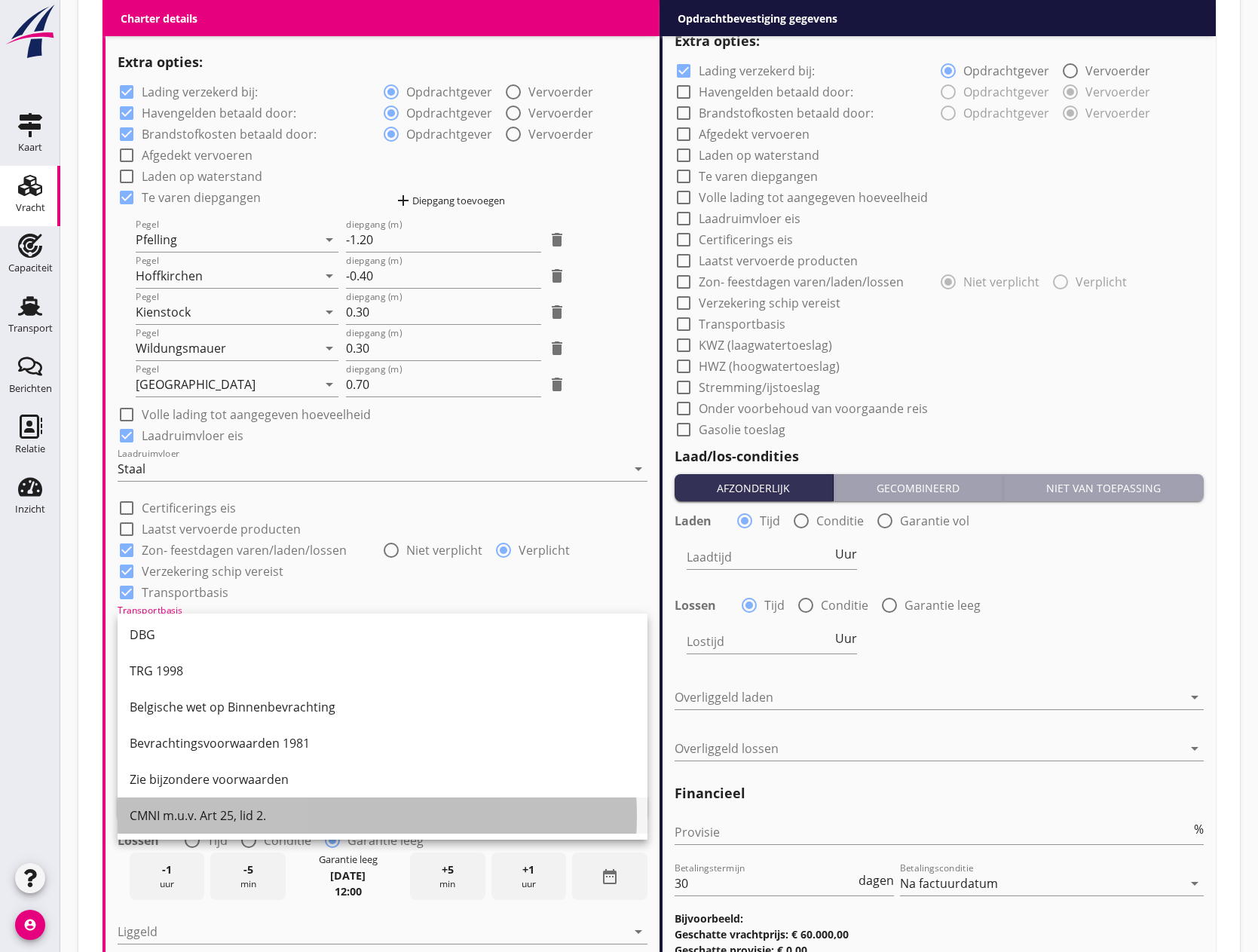
click at [195, 824] on div "CMNI m.u.v. Art 25, lid 2." at bounding box center [382, 815] width 505 height 18
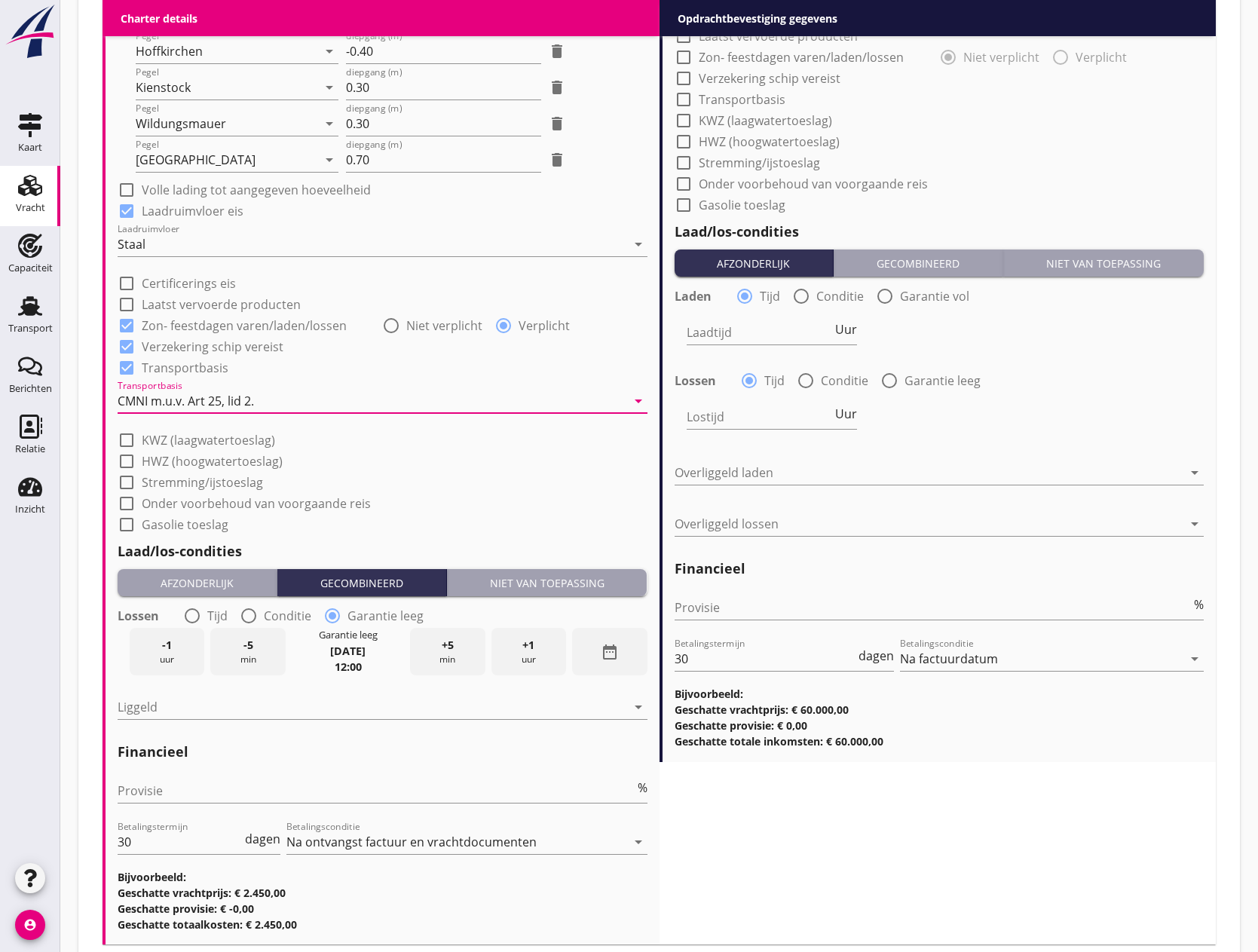
scroll to position [1431, 0]
click at [568, 566] on div "Laad/los-condities Afzonderlijk Gecombineerd Niet van toepassing Lossen radio_b…" at bounding box center [383, 631] width 530 height 200
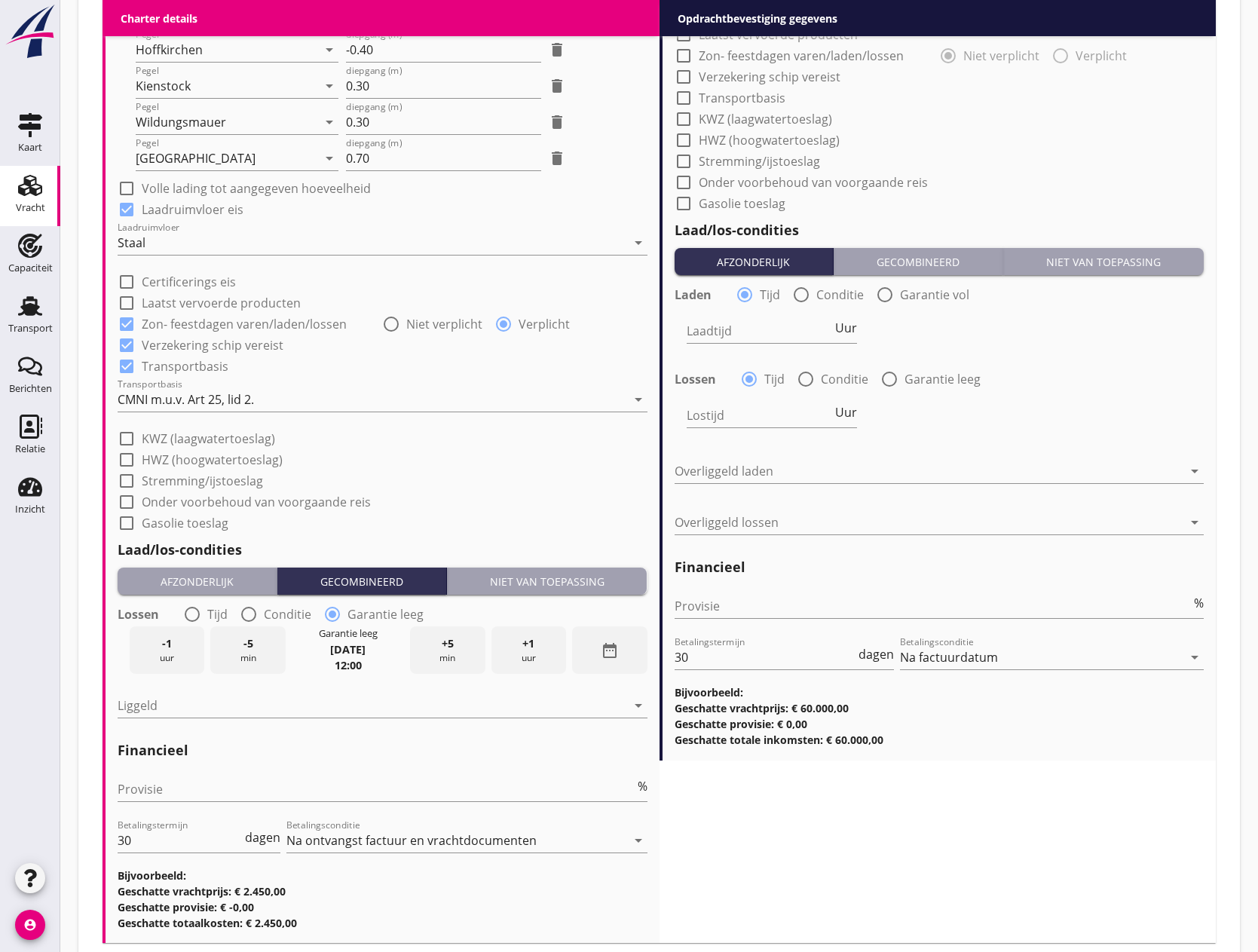
click at [567, 573] on div "Niet van toepassing" at bounding box center [547, 581] width 188 height 16
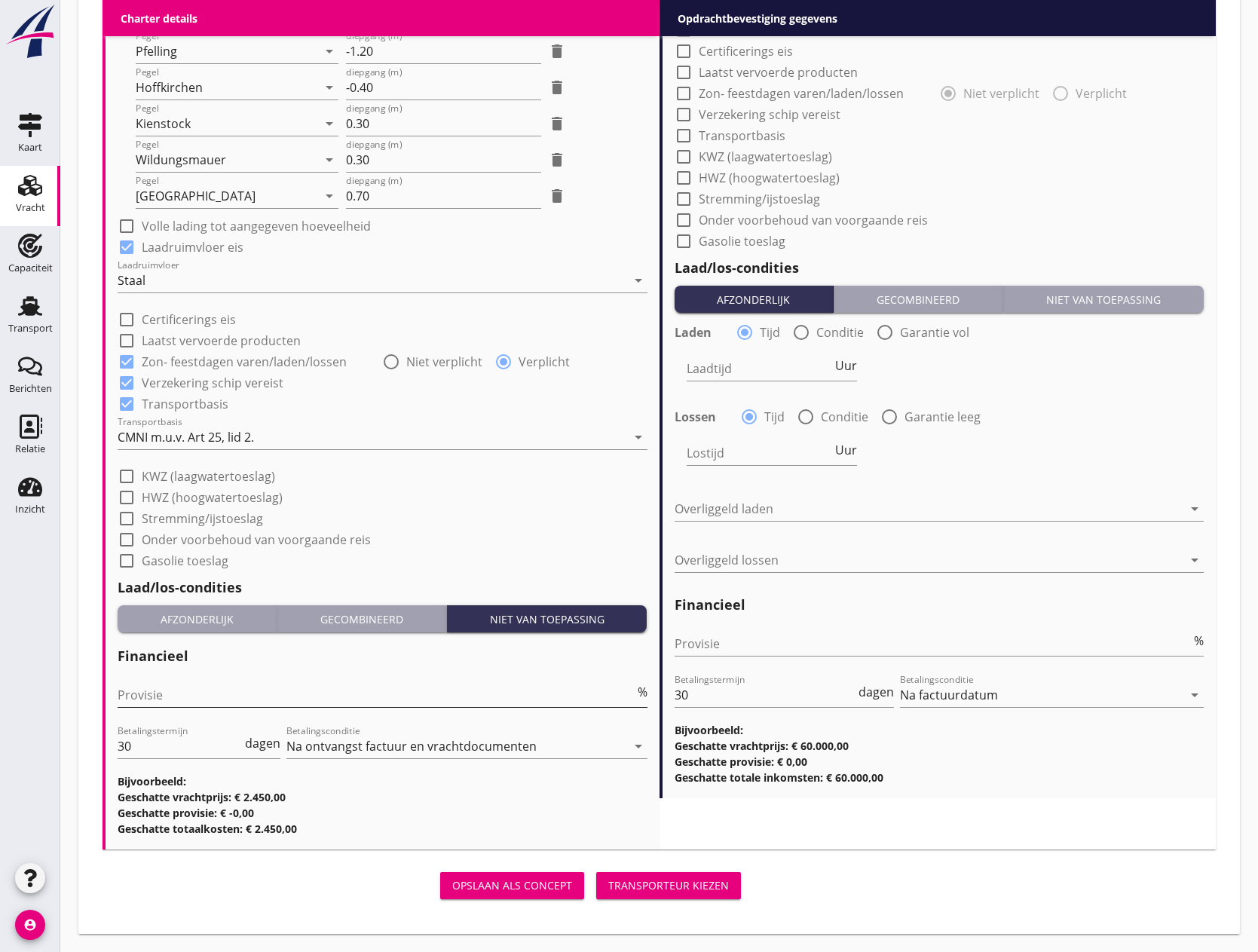
click at [158, 687] on input "Provisie" at bounding box center [376, 694] width 517 height 24
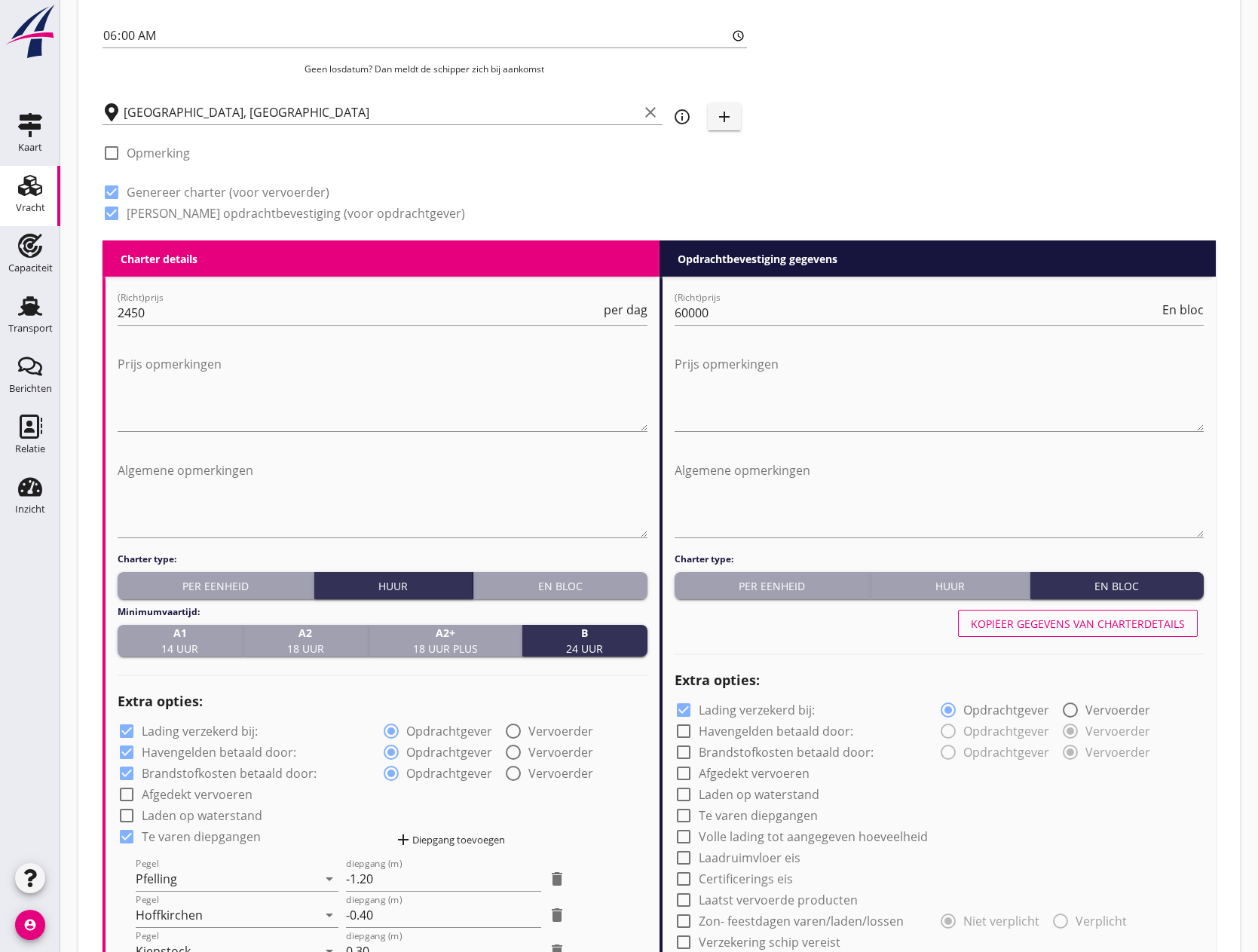
scroll to position [565, 0]
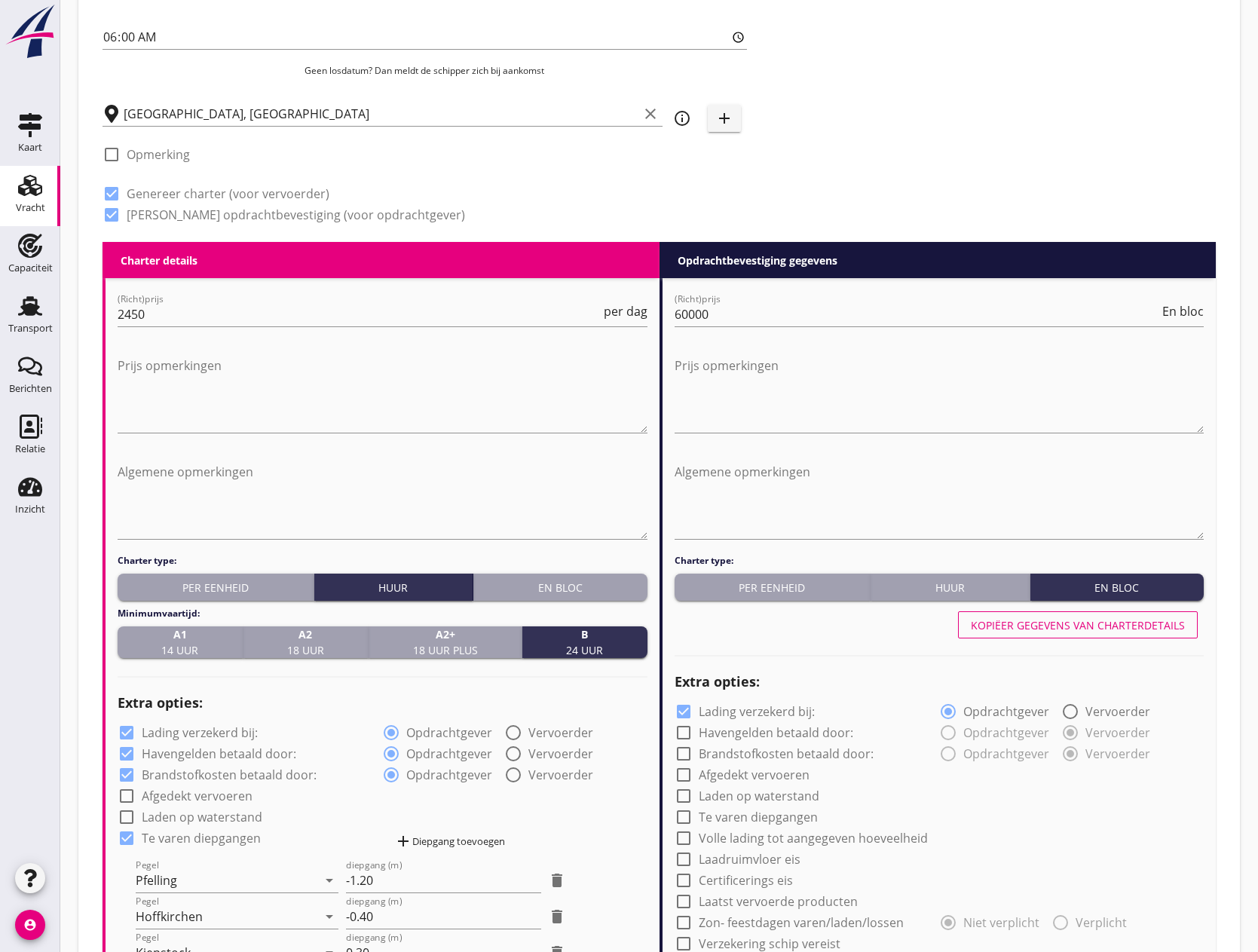
type input "0"
click at [1058, 635] on button "Kopiëer gegevens van charterdetails" at bounding box center [1077, 624] width 240 height 27
checkbox input "true"
radio input "true"
checkbox input "true"
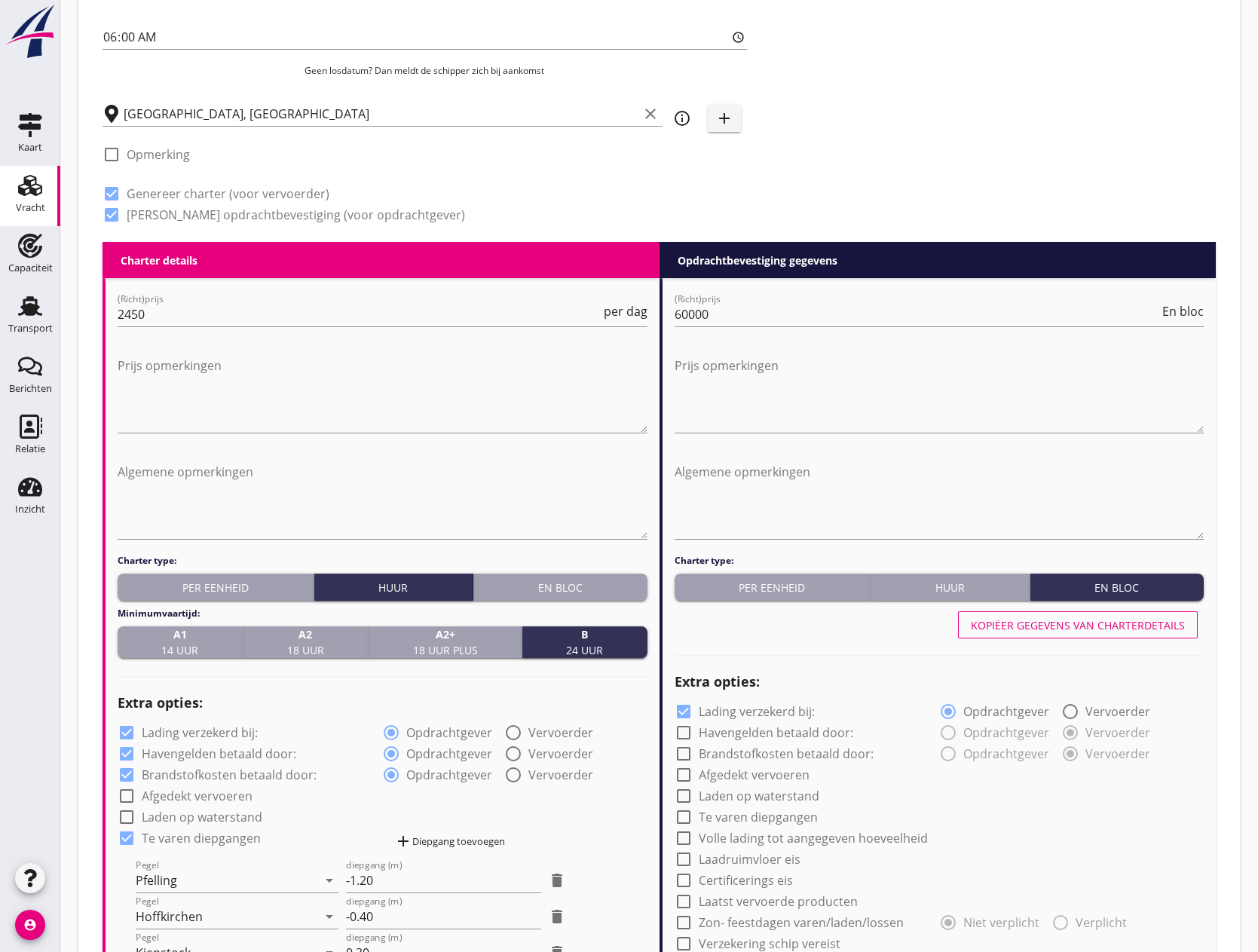
radio input "true"
checkbox input "true"
radio input "false"
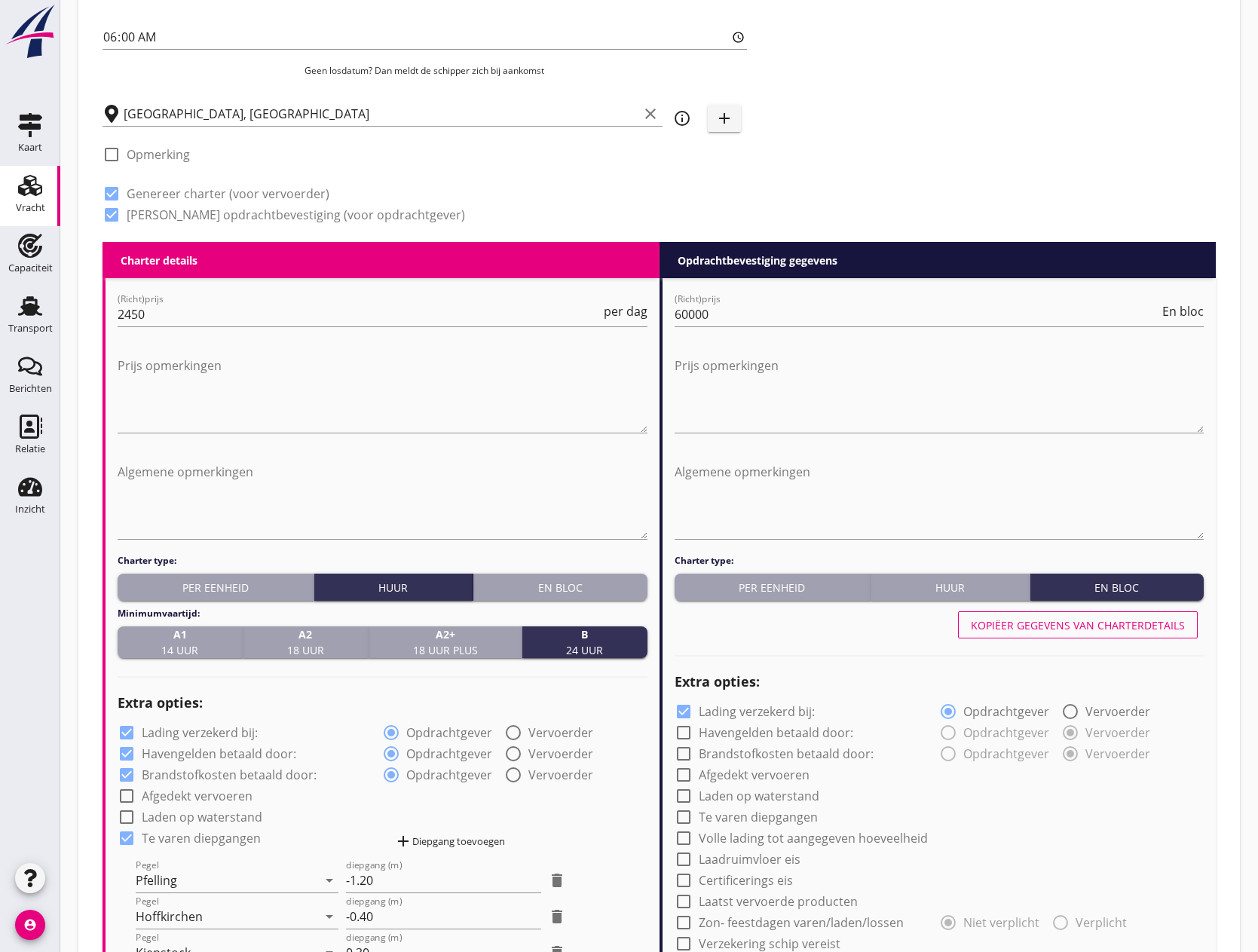
radio input "true"
checkbox input "true"
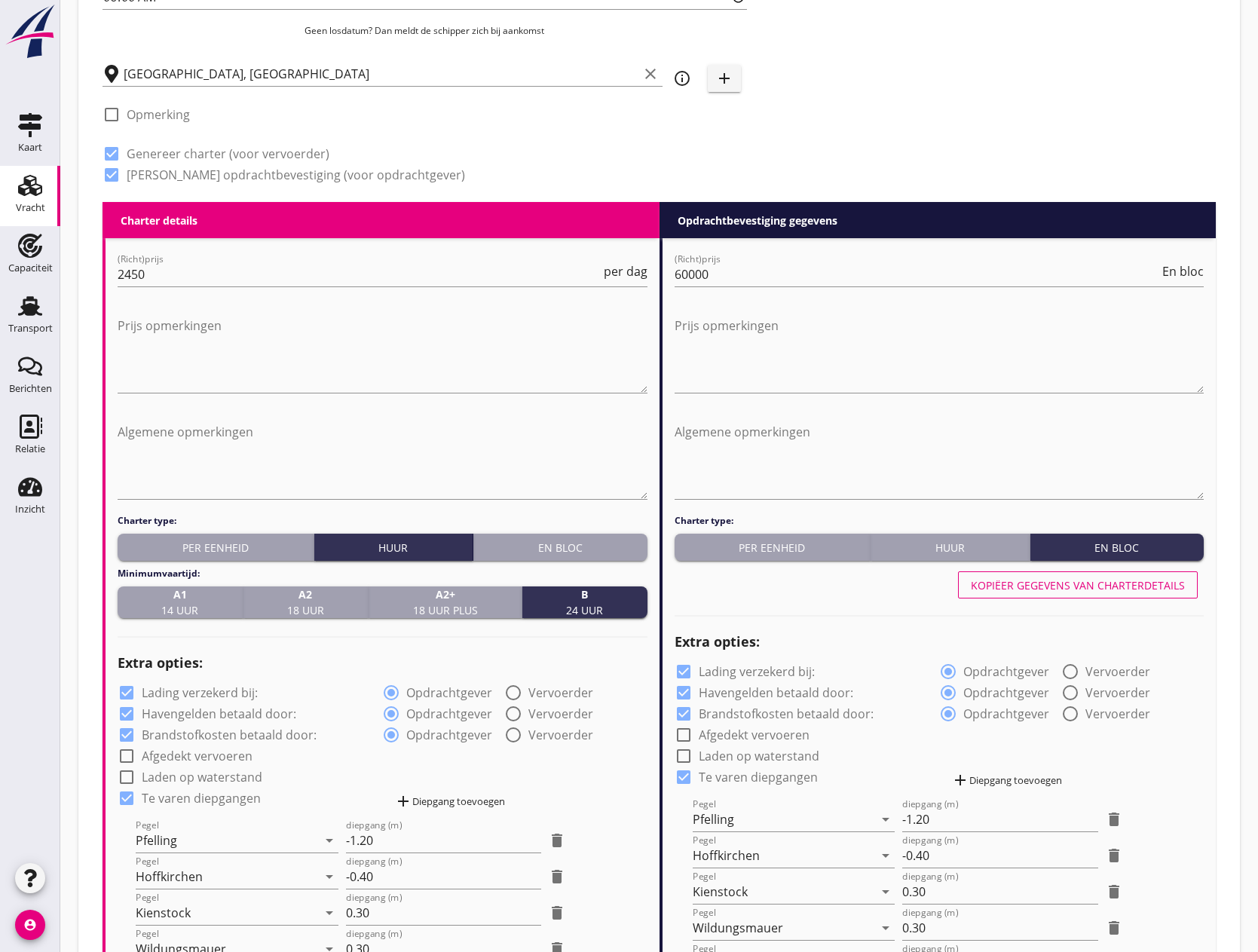
scroll to position [942, 0]
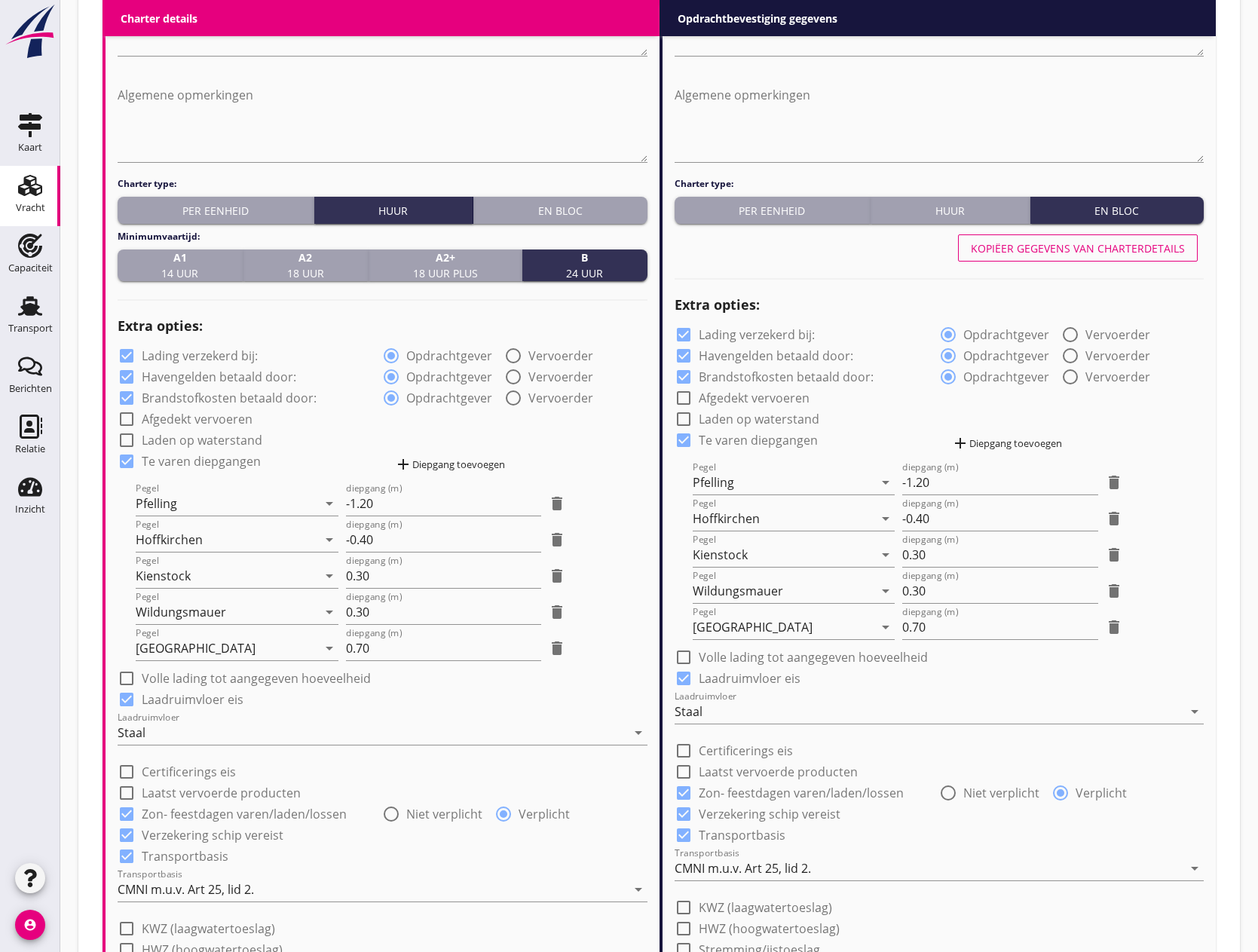
click at [1067, 356] on div at bounding box center [1070, 355] width 25 height 25
radio input "false"
radio input "true"
click at [1067, 378] on div at bounding box center [1070, 376] width 25 height 25
radio input "false"
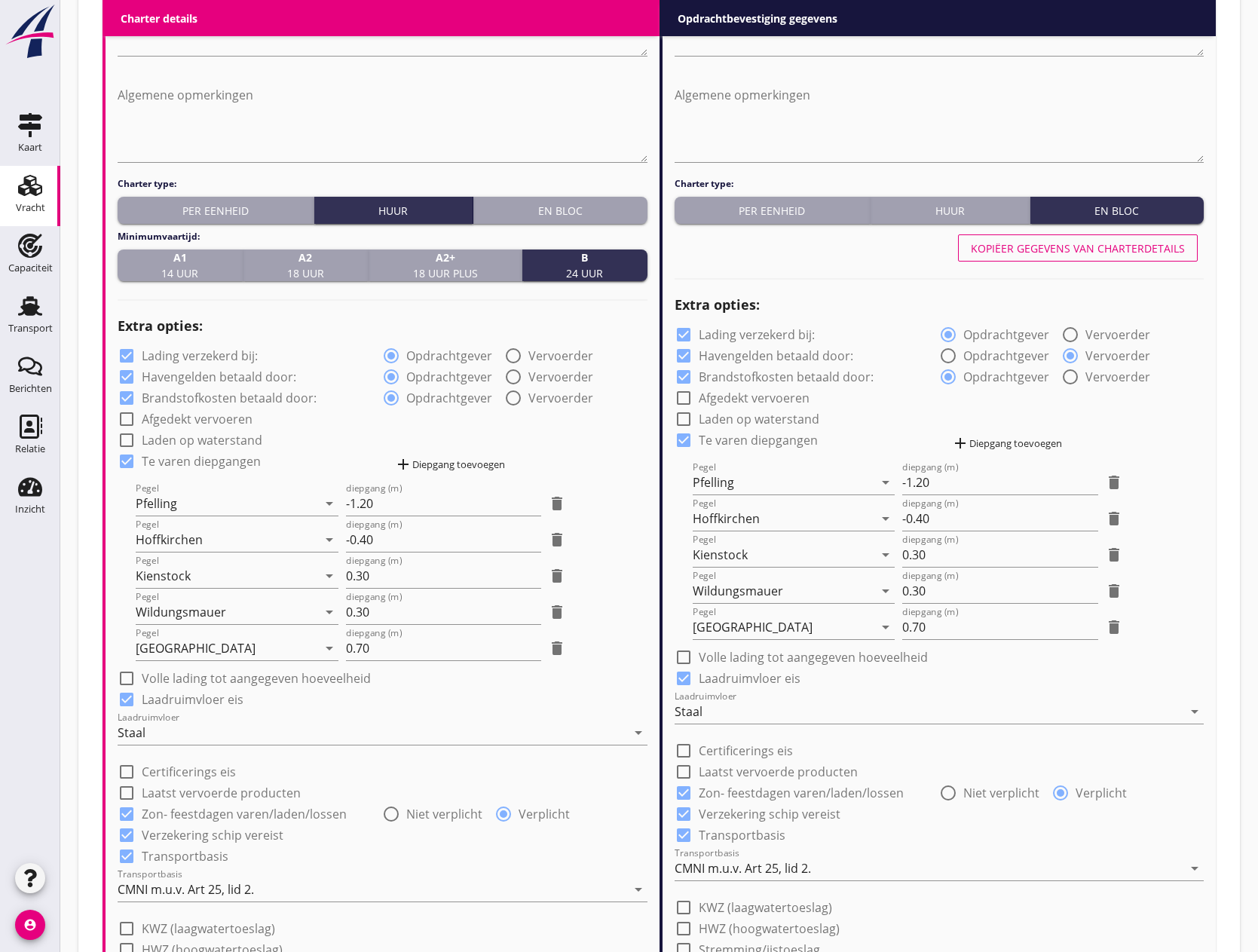
radio input "true"
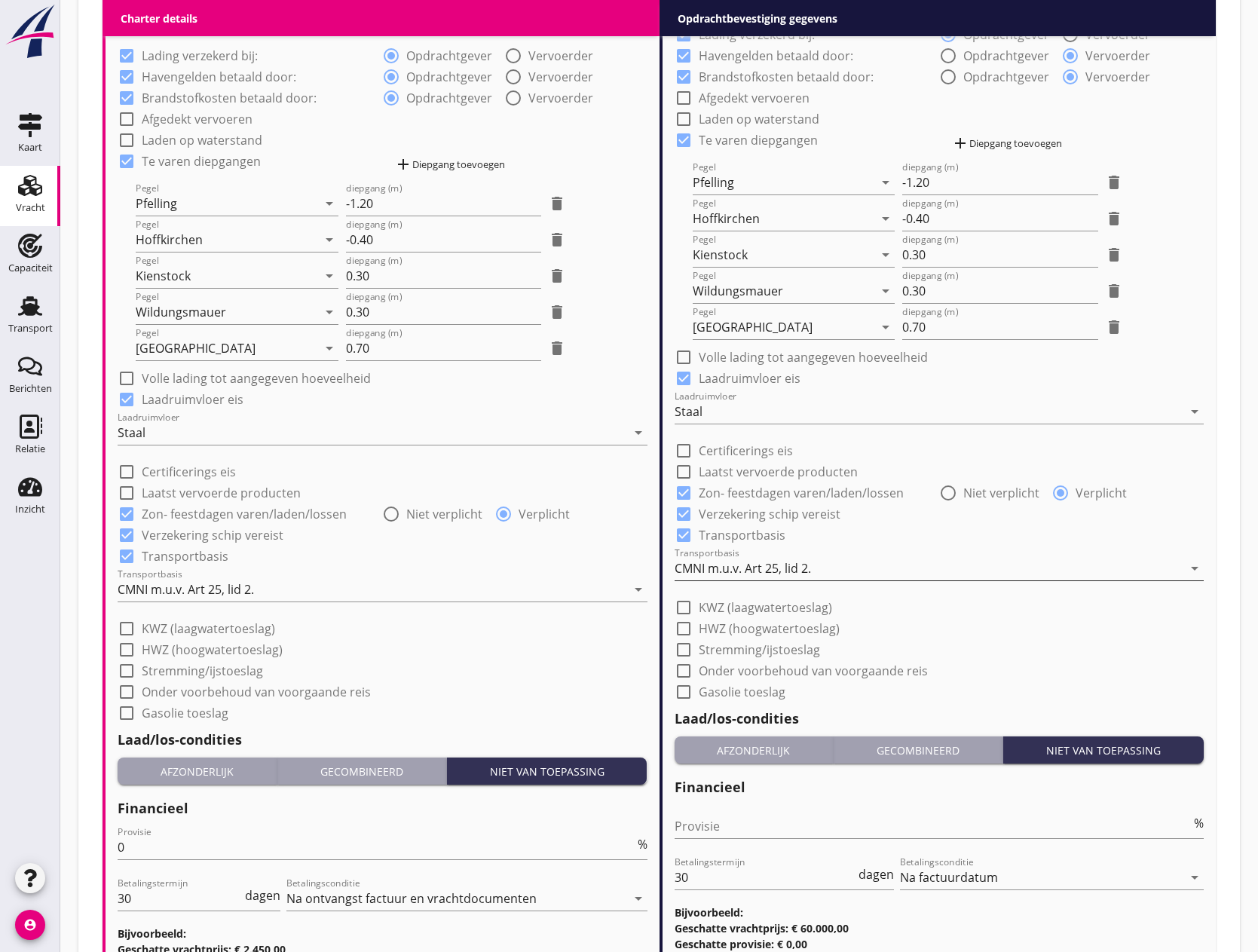
scroll to position [1243, 0]
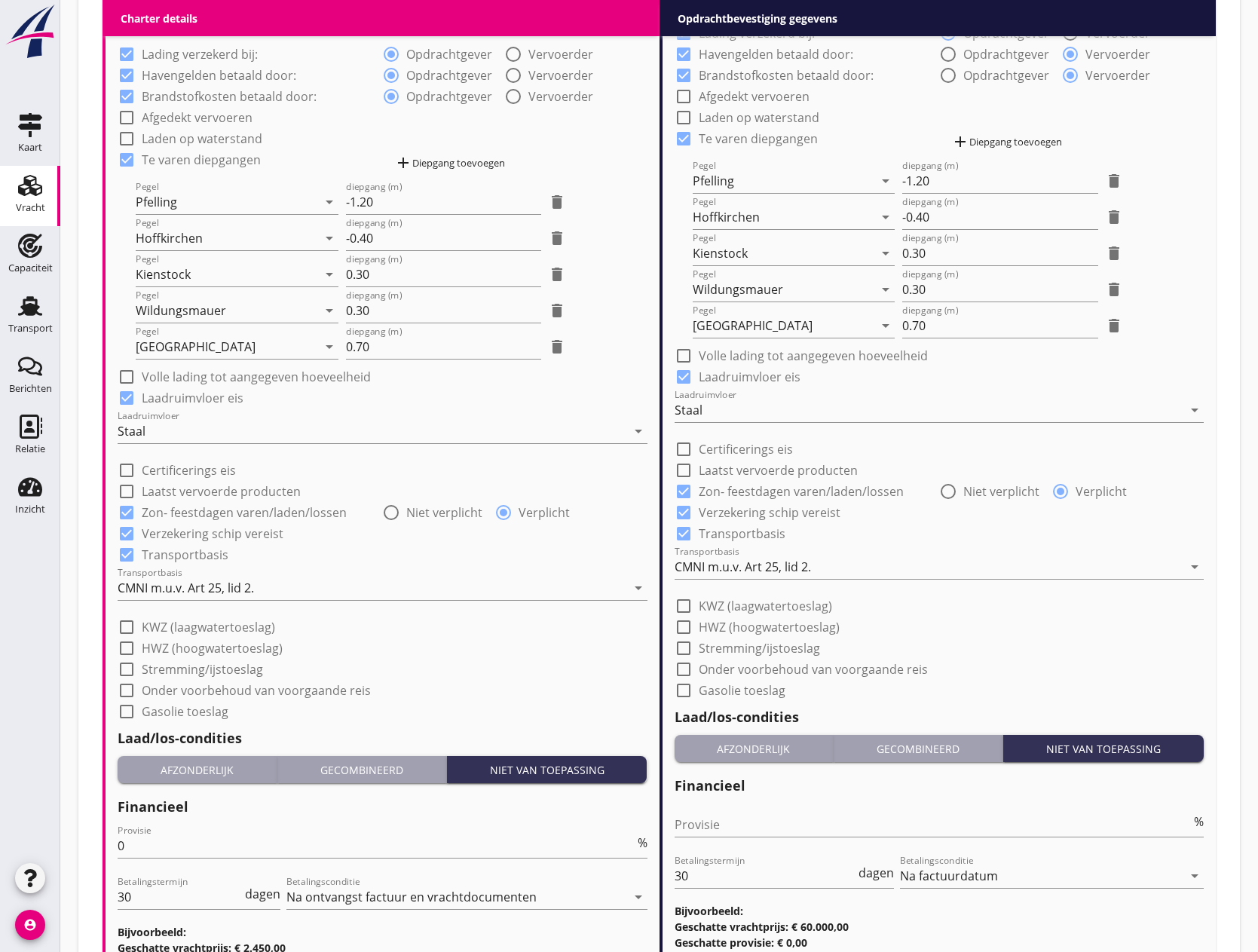
click at [679, 646] on div at bounding box center [683, 648] width 25 height 25
checkbox input "true"
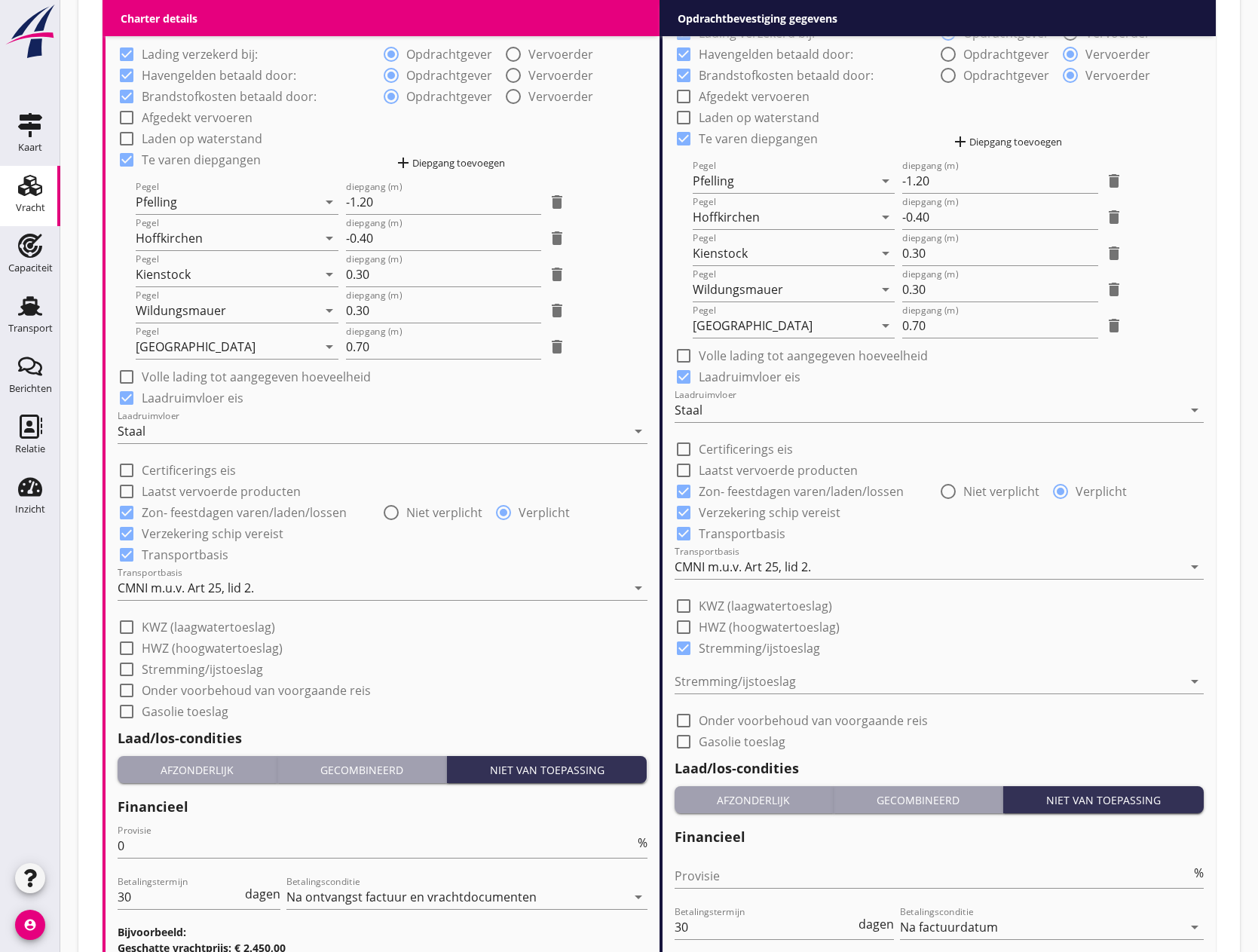
click at [757, 682] on div at bounding box center [929, 680] width 509 height 24
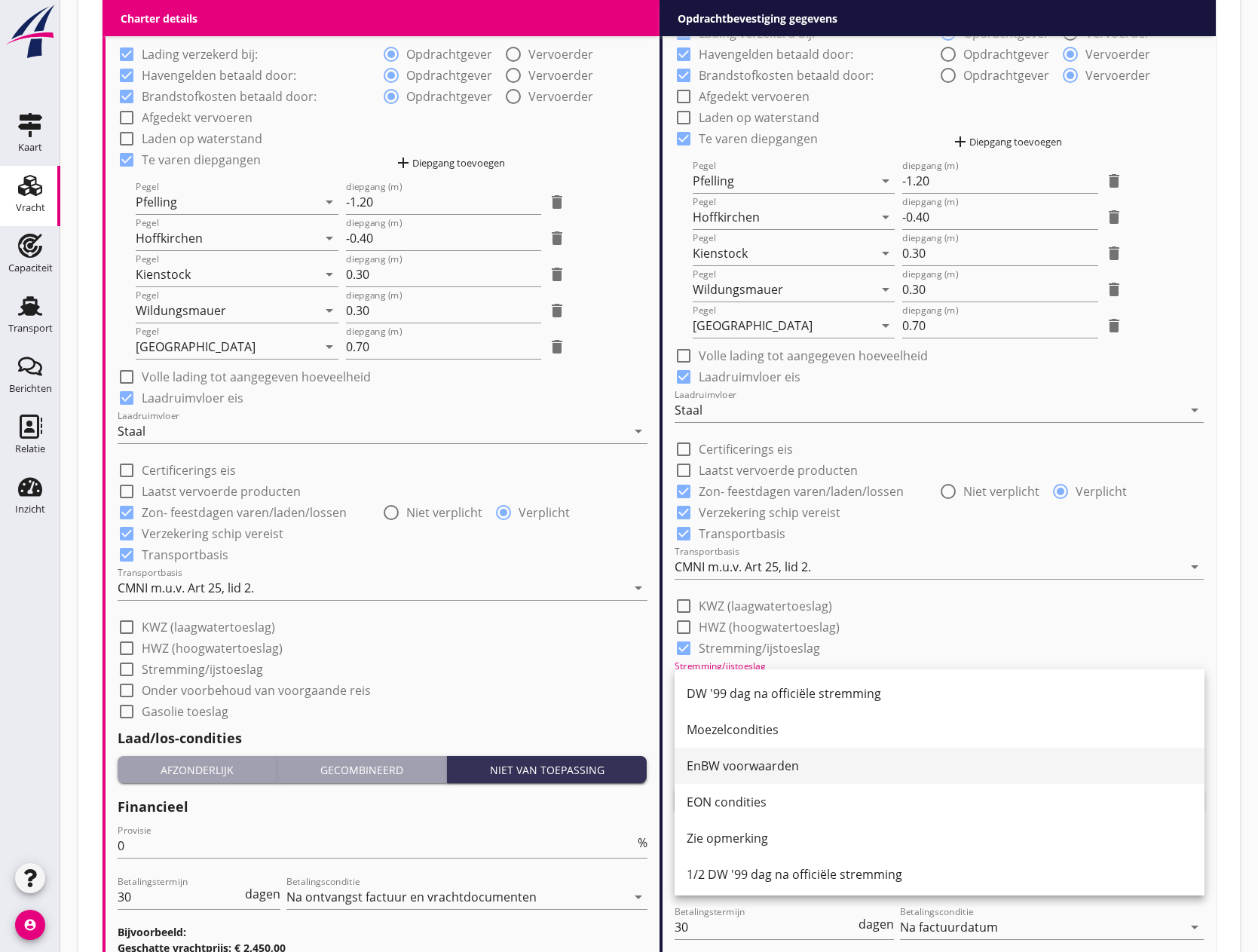
scroll to position [184, 0]
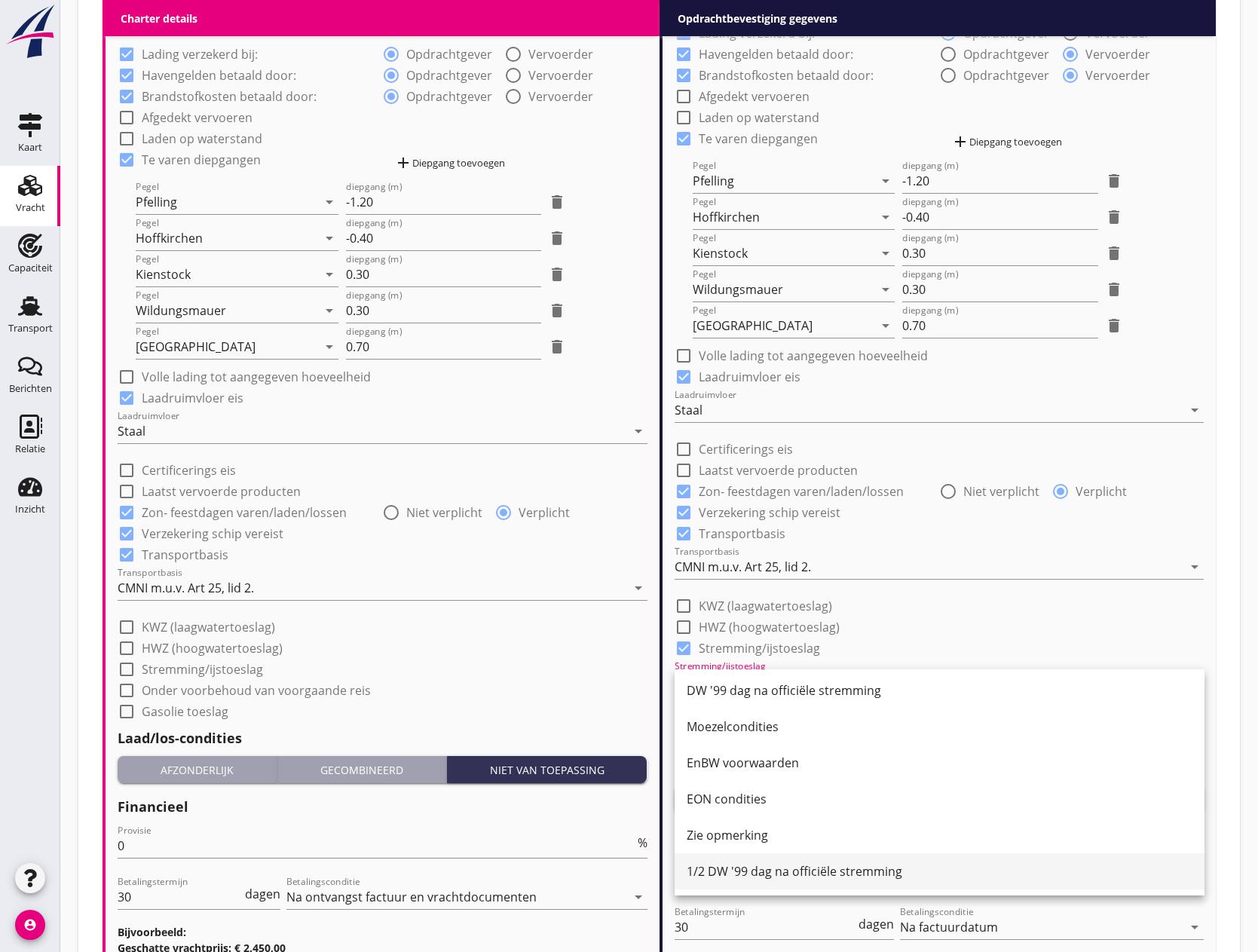
click at [838, 866] on div "1/2 DW '99 dag na officiële stremming" at bounding box center [939, 871] width 505 height 18
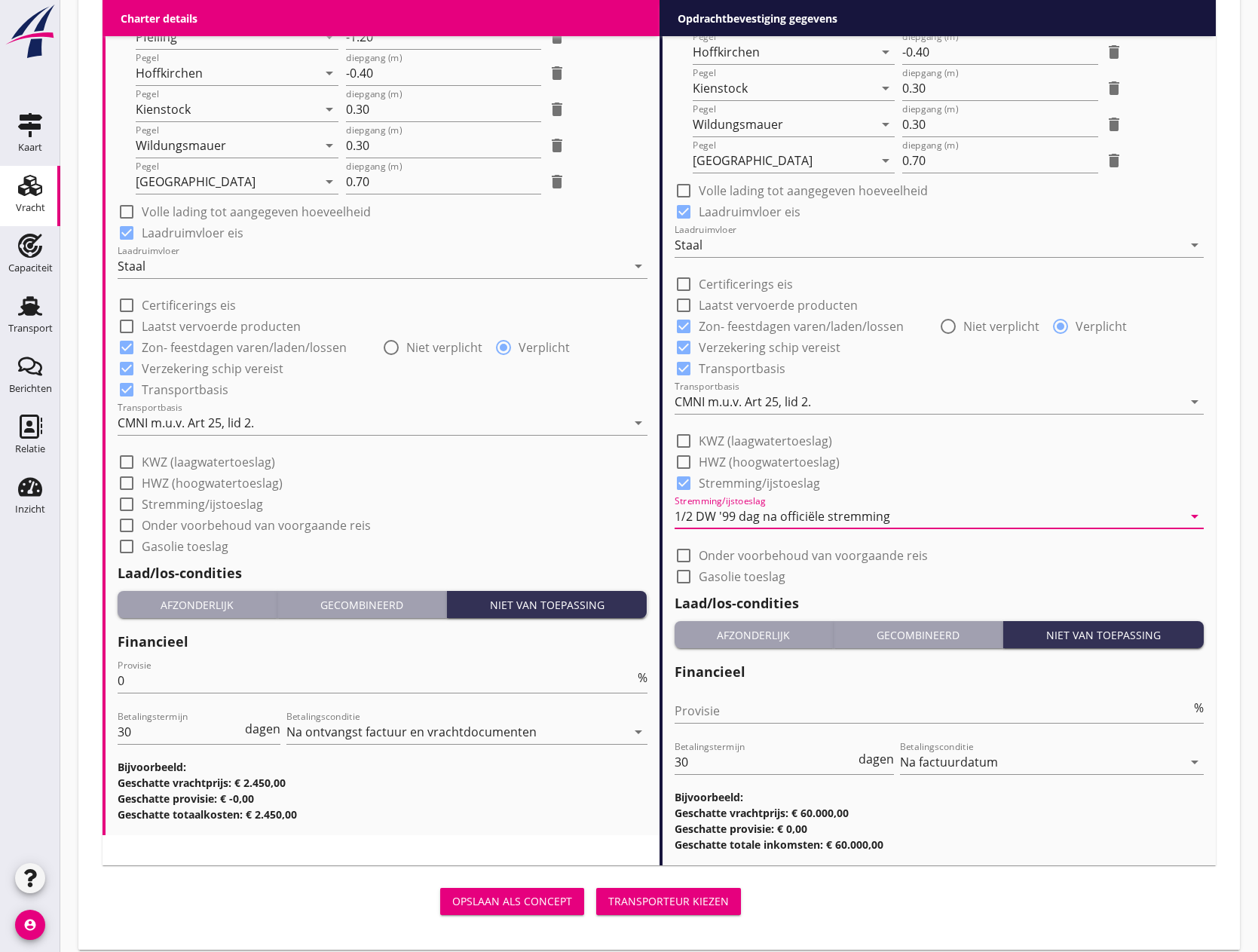
scroll to position [1424, 0]
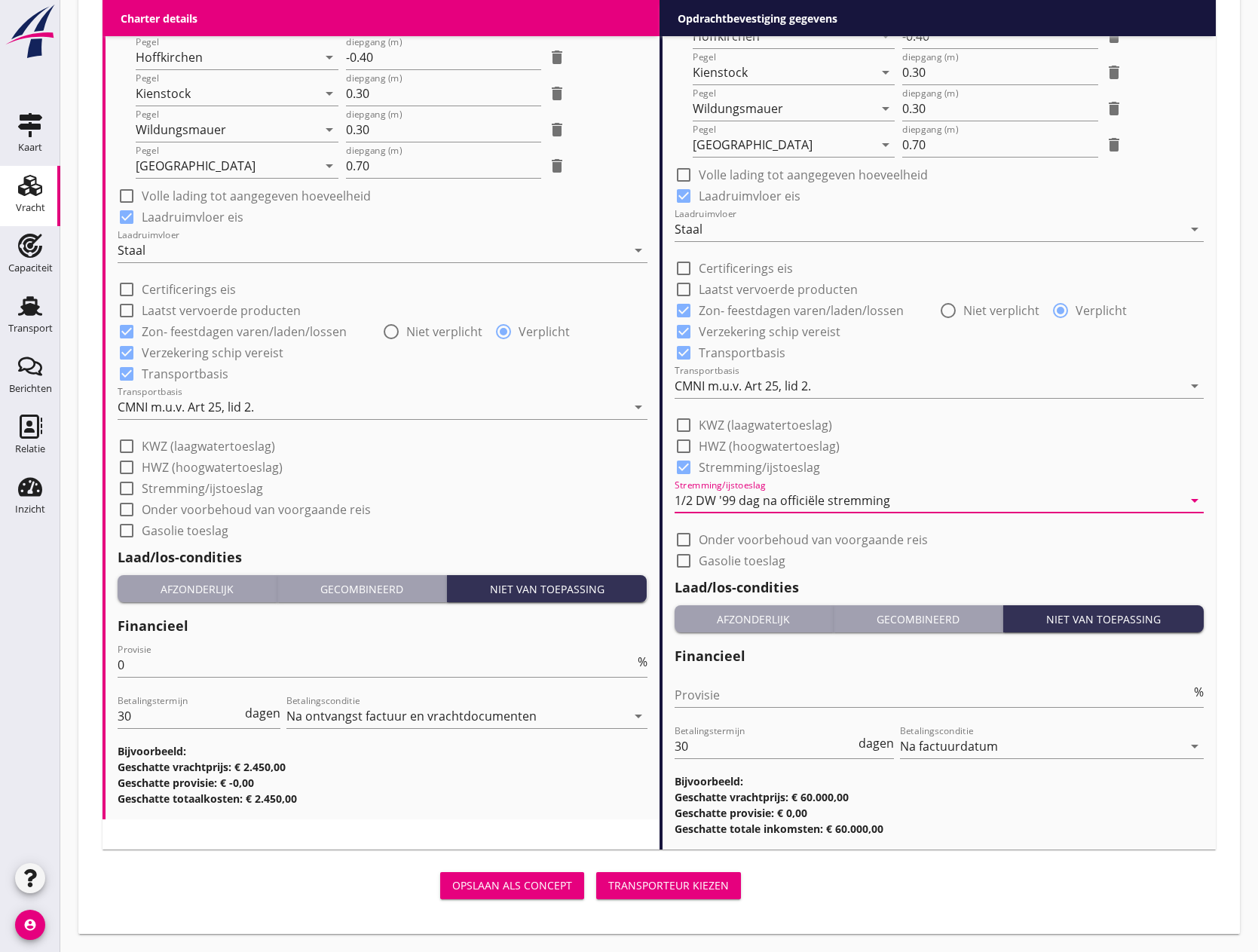
click at [747, 622] on div "Afzonderlijk" at bounding box center [754, 618] width 147 height 16
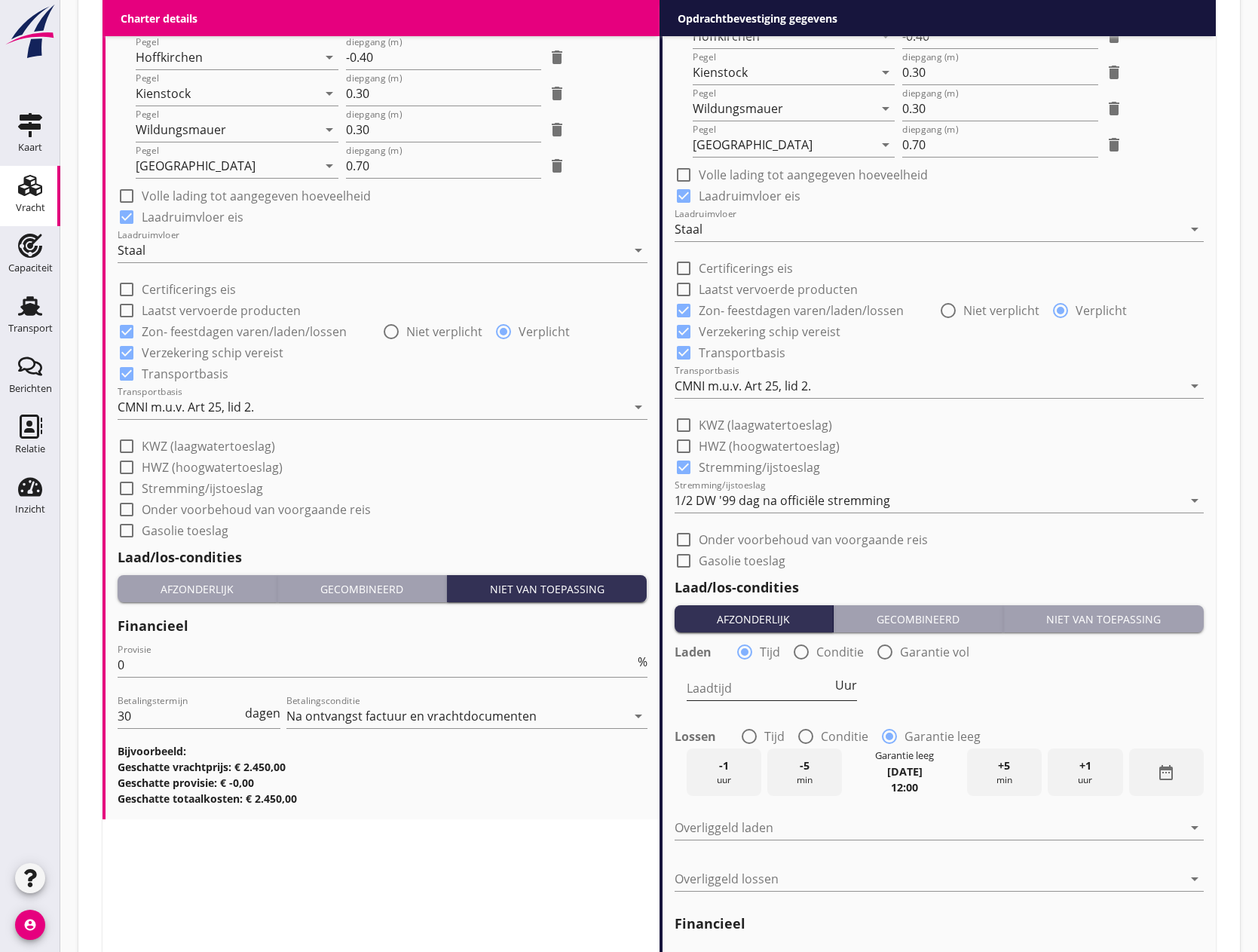
click at [735, 687] on input "Laadtijd" at bounding box center [759, 687] width 146 height 24
click at [749, 731] on div at bounding box center [748, 735] width 25 height 25
radio input "true"
click at [743, 691] on input "Laadtijd" at bounding box center [759, 687] width 146 height 24
type input "24"
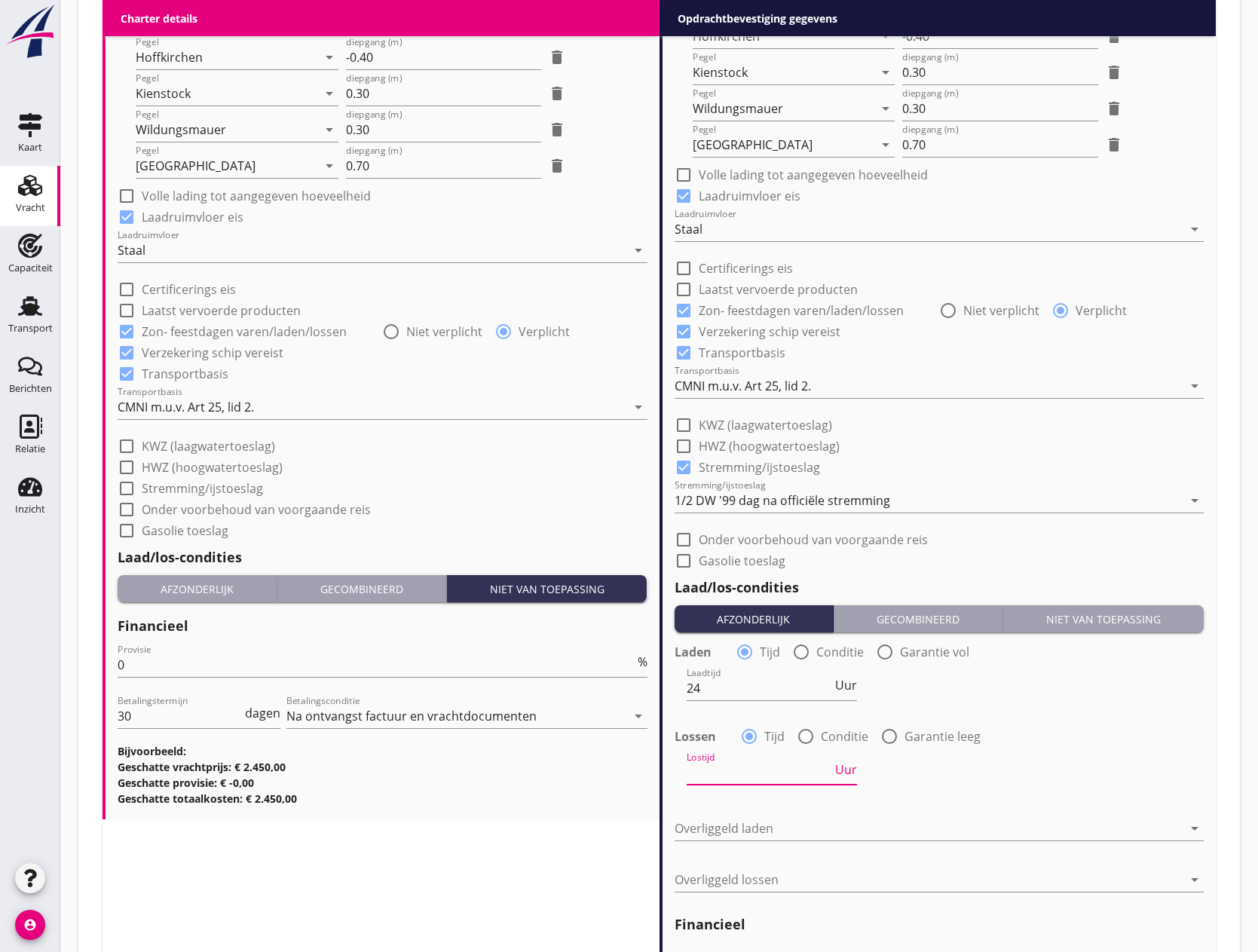
click at [738, 778] on input "Lostijd" at bounding box center [759, 772] width 146 height 24
type input "24"
click at [706, 822] on div at bounding box center [929, 828] width 509 height 24
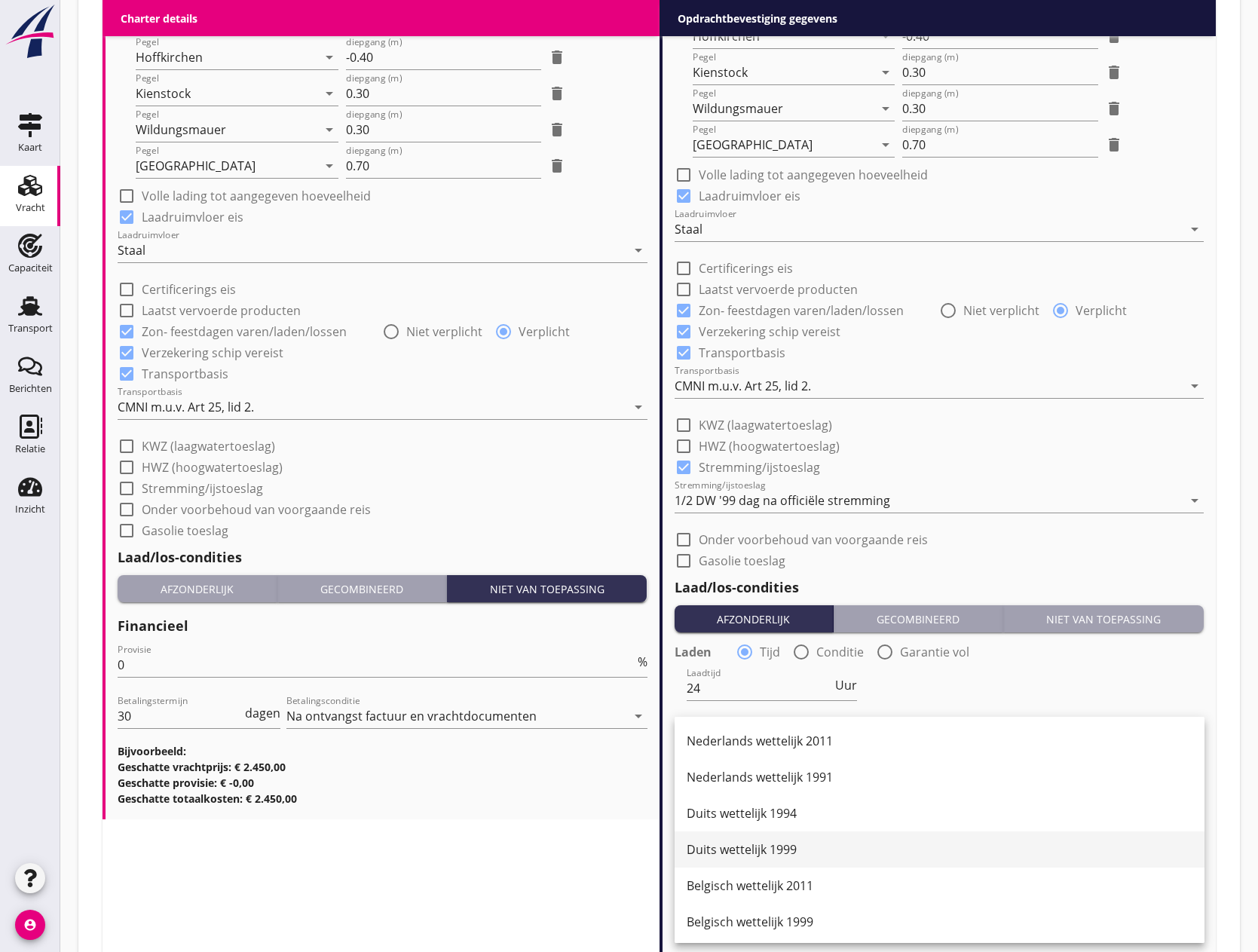
click at [726, 841] on div "Duits wettelijk 1999" at bounding box center [939, 849] width 505 height 18
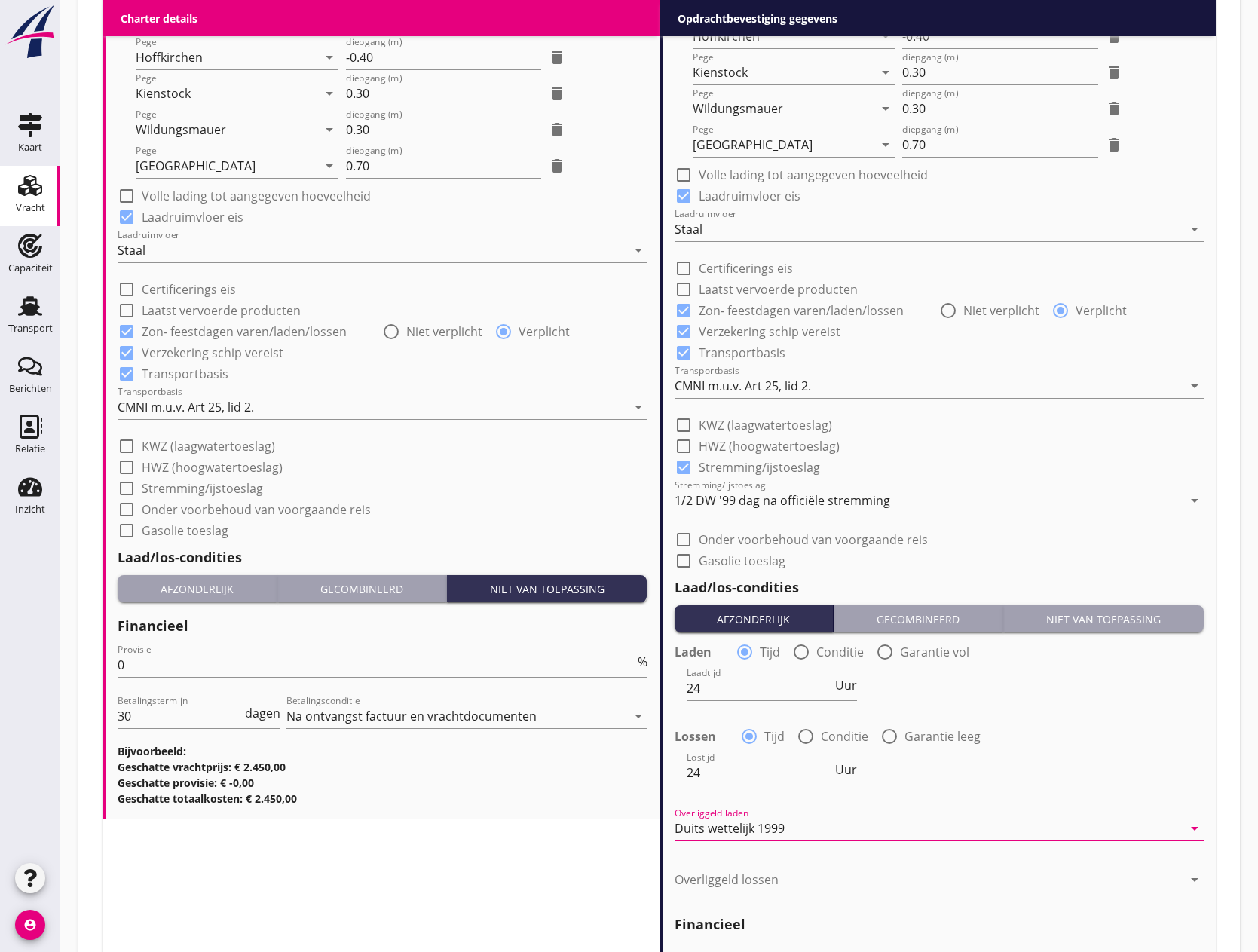
click at [720, 873] on div at bounding box center [929, 878] width 509 height 24
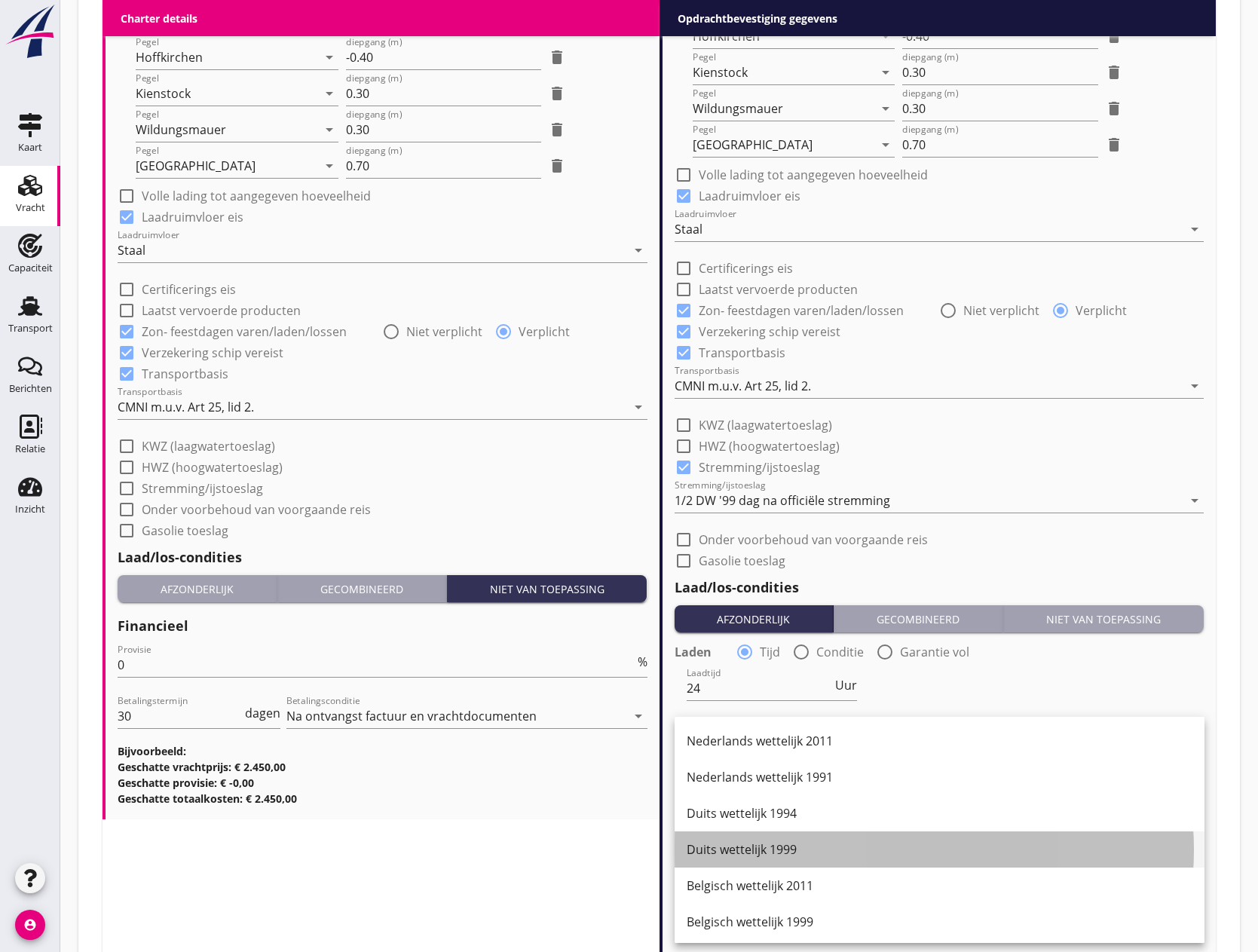
click at [739, 845] on div "Duits wettelijk 1999" at bounding box center [939, 849] width 505 height 18
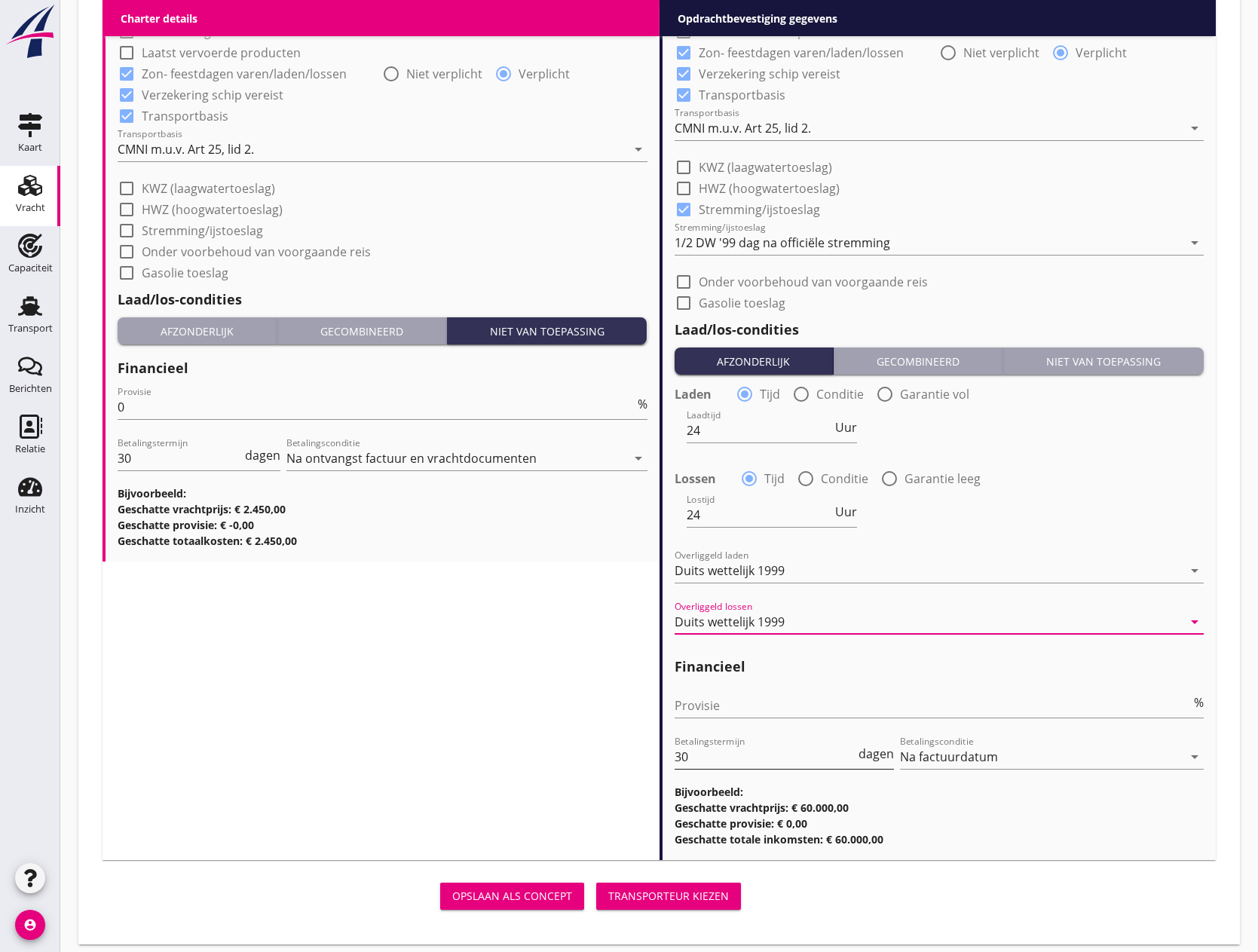
scroll to position [1692, 0]
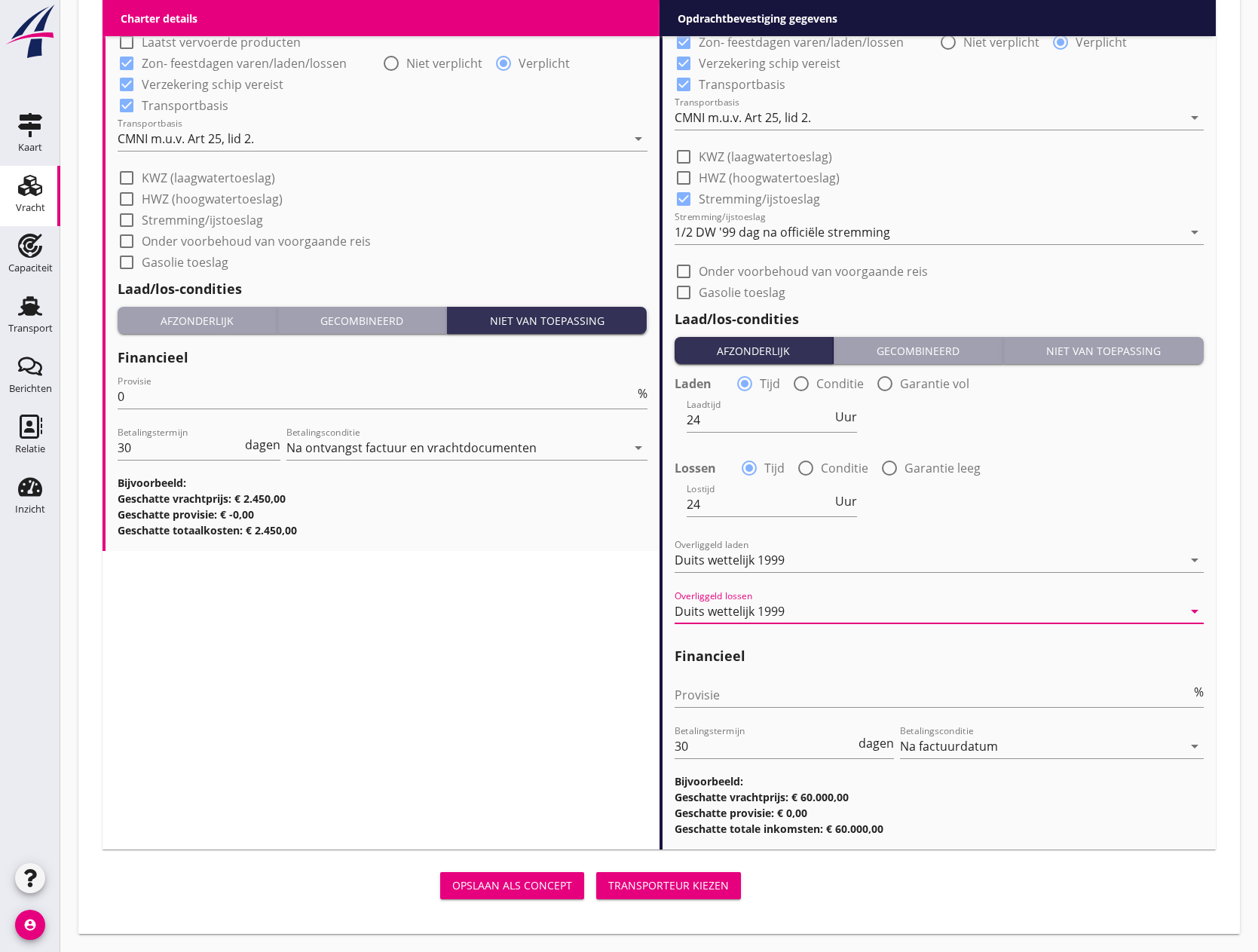
click at [752, 712] on div "Provisie %" at bounding box center [940, 703] width 530 height 39
click at [744, 694] on input "Provisie" at bounding box center [933, 694] width 517 height 24
type input "0"
click at [681, 882] on div "Transporteur kiezen" at bounding box center [667, 884] width 120 height 16
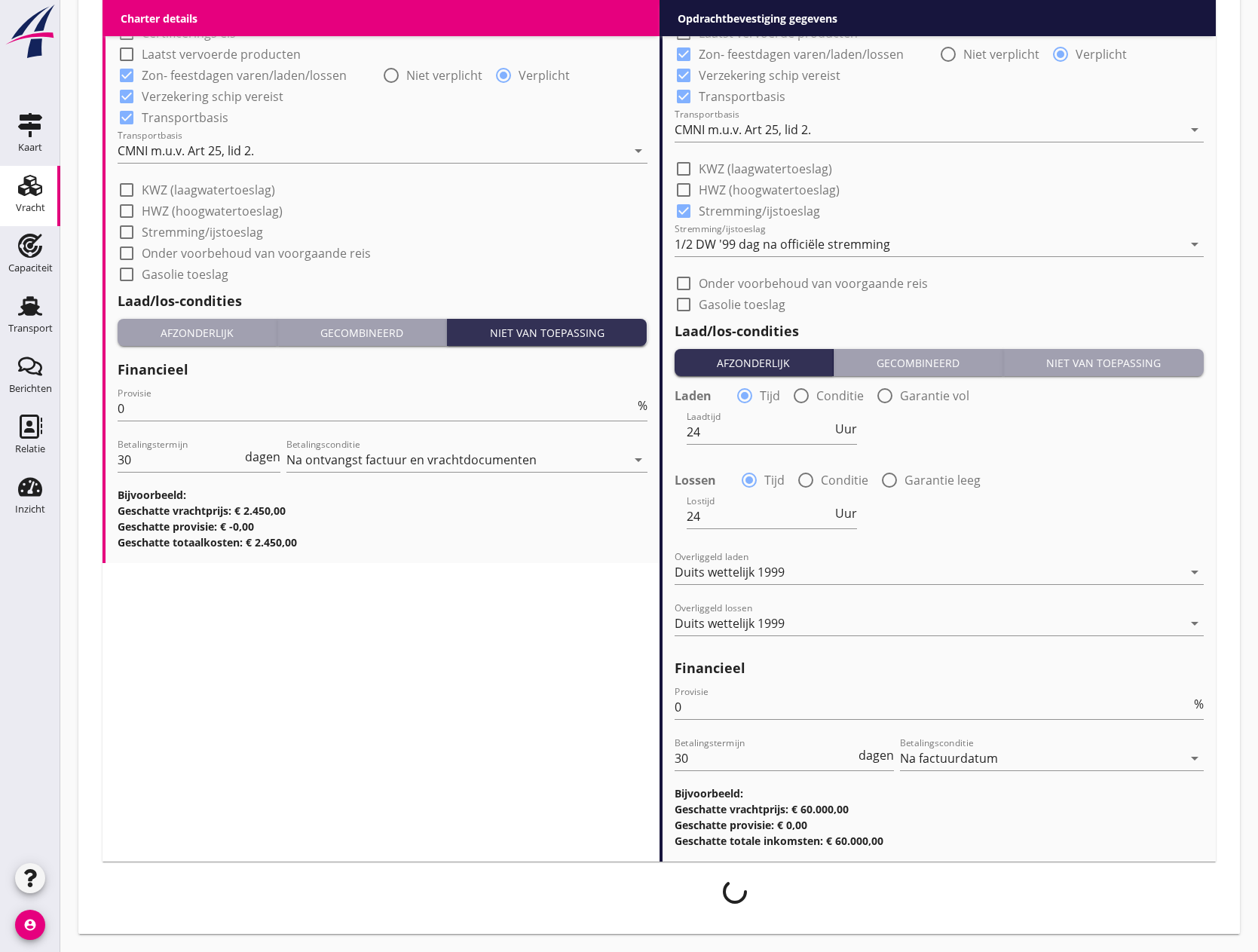
scroll to position [1680, 0]
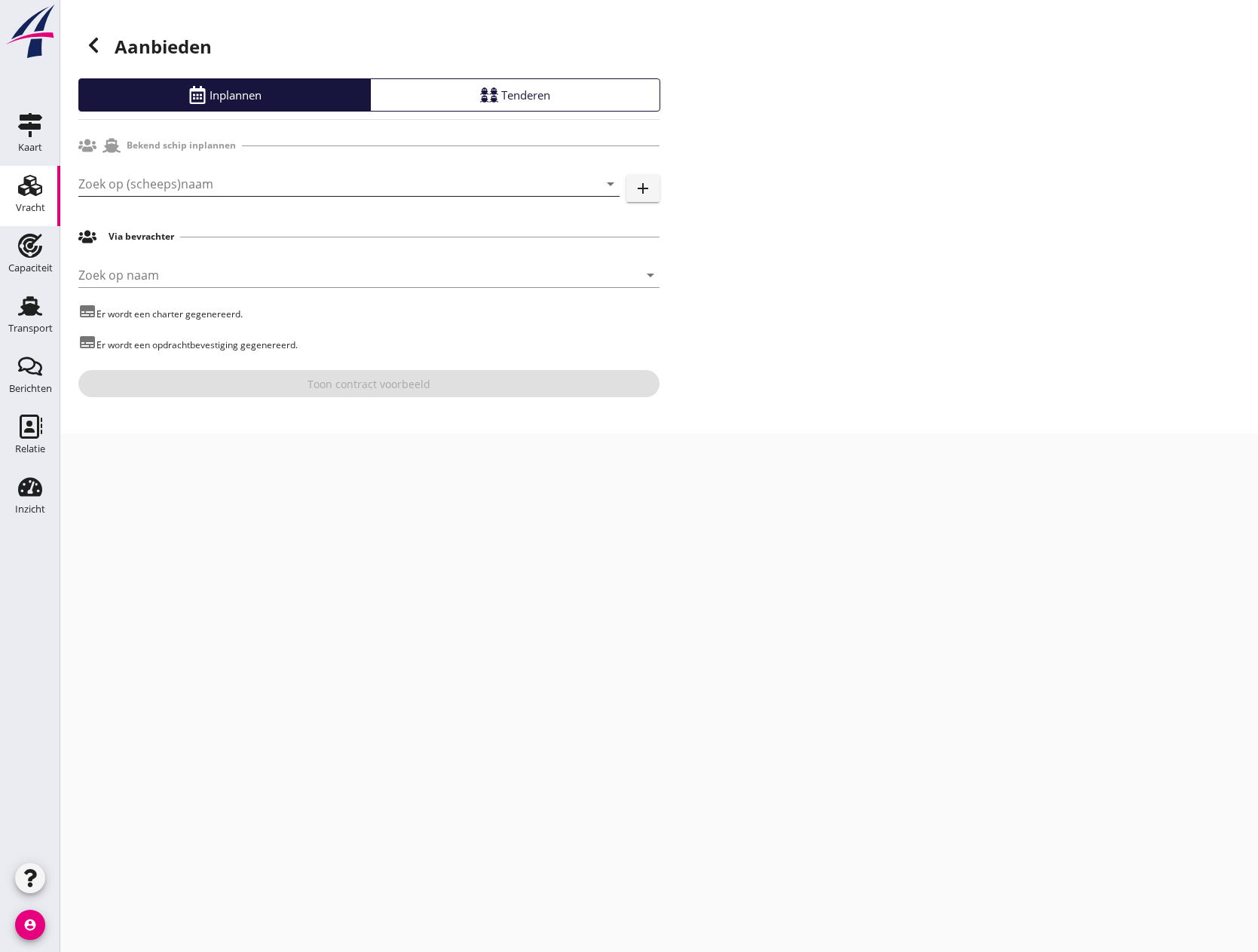
click at [182, 178] on input "Zoek op (scheeps)naam" at bounding box center [328, 183] width 499 height 24
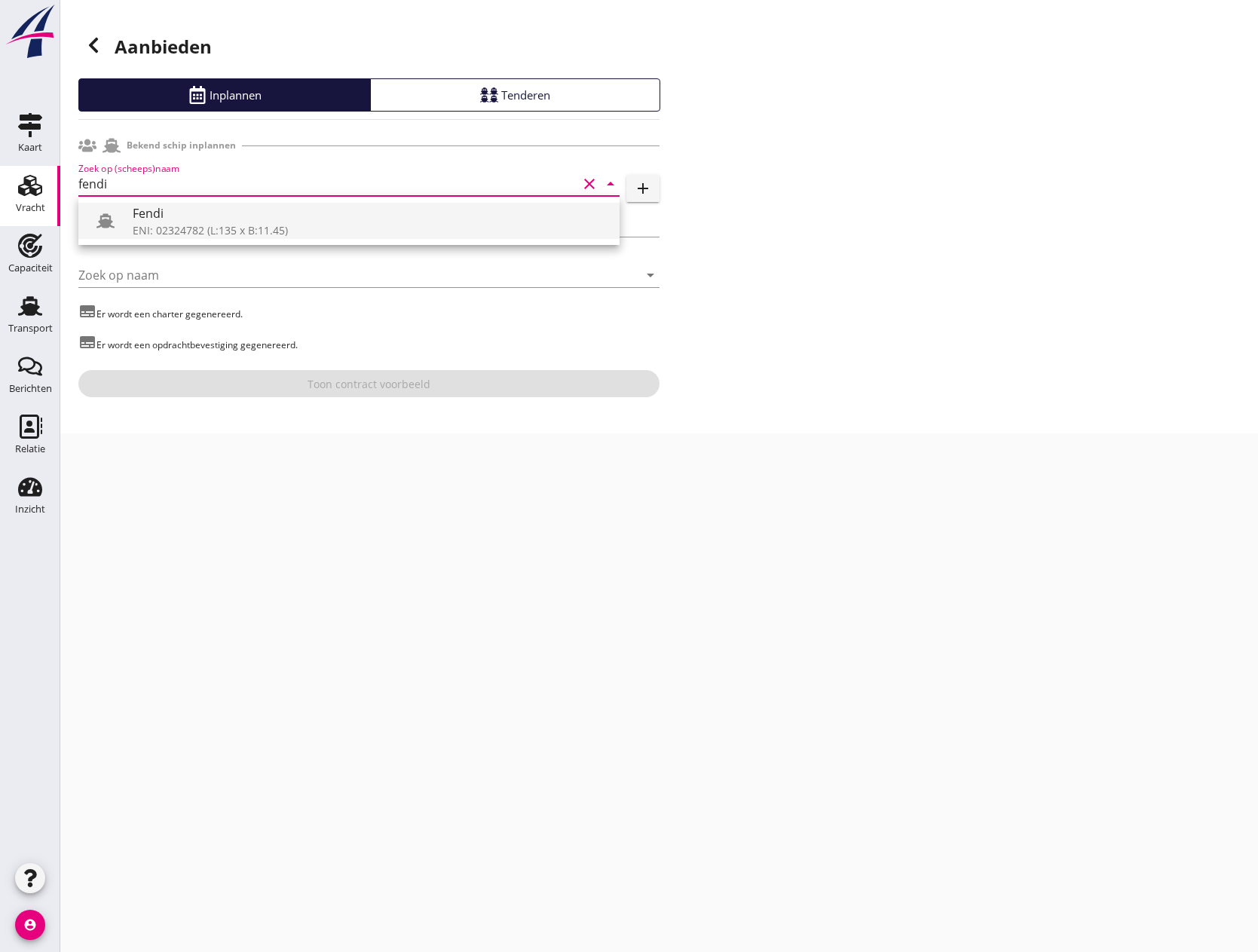
click at [213, 217] on div "Fendi" at bounding box center [370, 213] width 474 height 18
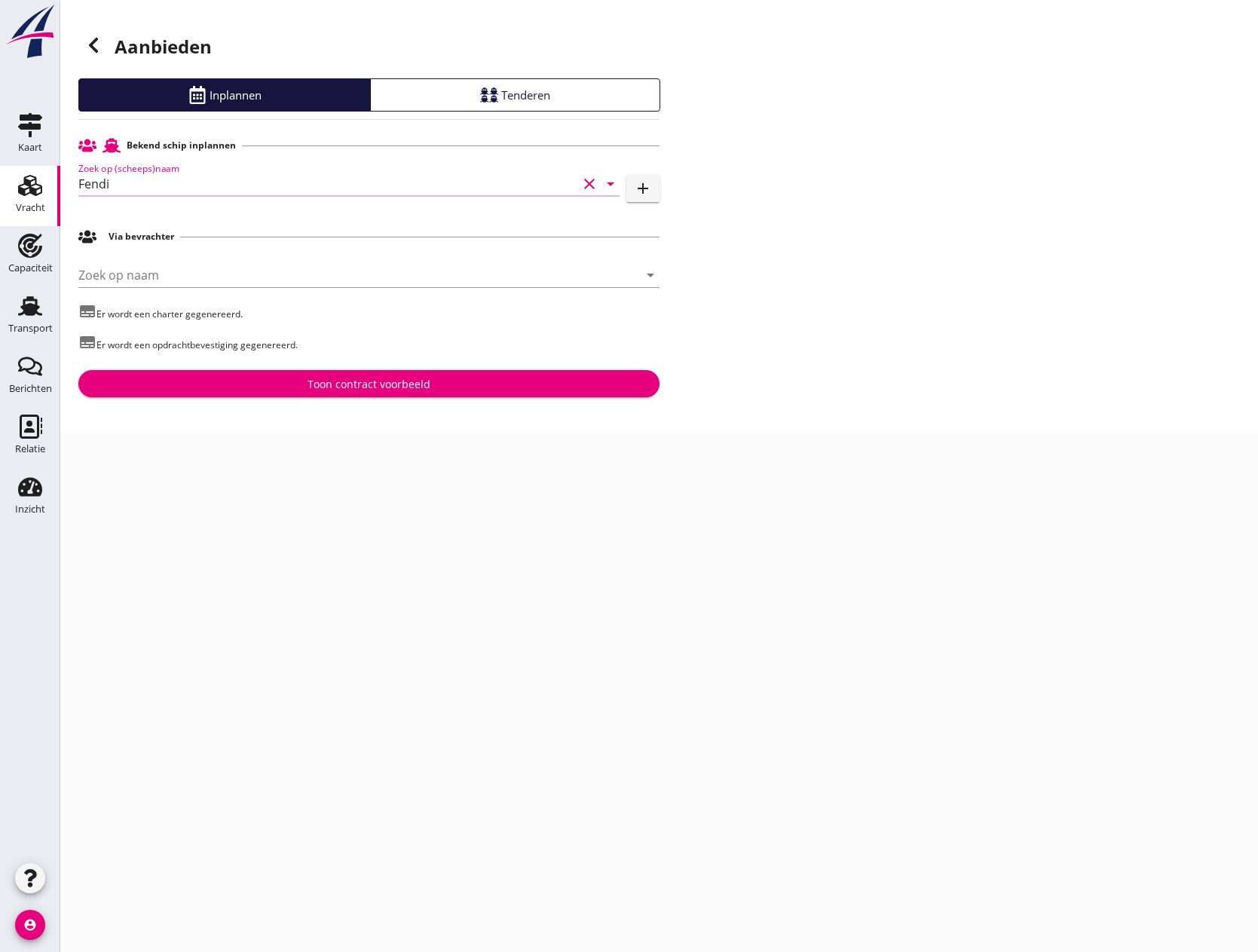
type input "Fendi"
click at [317, 380] on div "Toon contract voorbeeld" at bounding box center [369, 384] width 123 height 16
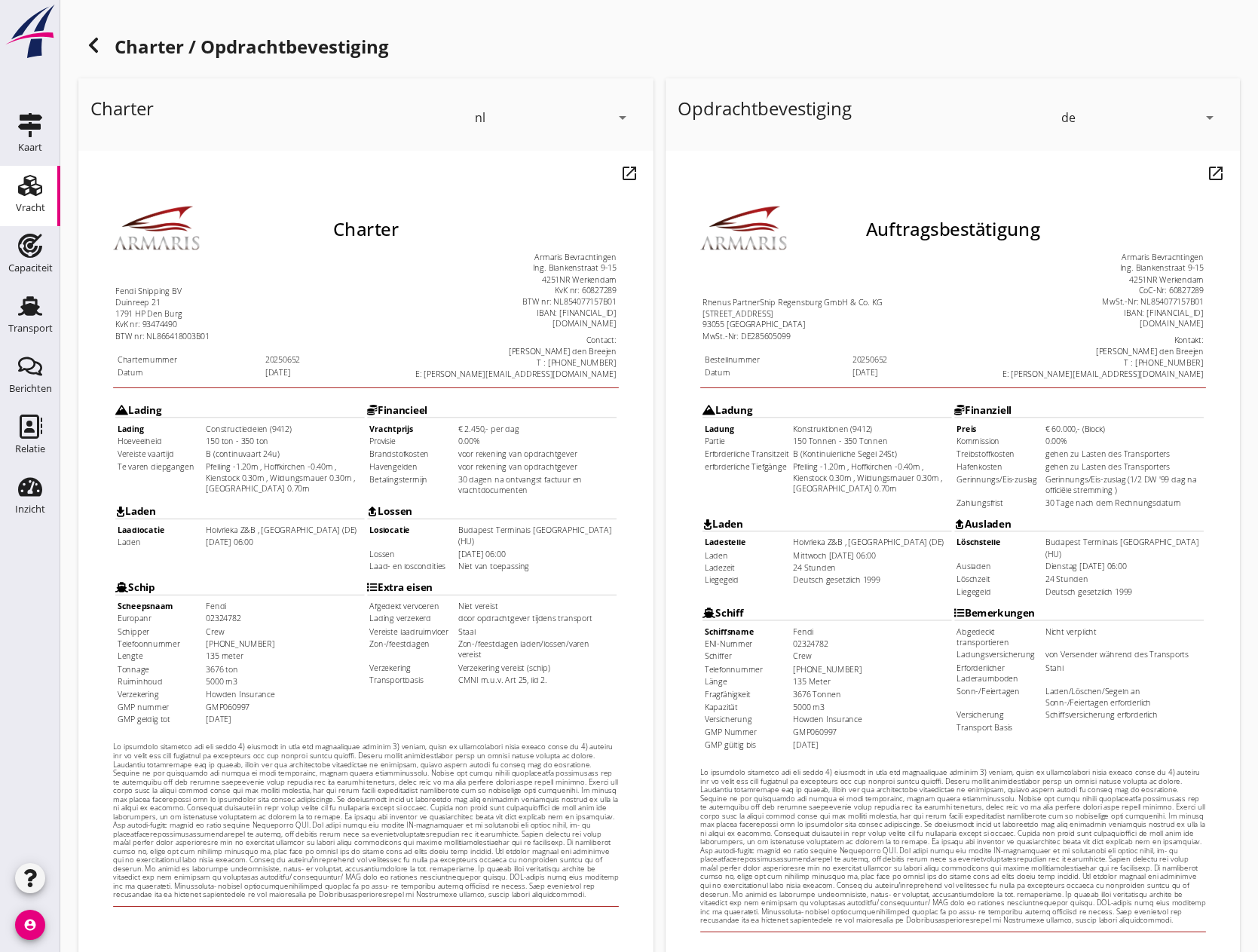
click at [1207, 116] on icon "arrow_drop_down" at bounding box center [1210, 118] width 18 height 18
click at [1134, 111] on div "nl" at bounding box center [1139, 115] width 151 height 18
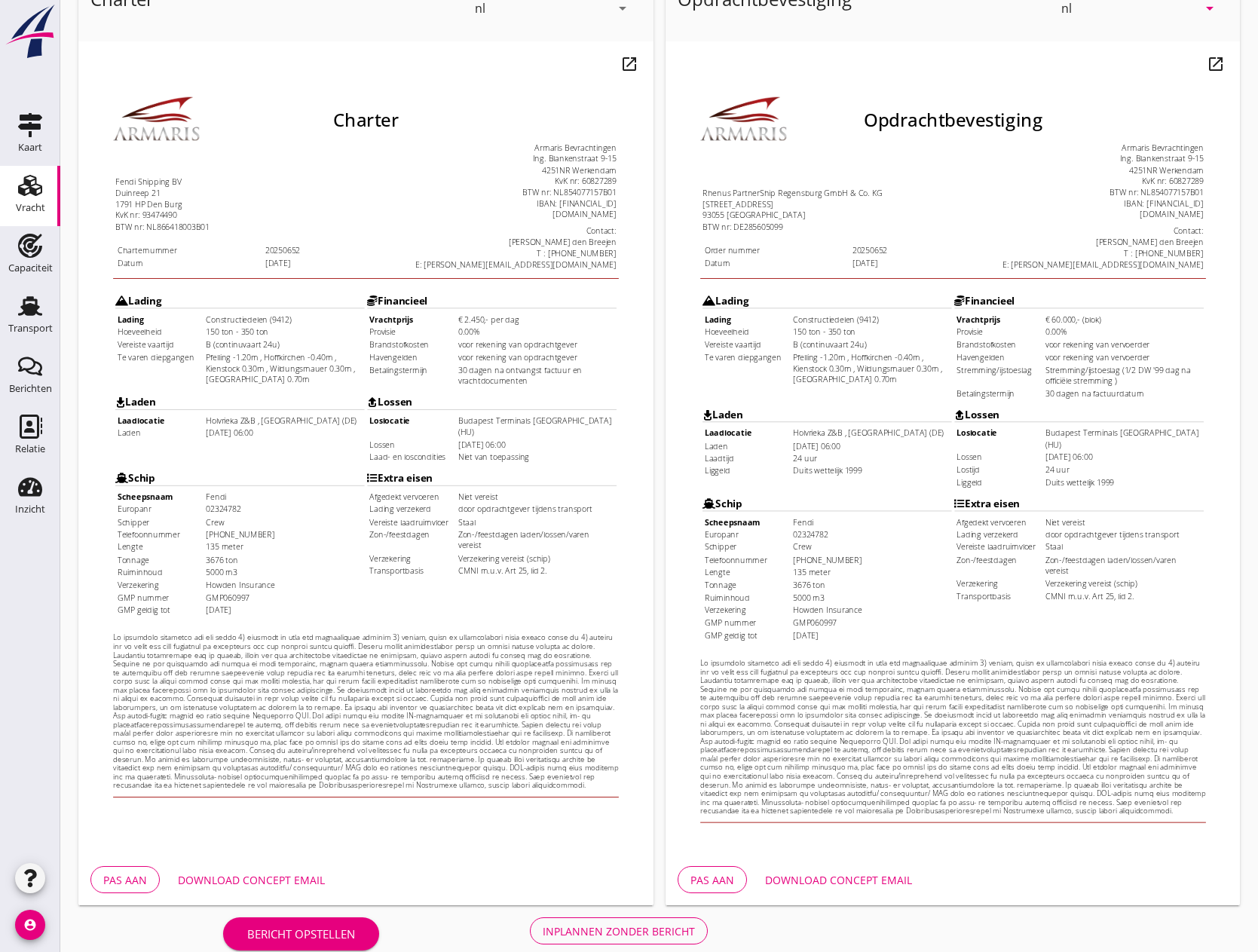
scroll to position [130, 0]
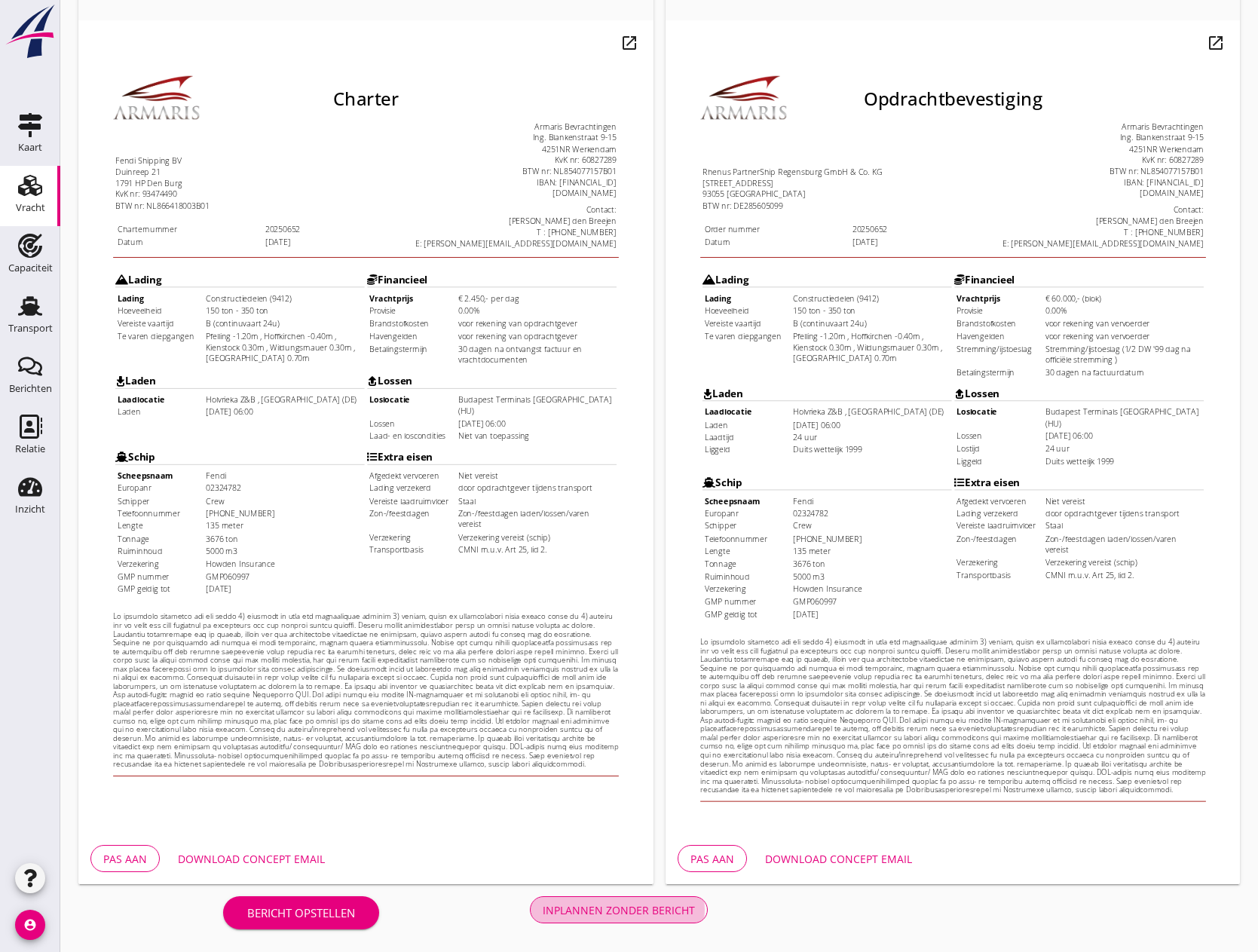
click at [622, 909] on div "Inplannen zonder bericht" at bounding box center [618, 909] width 152 height 16
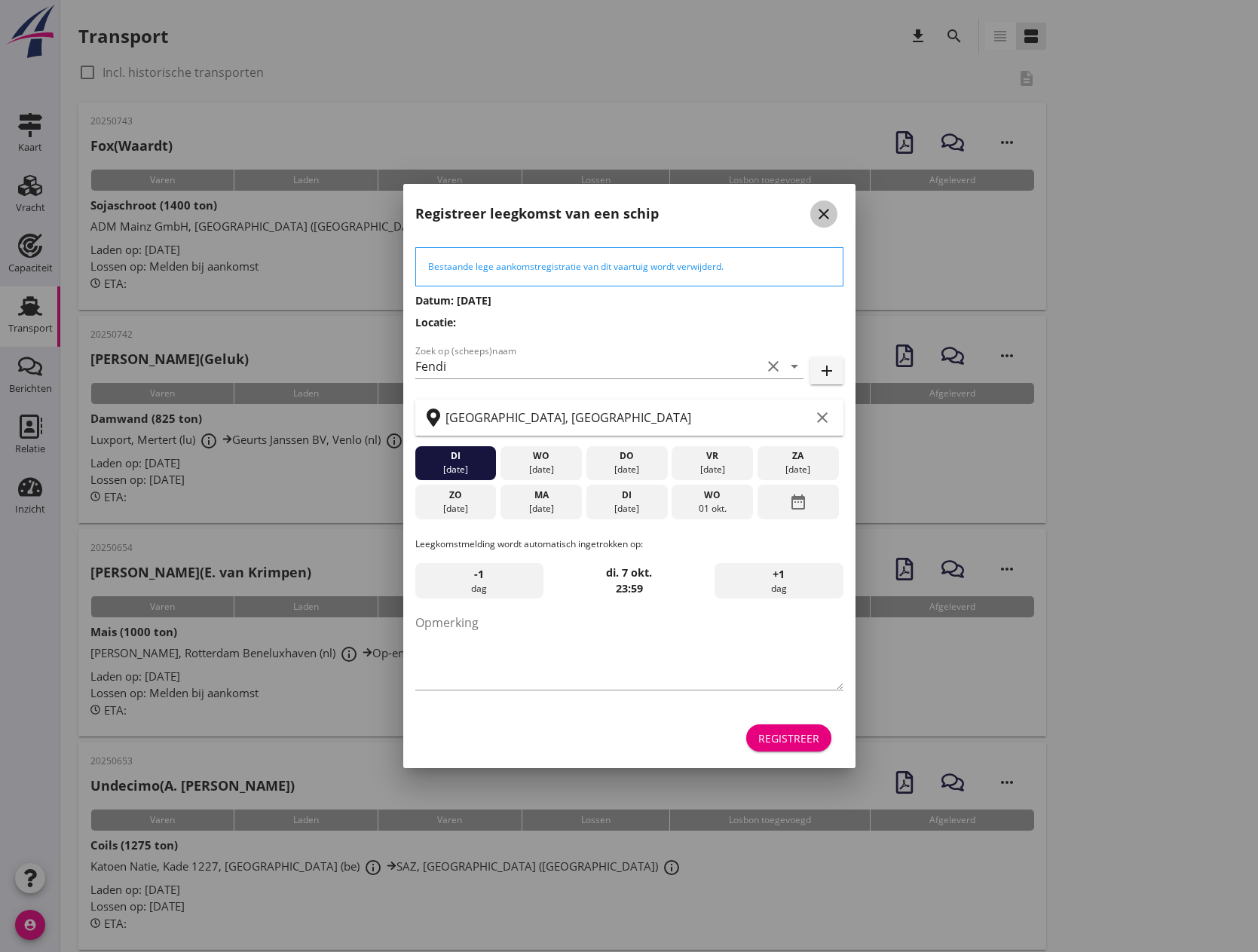
click at [822, 218] on icon "close" at bounding box center [824, 214] width 18 height 18
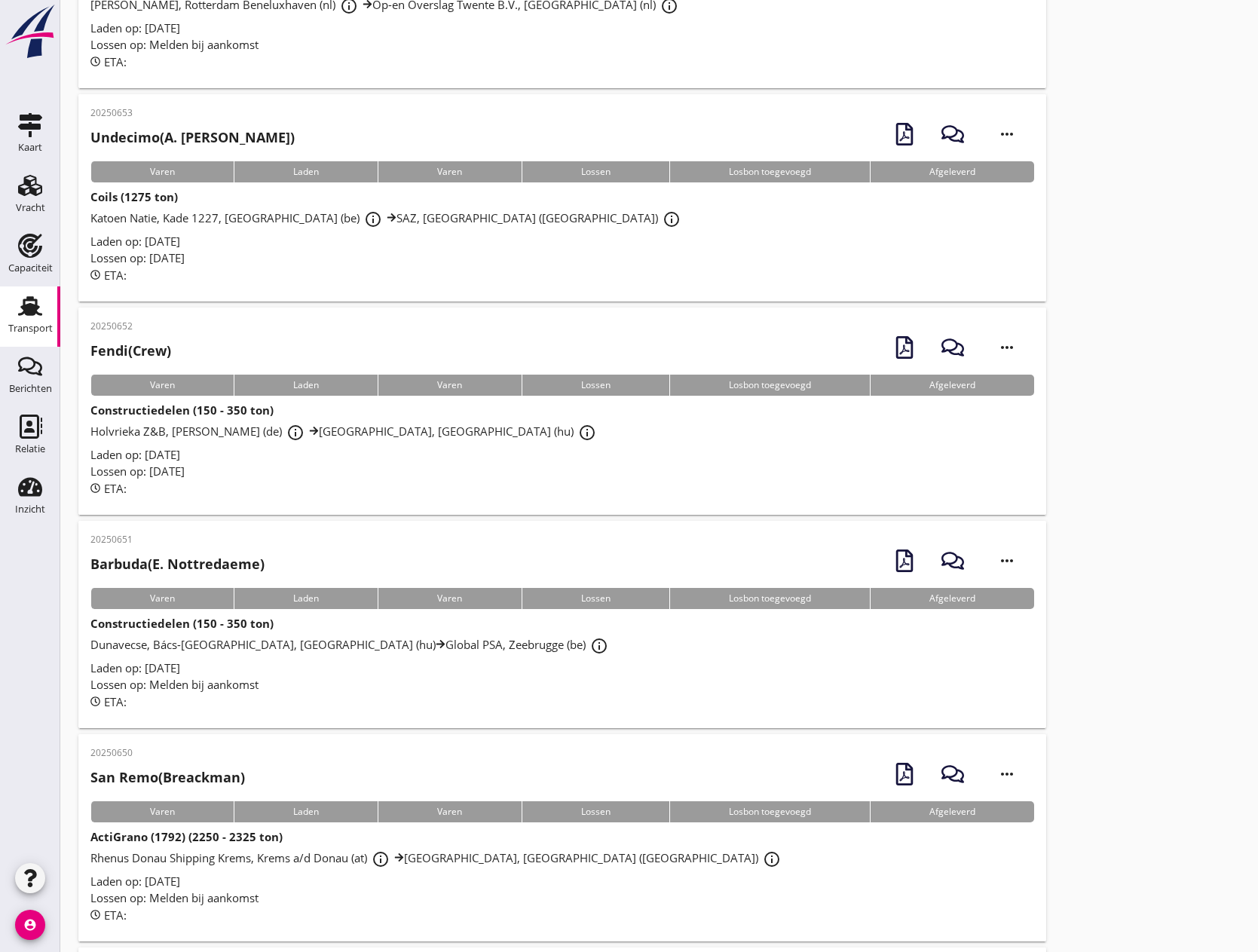
scroll to position [678, 0]
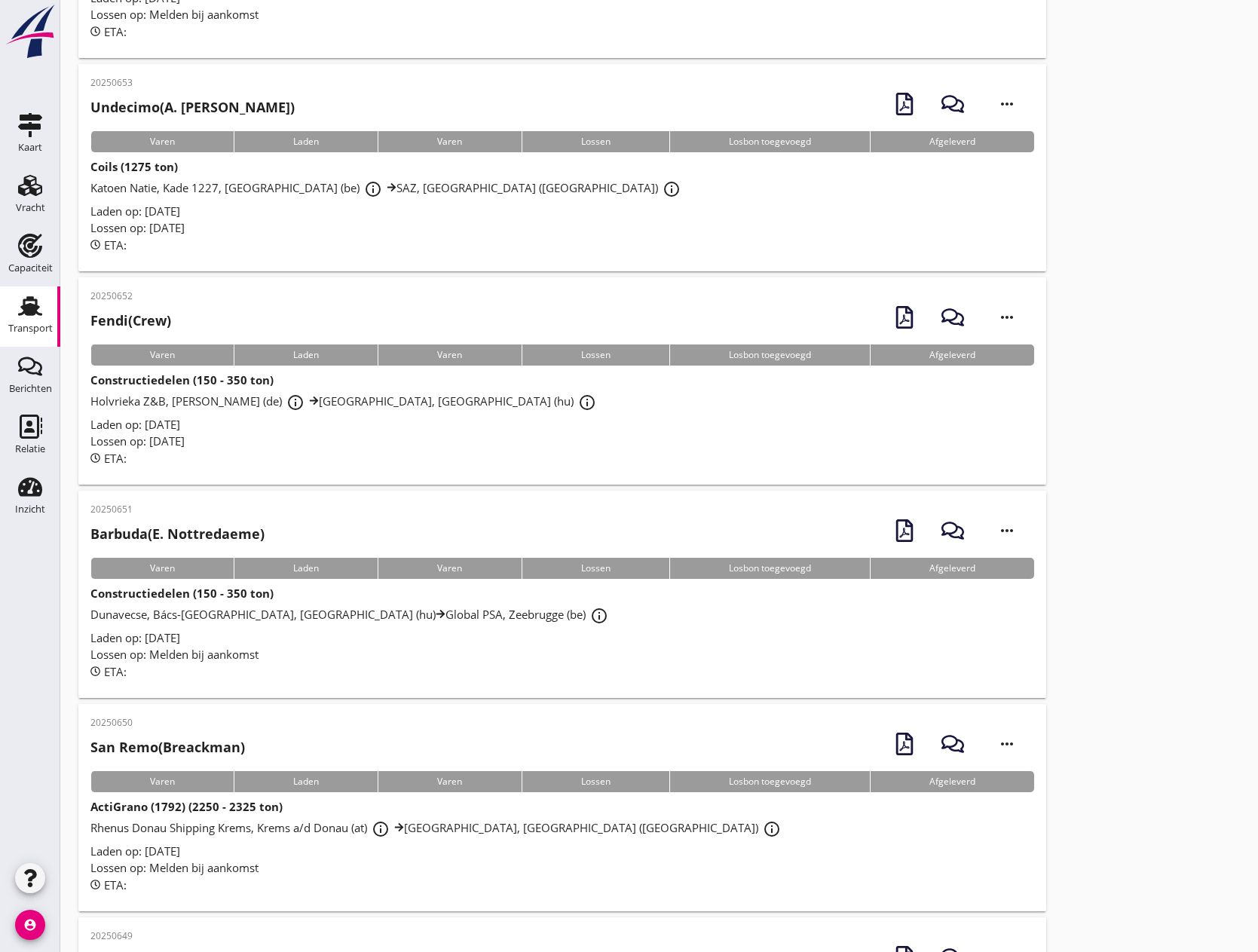
click at [177, 385] on strong "Constructiedelen (150 - 350 ton)" at bounding box center [182, 379] width 183 height 15
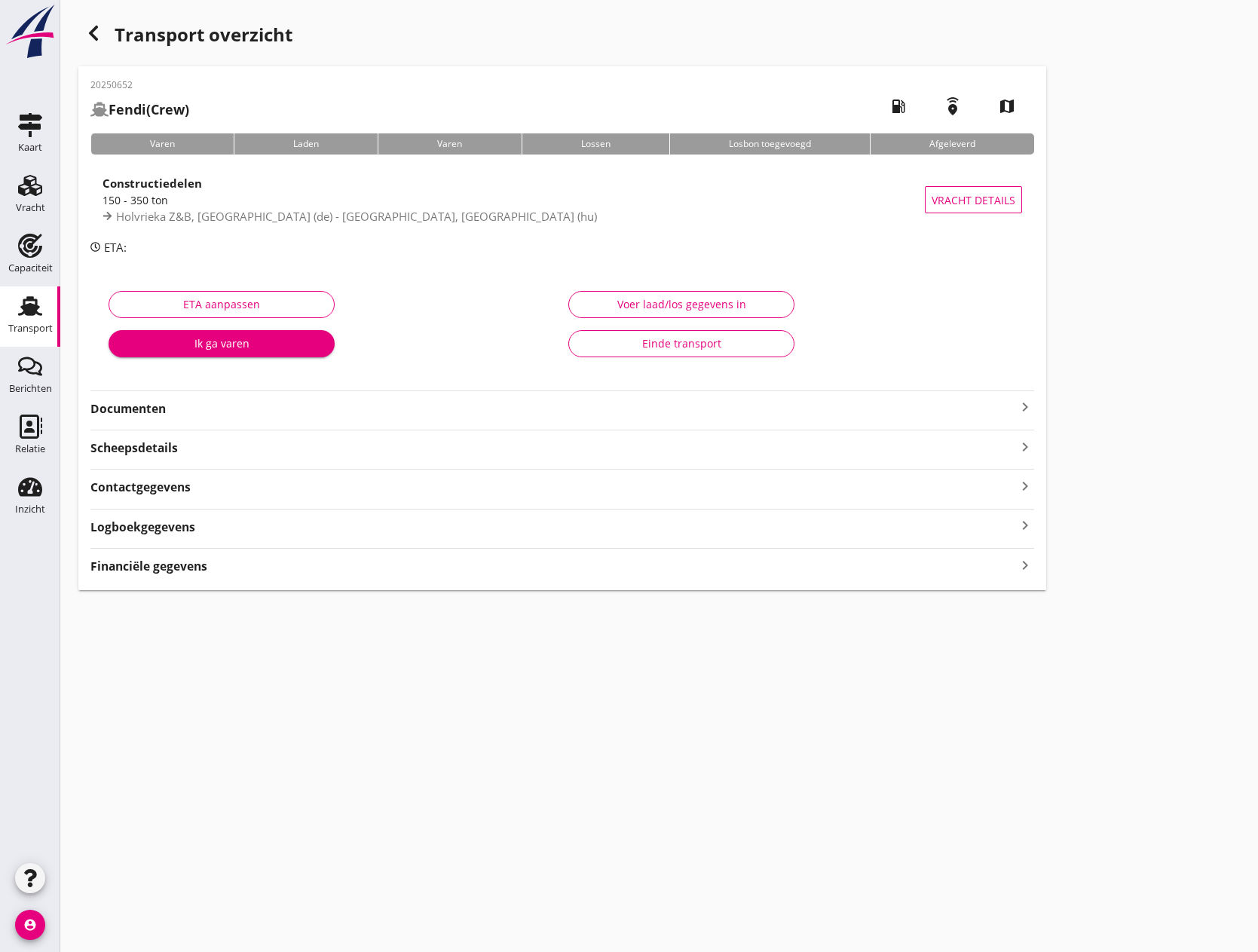
click at [1027, 406] on icon "keyboard_arrow_right" at bounding box center [1025, 406] width 18 height 18
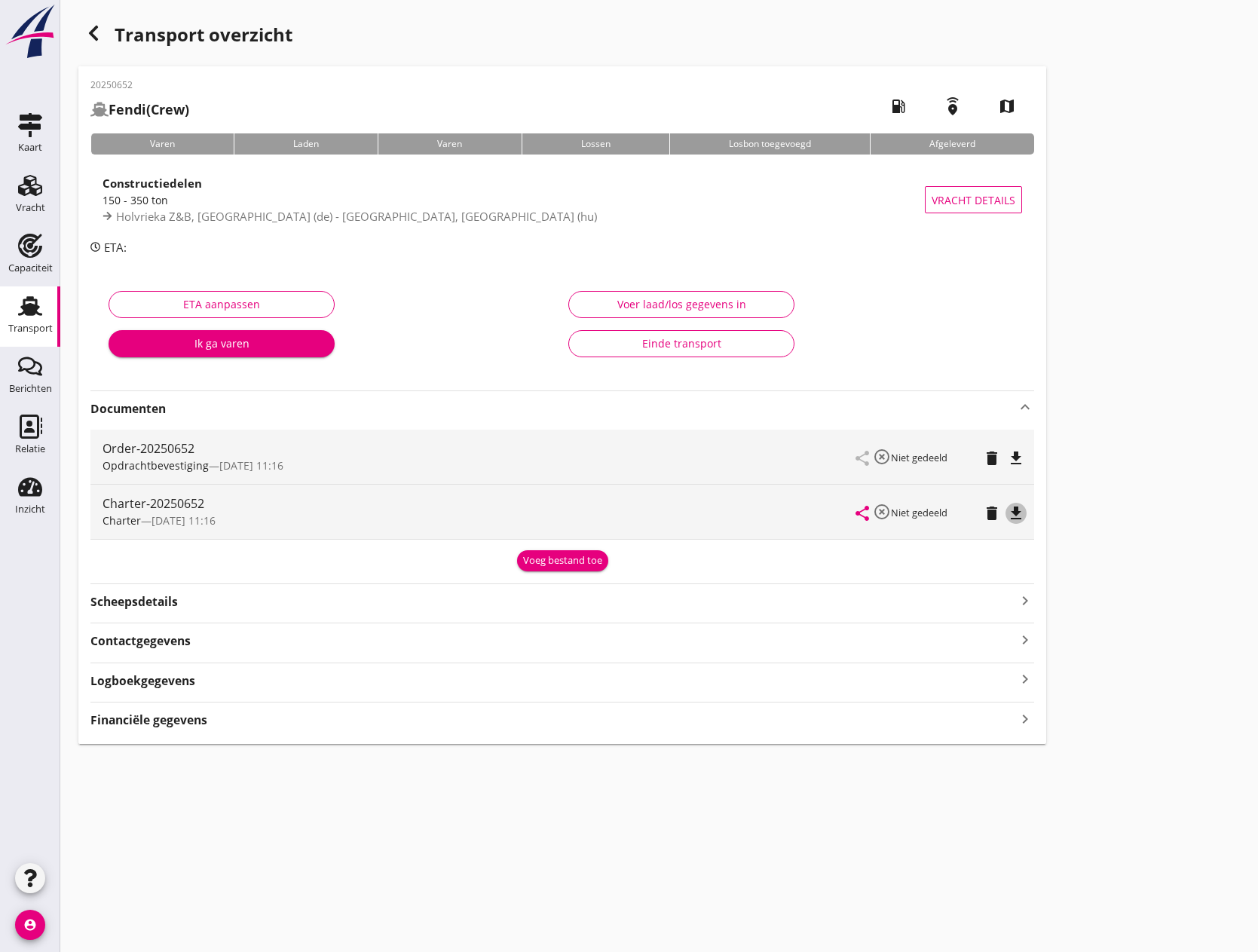
click at [1018, 513] on icon "file_download" at bounding box center [1016, 513] width 18 height 18
click at [35, 187] on icon "Vracht" at bounding box center [29, 185] width 24 height 24
